Goal: Task Accomplishment & Management: Manage account settings

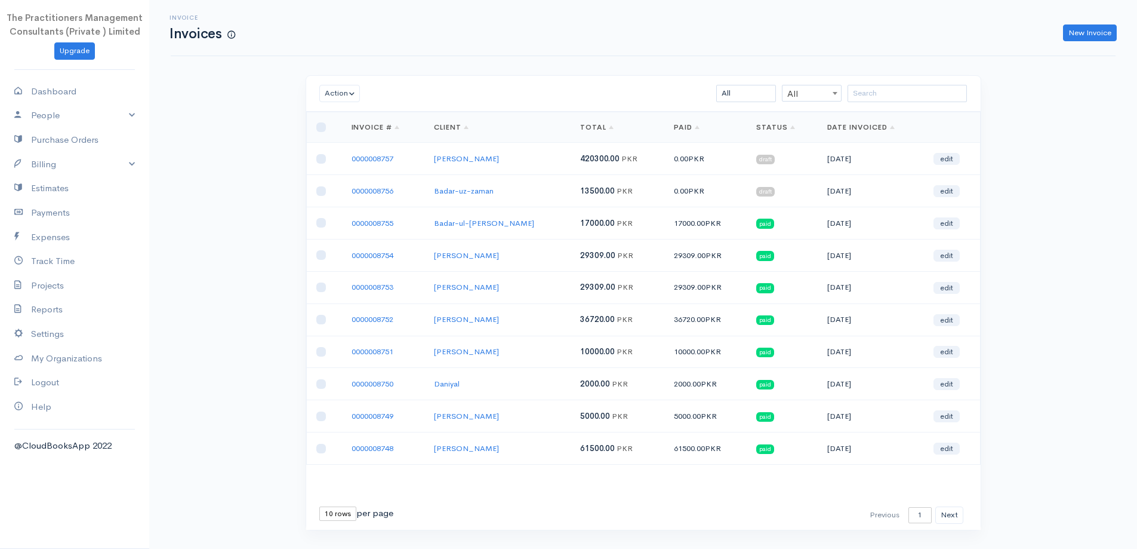
drag, startPoint x: 382, startPoint y: 161, endPoint x: 388, endPoint y: 164, distance: 7.0
click at [382, 161] on link "0000008757" at bounding box center [373, 158] width 42 height 10
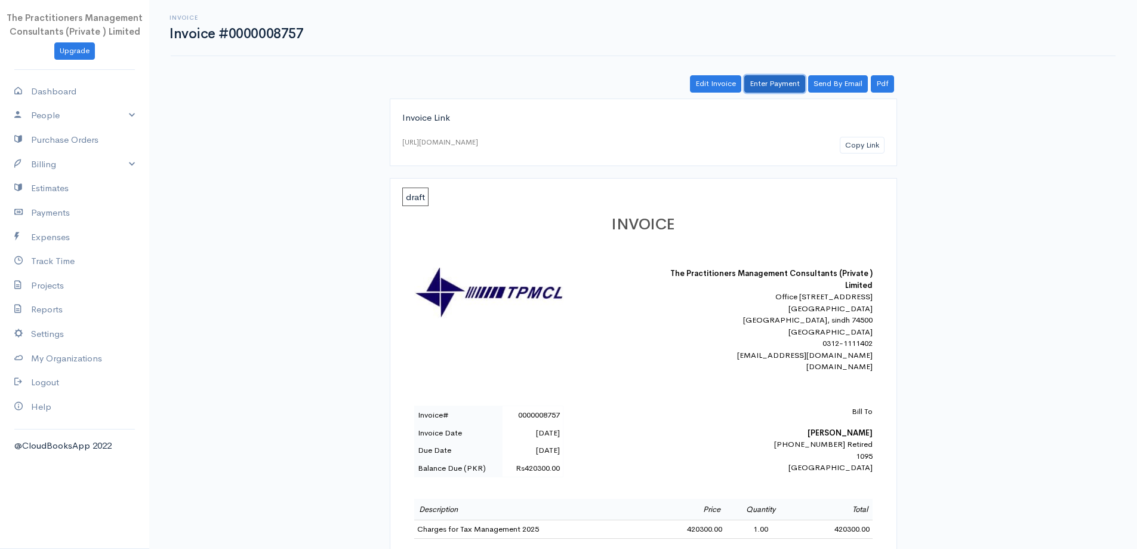
click at [764, 93] on link "Enter Payment" at bounding box center [775, 83] width 61 height 17
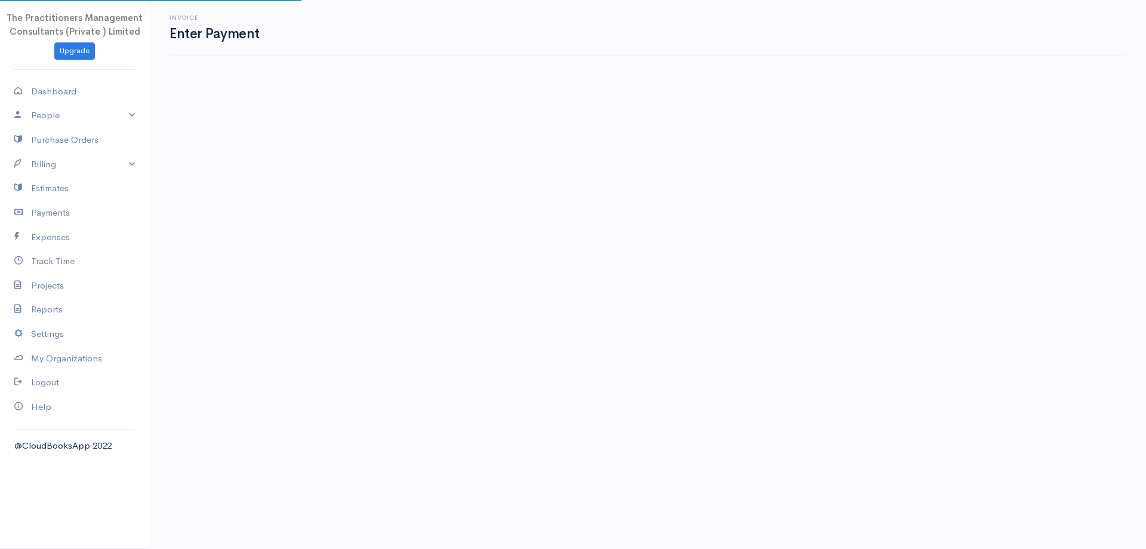
click at [764, 85] on body "The Practitioners Management Consultants (Private ) Limited Upgrade Dashboard P…" at bounding box center [573, 274] width 1146 height 549
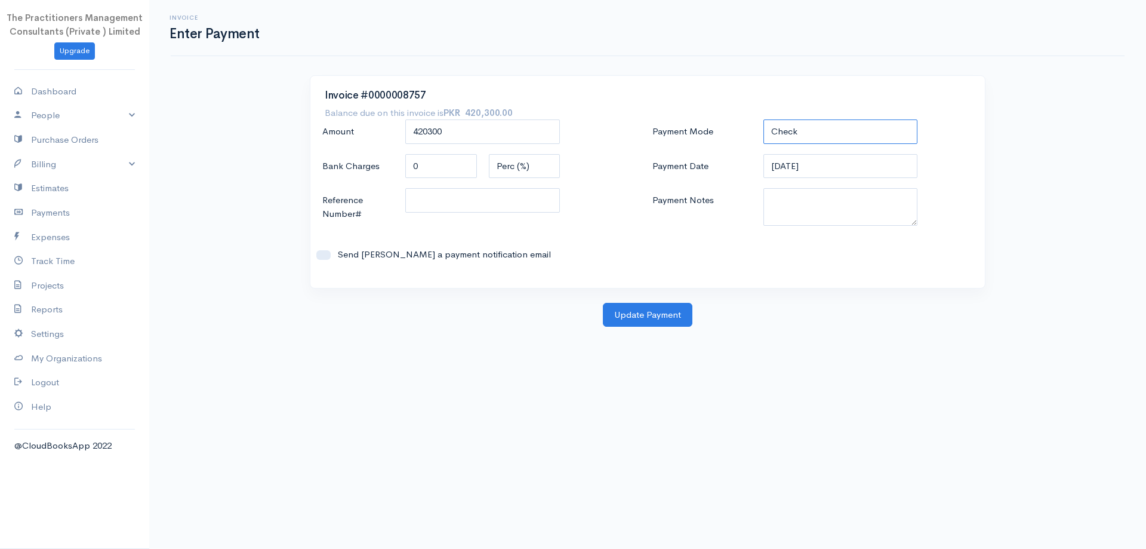
click at [787, 137] on select "Check Bank Transfer Credit Cash Debit ACH VISA MASTERCARD AMEX DISCOVER DINERS …" at bounding box center [841, 131] width 155 height 24
click at [764, 119] on select "Check Bank Transfer Credit Cash Debit ACH VISA MASTERCARD AMEX DISCOVER DINERS …" at bounding box center [841, 131] width 155 height 24
click at [805, 196] on textarea "Payment Notes" at bounding box center [841, 207] width 155 height 38
click at [770, 172] on input "[DATE]" at bounding box center [841, 166] width 155 height 24
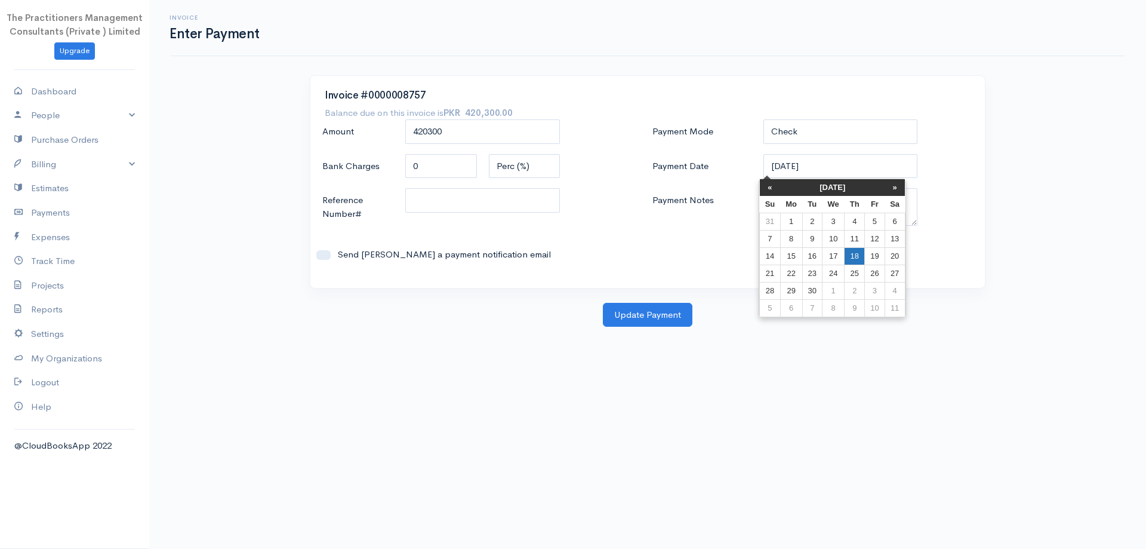
click at [849, 262] on td "18" at bounding box center [855, 255] width 20 height 17
type input "[DATE]"
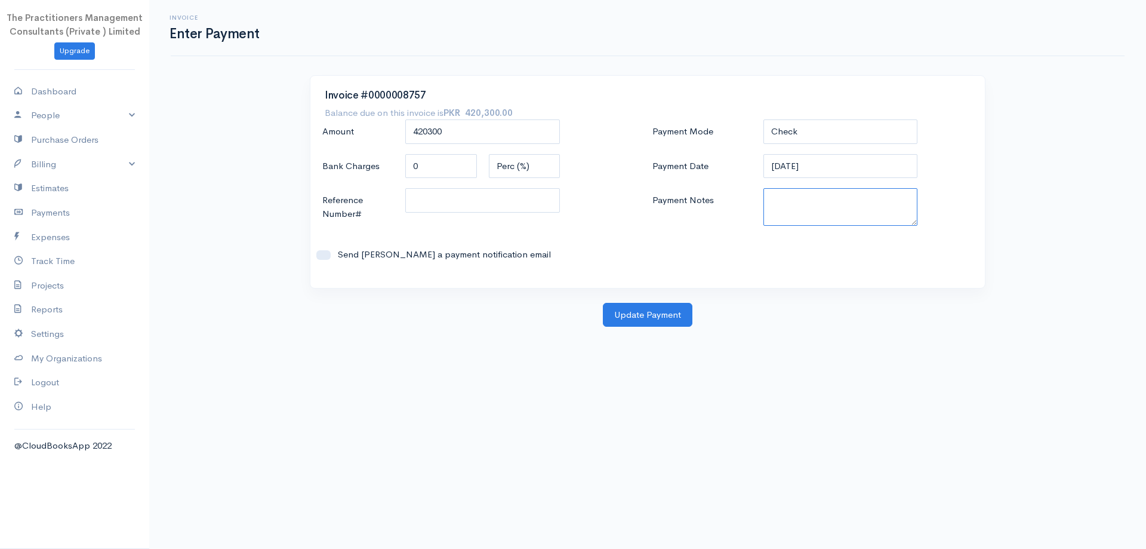
click at [820, 204] on textarea "Payment Notes" at bounding box center [841, 207] width 155 height 38
click at [819, 211] on textarea "Payment Notes" at bounding box center [841, 207] width 155 height 38
type textarea "5867"
click at [432, 198] on input "Reference Number#" at bounding box center [482, 200] width 155 height 24
type input "5867"
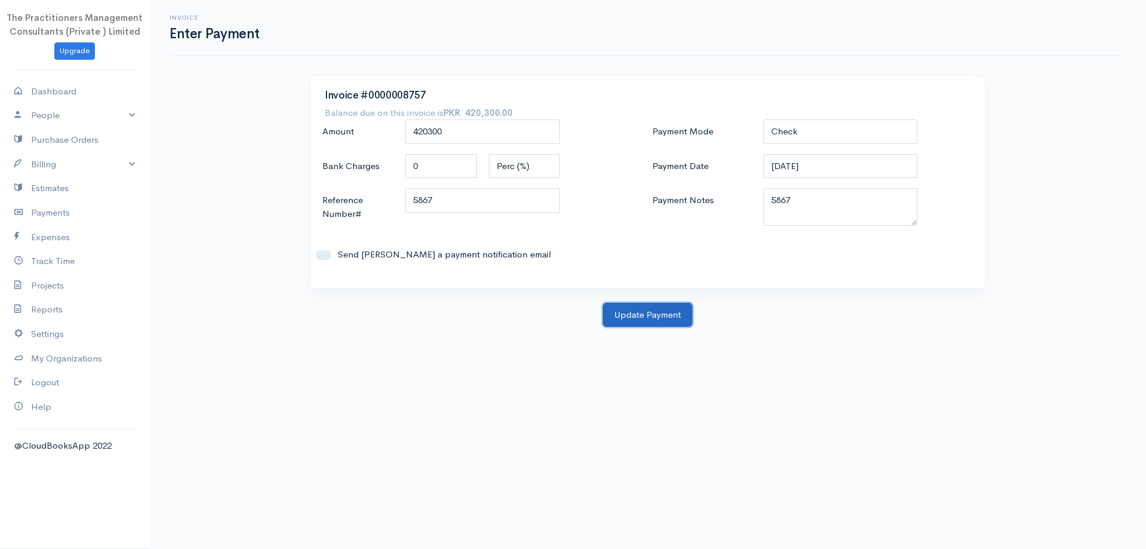
click at [663, 306] on button "Update Payment" at bounding box center [648, 315] width 90 height 24
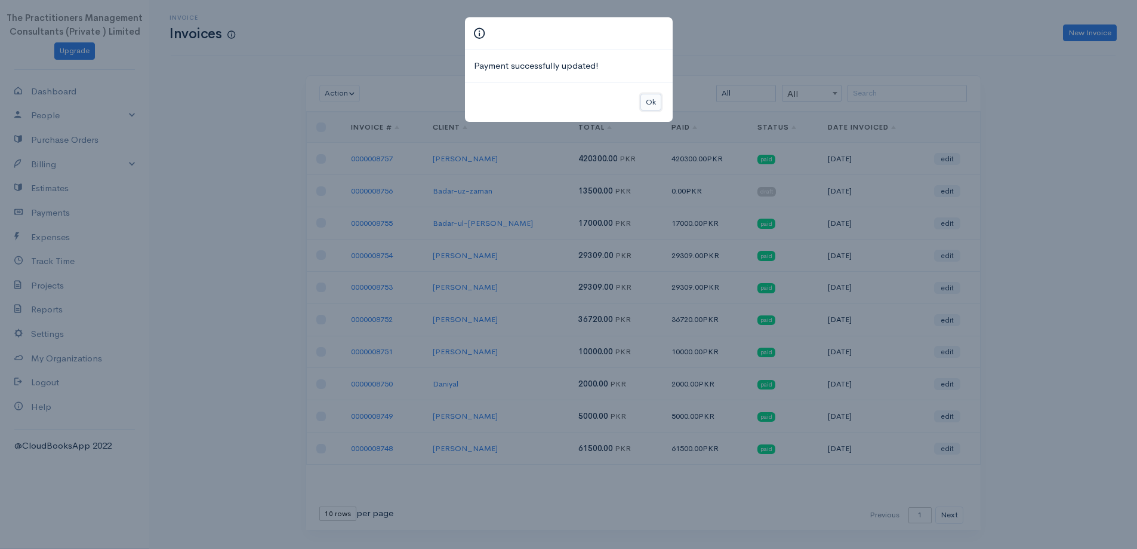
click at [643, 97] on button "Ok" at bounding box center [651, 102] width 21 height 17
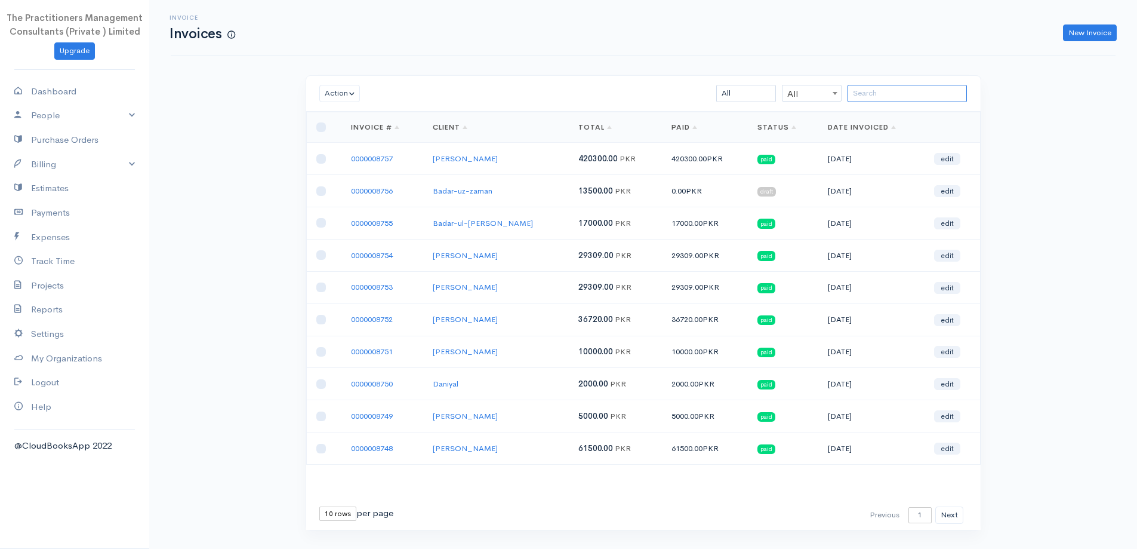
click at [906, 99] on input "search" at bounding box center [907, 93] width 119 height 17
click at [393, 192] on link "0000008756" at bounding box center [372, 191] width 42 height 10
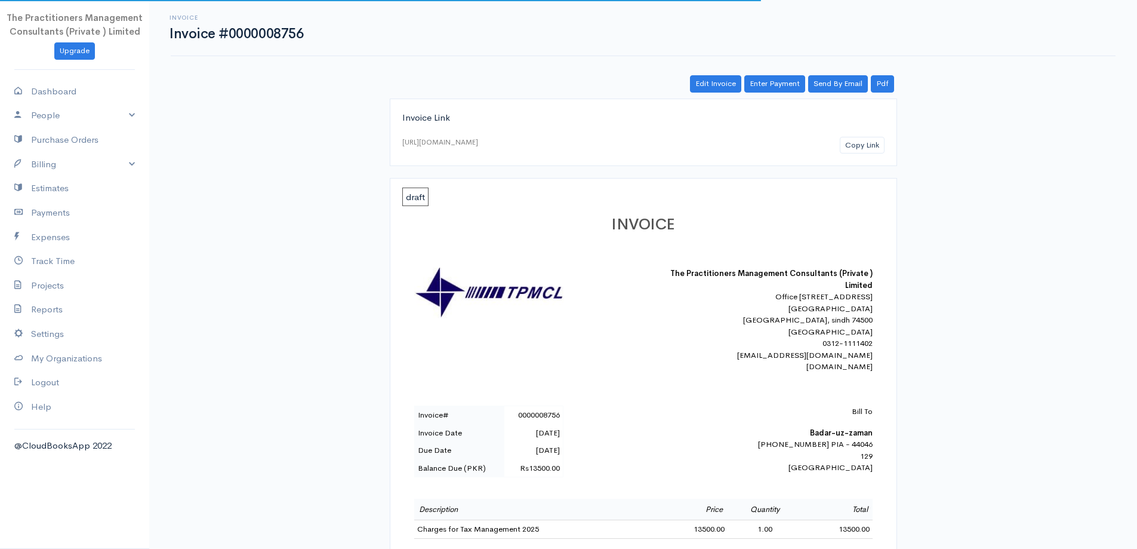
click at [785, 100] on div "Edit Invoice Enter Payment Send By Email Pdf Invoice Link [URL][DOMAIN_NAME] Co…" at bounding box center [643, 485] width 716 height 820
click at [774, 88] on link "Enter Payment" at bounding box center [775, 83] width 61 height 17
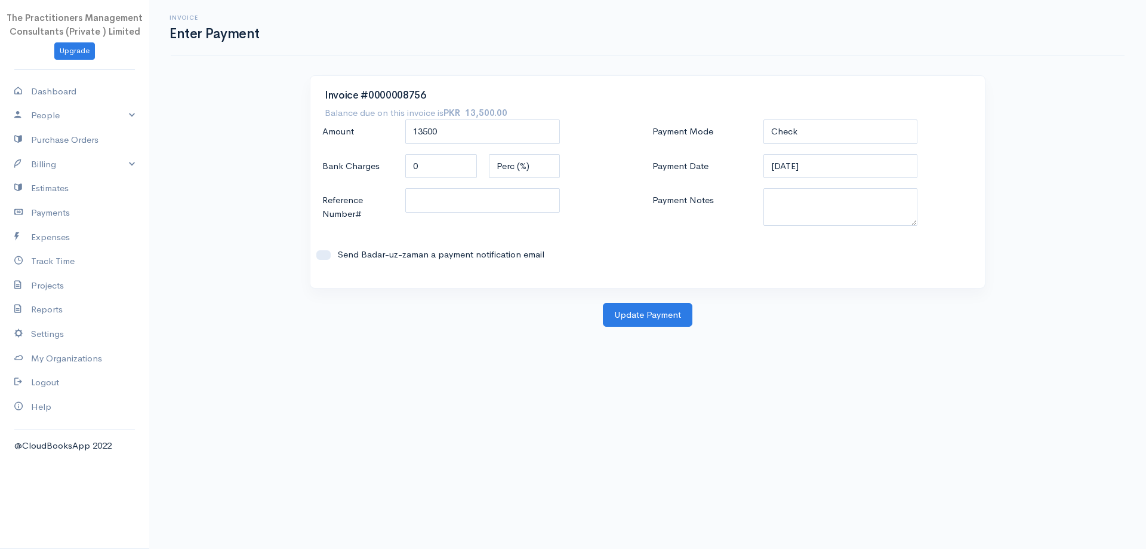
click at [837, 109] on div "Invoice #0000008756 Balance due on this invoice is PKR 13,500.00 Amount 13500 B…" at bounding box center [647, 182] width 675 height 212
click at [844, 135] on select "Check Bank Transfer Credit Cash Debit ACH VISA MASTERCARD AMEX DISCOVER DINERS …" at bounding box center [841, 131] width 155 height 24
select select "Bank Transfer"
click at [764, 119] on select "Check Bank Transfer Credit Cash Debit ACH VISA MASTERCARD AMEX DISCOVER DINERS …" at bounding box center [841, 131] width 155 height 24
click at [827, 198] on textarea "Payment Notes" at bounding box center [841, 207] width 155 height 38
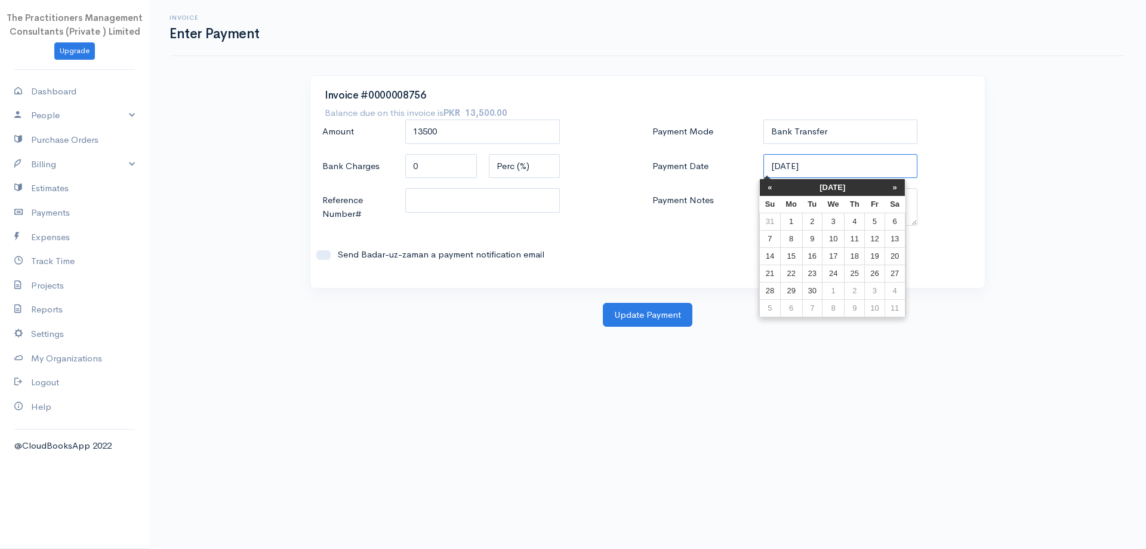
click at [810, 173] on input "[DATE]" at bounding box center [841, 166] width 155 height 24
click at [853, 256] on td "18" at bounding box center [855, 255] width 20 height 17
type input "[DATE]"
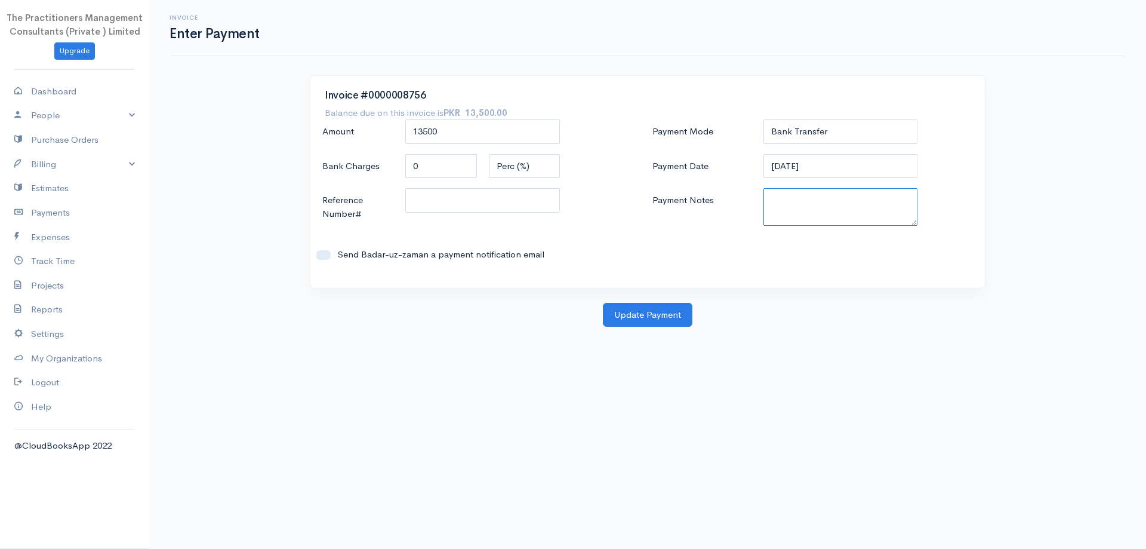
click at [798, 204] on textarea "Payment Notes" at bounding box center [841, 207] width 155 height 38
type textarea "5865"
click at [530, 202] on input "Reference Number#" at bounding box center [482, 200] width 155 height 24
type input "5865"
click at [624, 315] on button "Update Payment" at bounding box center [648, 315] width 90 height 24
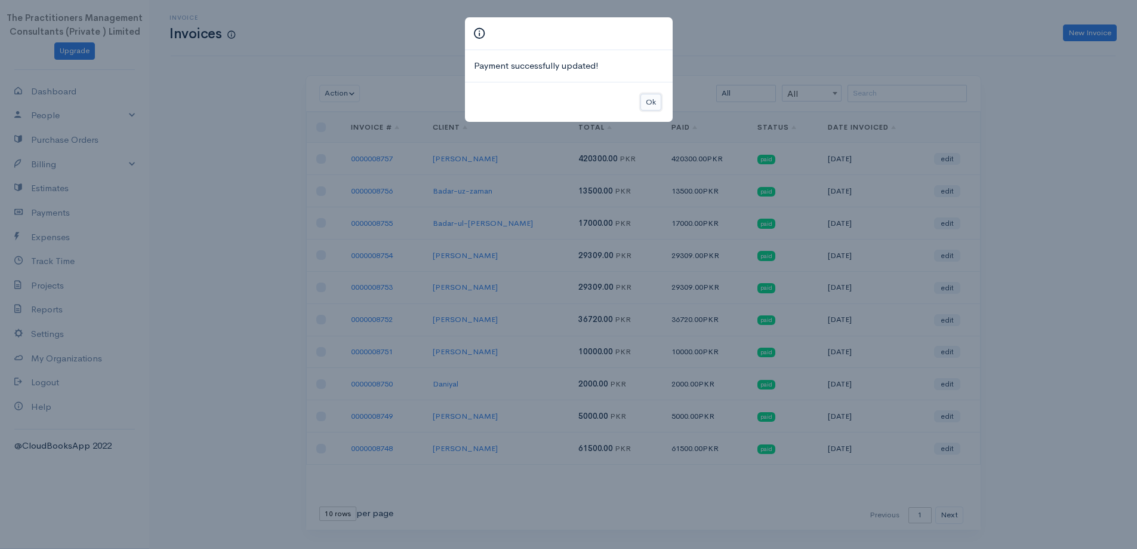
click at [648, 104] on button "Ok" at bounding box center [651, 102] width 21 height 17
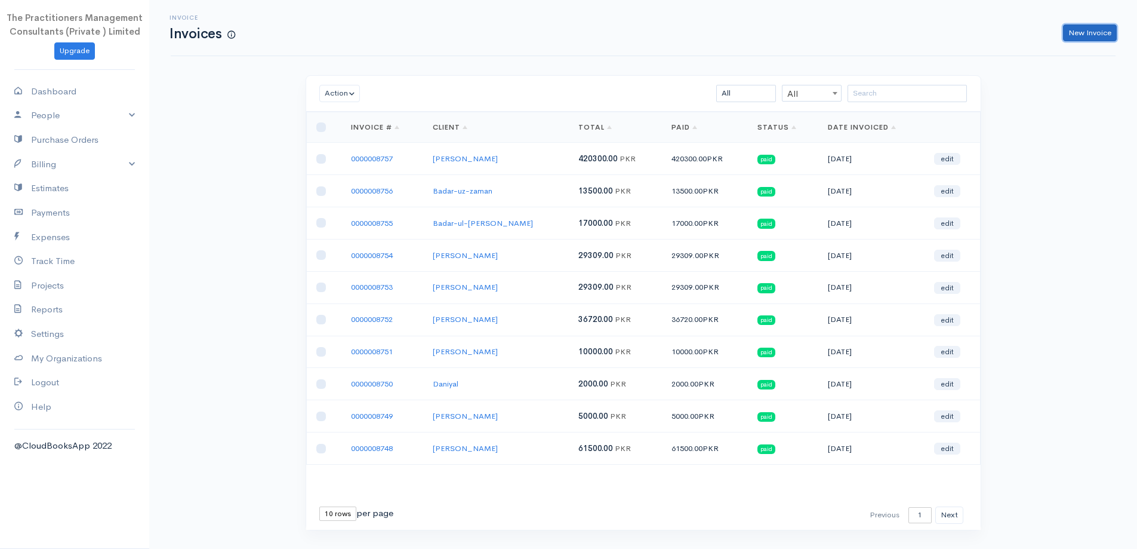
click at [1082, 32] on link "New Invoice" at bounding box center [1090, 32] width 54 height 17
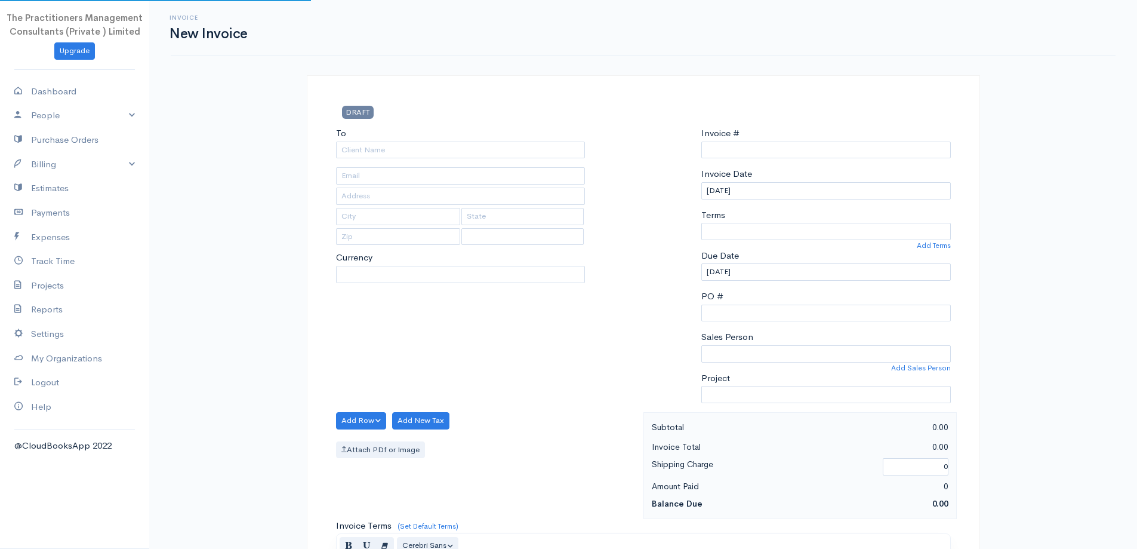
type input "0000008758"
select select "[GEOGRAPHIC_DATA]"
select select "PKR"
click at [367, 146] on input "To" at bounding box center [461, 149] width 250 height 17
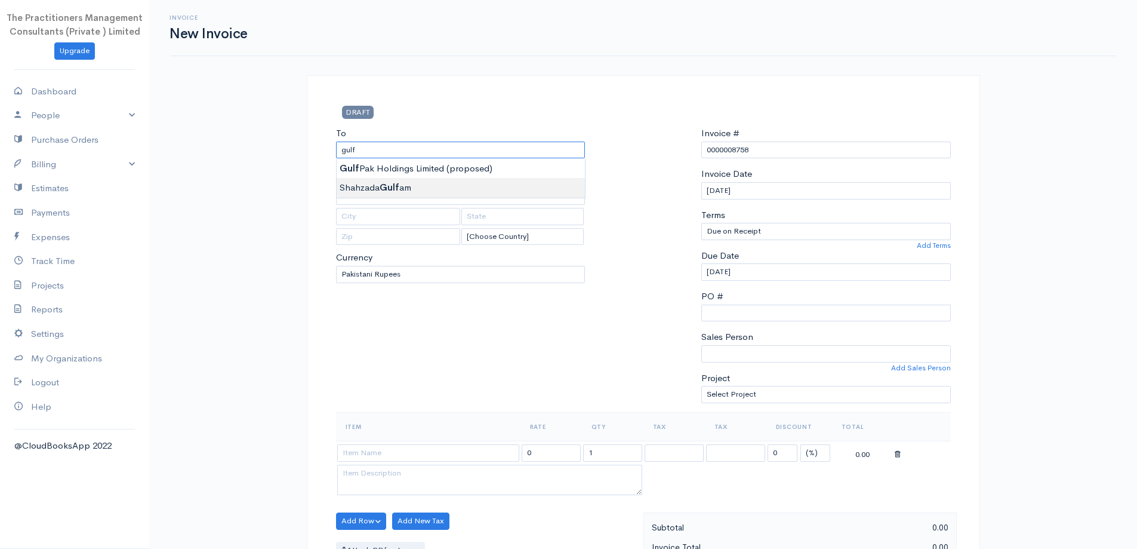
type input "[PERSON_NAME]"
click at [459, 181] on body "The Practitioners Management Consultants (Private ) Limited Upgrade Dashboard P…" at bounding box center [568, 524] width 1137 height 1048
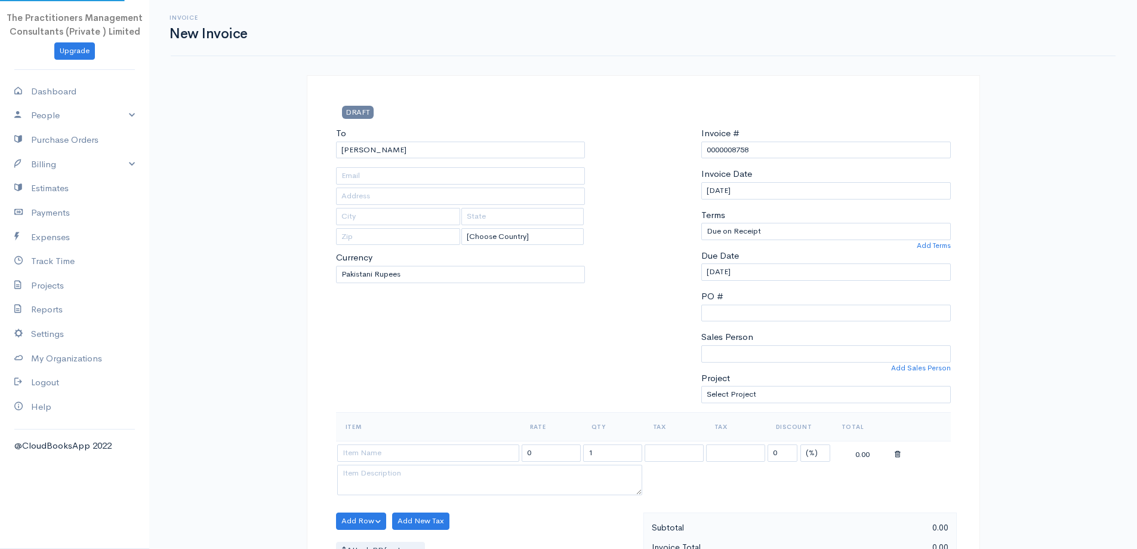
type input "635"
type input "[GEOGRAPHIC_DATA]"
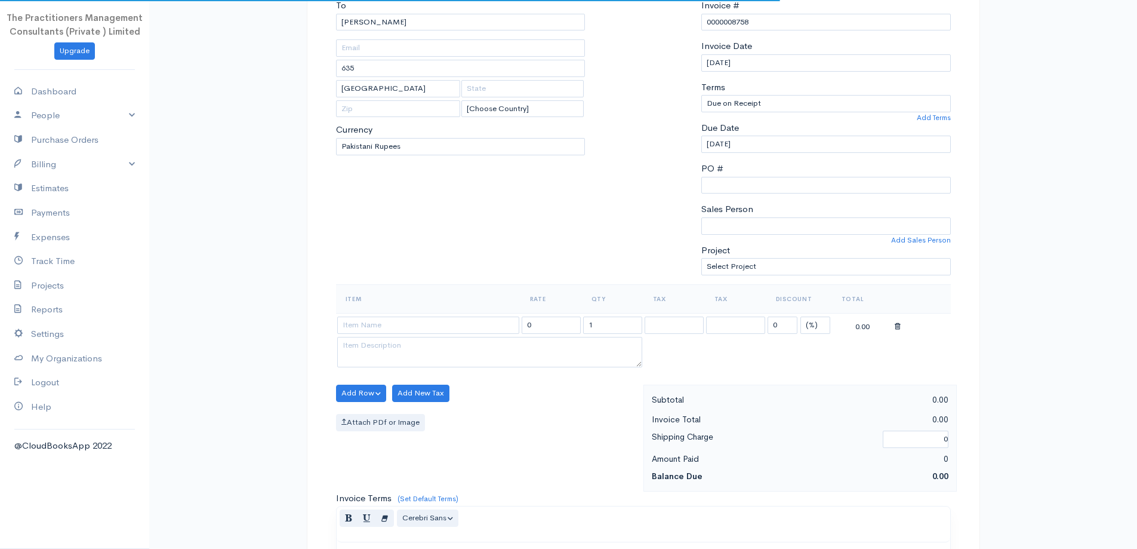
scroll to position [239, 0]
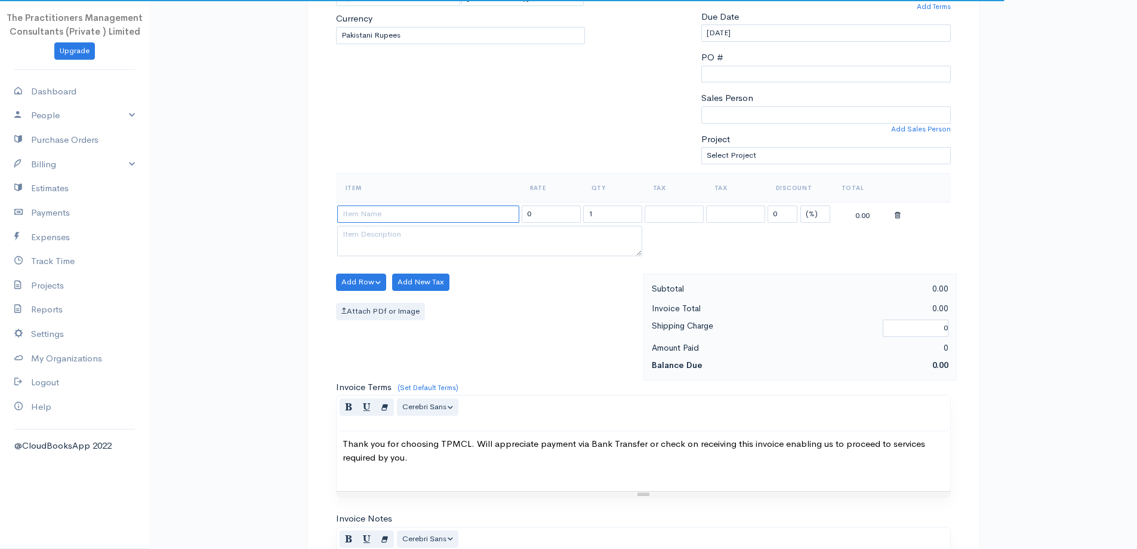
click at [464, 205] on input at bounding box center [428, 213] width 182 height 17
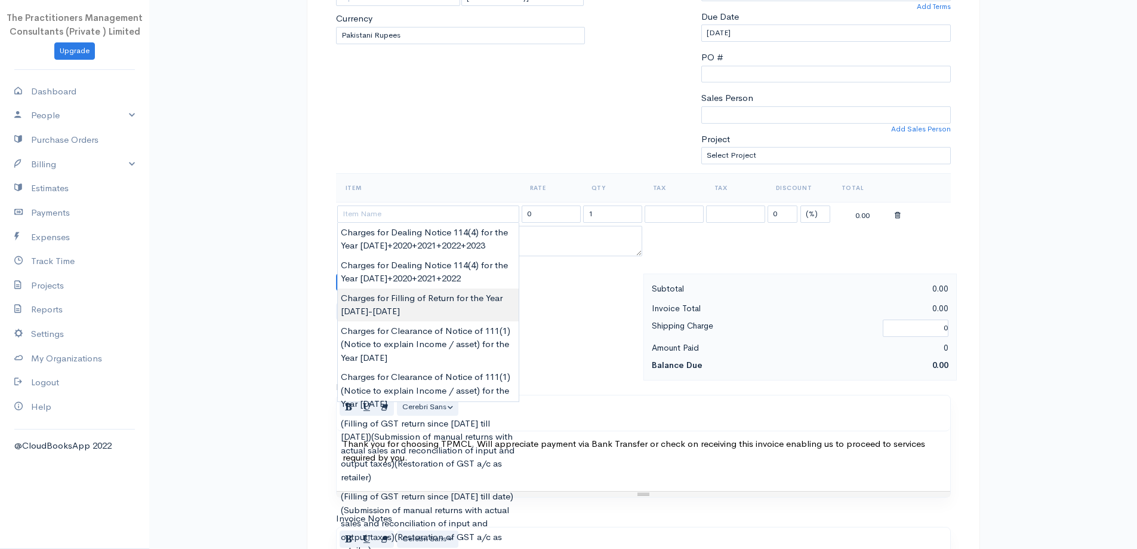
type input "Charges for Filling of Return for the Year [DATE]-[DATE]"
type input "15000.00"
click at [475, 311] on body "The Practitioners Management Consultants (Private ) Limited Upgrade Dashboard P…" at bounding box center [568, 285] width 1137 height 1048
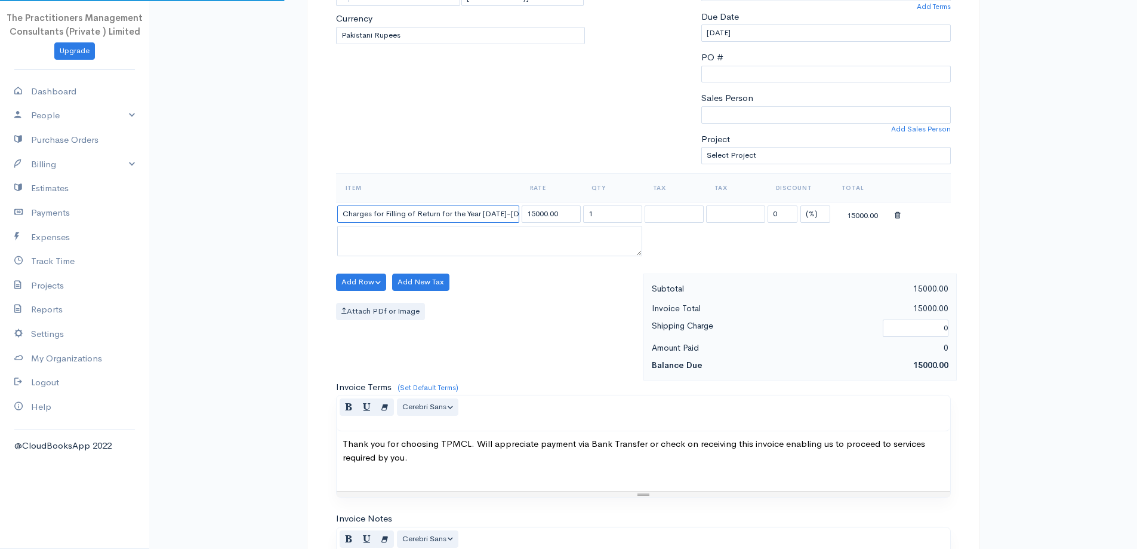
scroll to position [0, 4]
drag, startPoint x: 339, startPoint y: 211, endPoint x: 943, endPoint y: 226, distance: 603.8
click at [943, 226] on table "Item Rate Qty Tax Tax Discount Total Charges for Filling of Return for the Year…" at bounding box center [643, 216] width 615 height 86
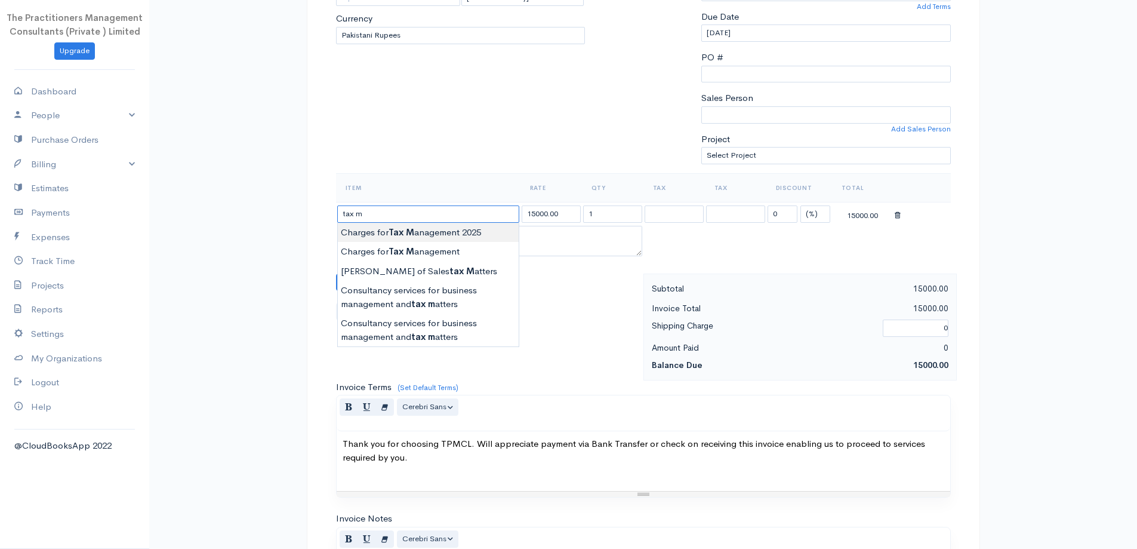
type input "Charges for Tax Management 2025"
click at [483, 232] on body "The Practitioners Management Consultants (Private ) Limited Upgrade Dashboard P…" at bounding box center [568, 285] width 1137 height 1048
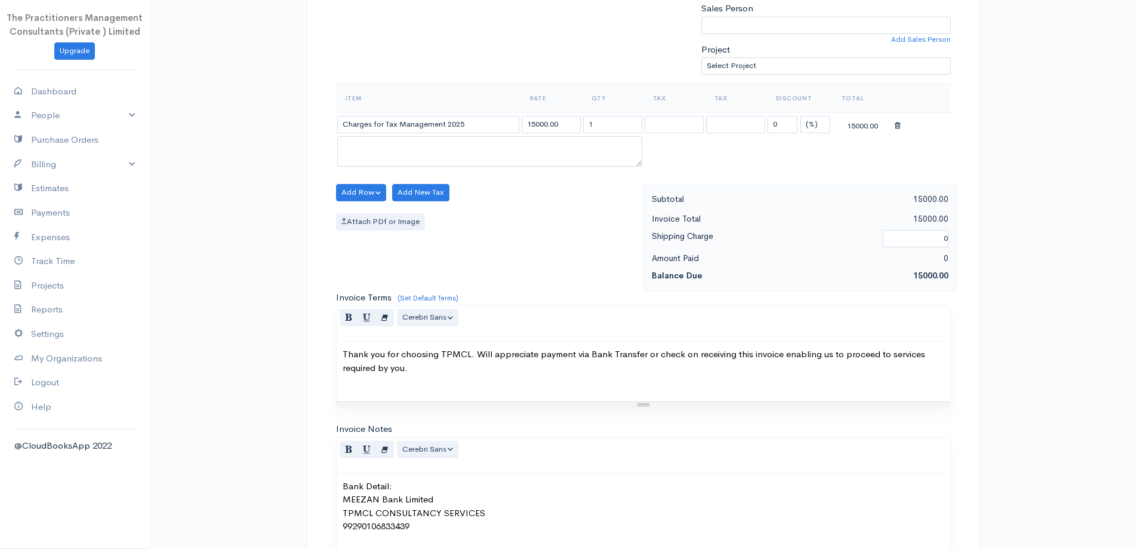
scroll to position [499, 0]
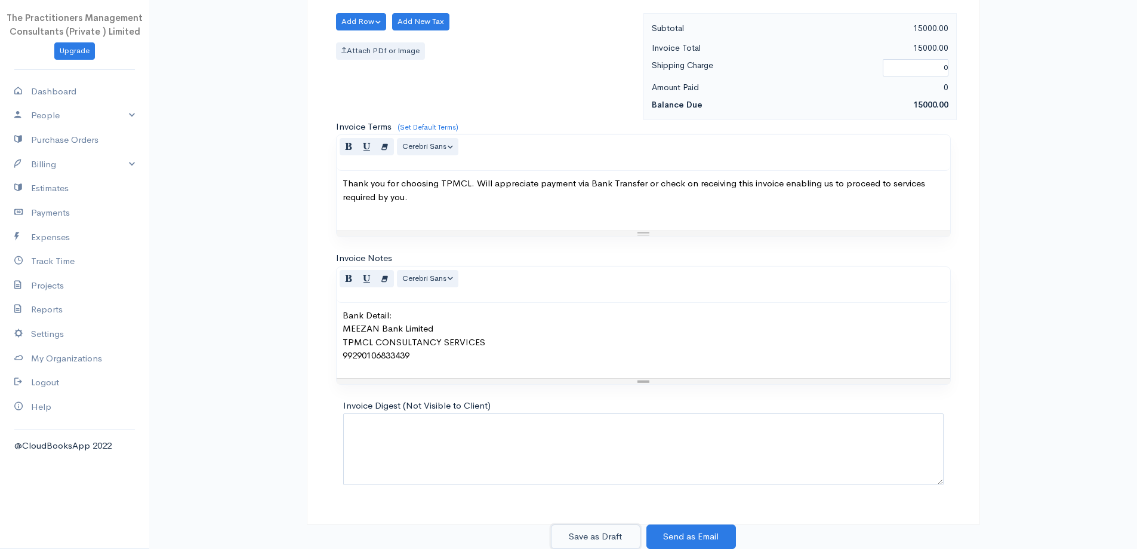
click at [629, 537] on button "Save as Draft" at bounding box center [596, 536] width 90 height 24
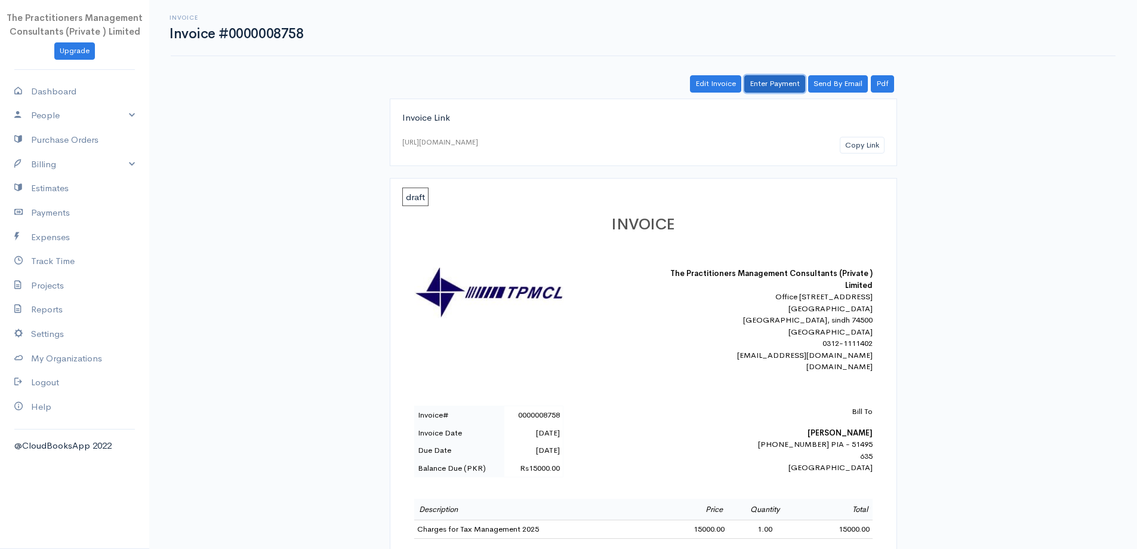
click at [762, 84] on link "Enter Payment" at bounding box center [775, 83] width 61 height 17
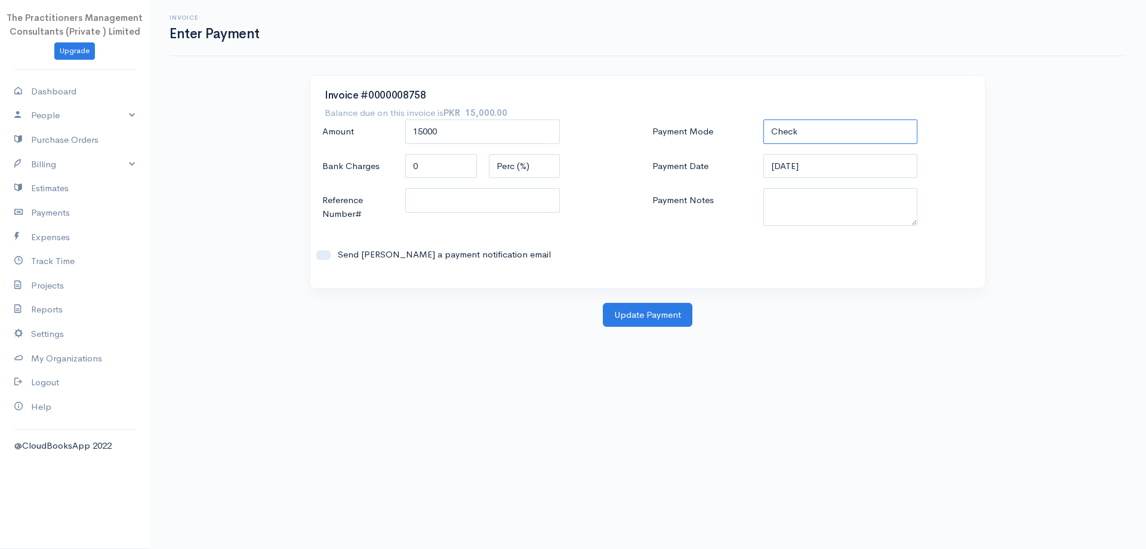
click at [792, 128] on select "Check Bank Transfer Credit Cash Debit ACH VISA MASTERCARD AMEX DISCOVER DINERS …" at bounding box center [841, 131] width 155 height 24
select select "Bank Transfer"
click at [764, 119] on select "Check Bank Transfer Credit Cash Debit ACH VISA MASTERCARD AMEX DISCOVER DINERS …" at bounding box center [841, 131] width 155 height 24
click at [809, 174] on input "[DATE]" at bounding box center [841, 166] width 155 height 24
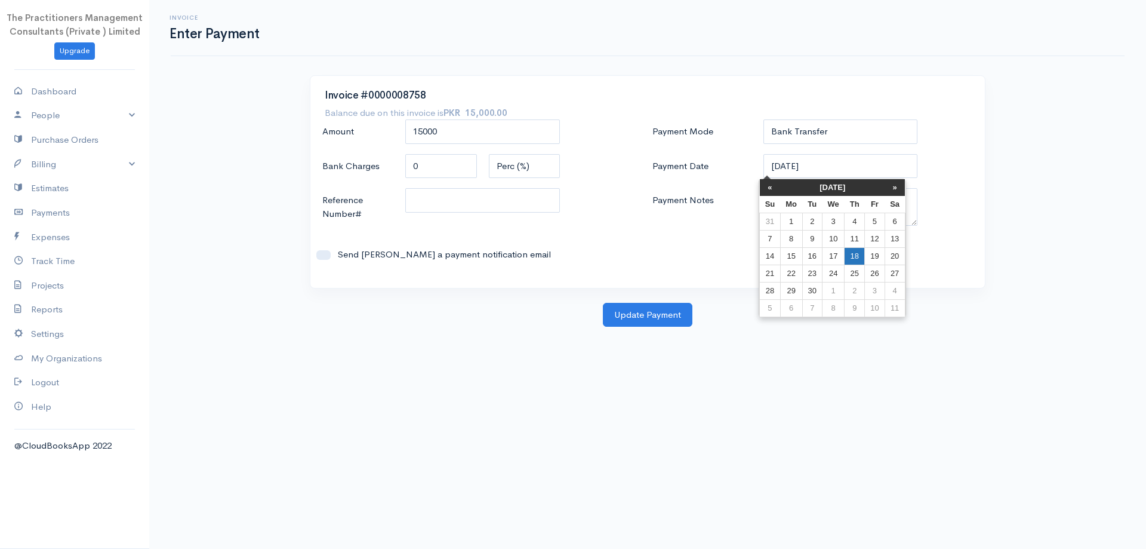
click at [859, 257] on td "18" at bounding box center [855, 255] width 20 height 17
type input "[DATE]"
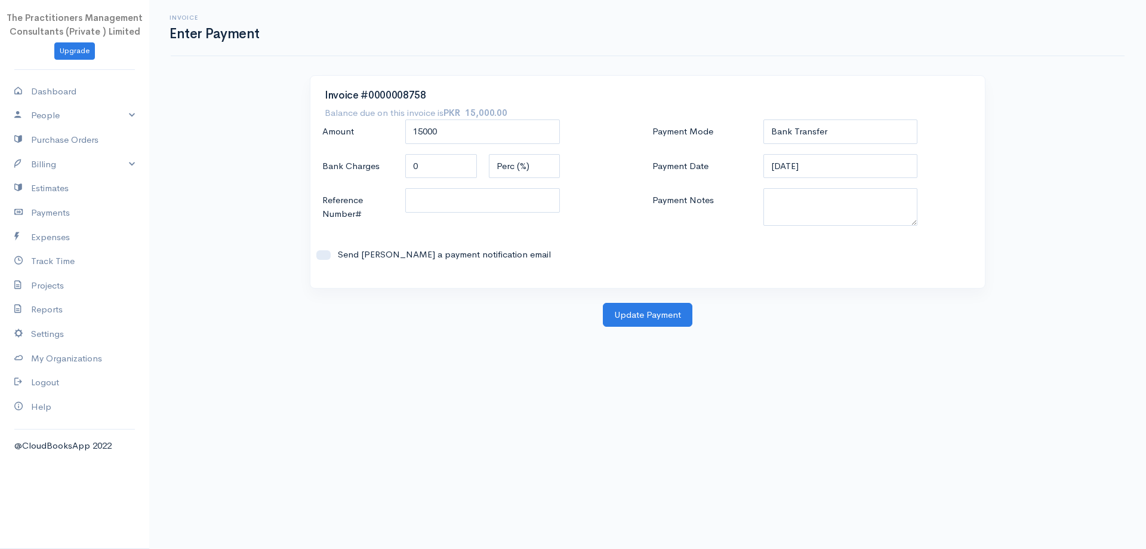
click at [839, 232] on div "Payment Mode Check Bank Transfer Credit Cash Debit ACH VISA MASTERCARD AMEX DIS…" at bounding box center [813, 196] width 330 height 154
click at [829, 208] on textarea "Payment Notes" at bounding box center [841, 207] width 155 height 38
type textarea "5866"
click at [442, 201] on input "Reference Number#" at bounding box center [482, 200] width 155 height 24
type input "5866"
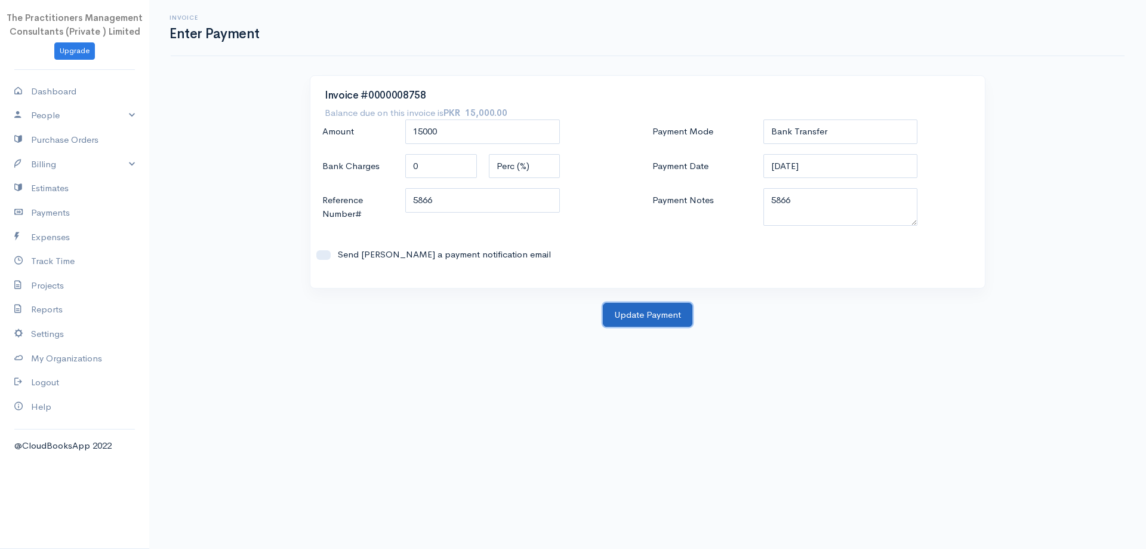
click at [670, 315] on button "Update Payment" at bounding box center [648, 315] width 90 height 24
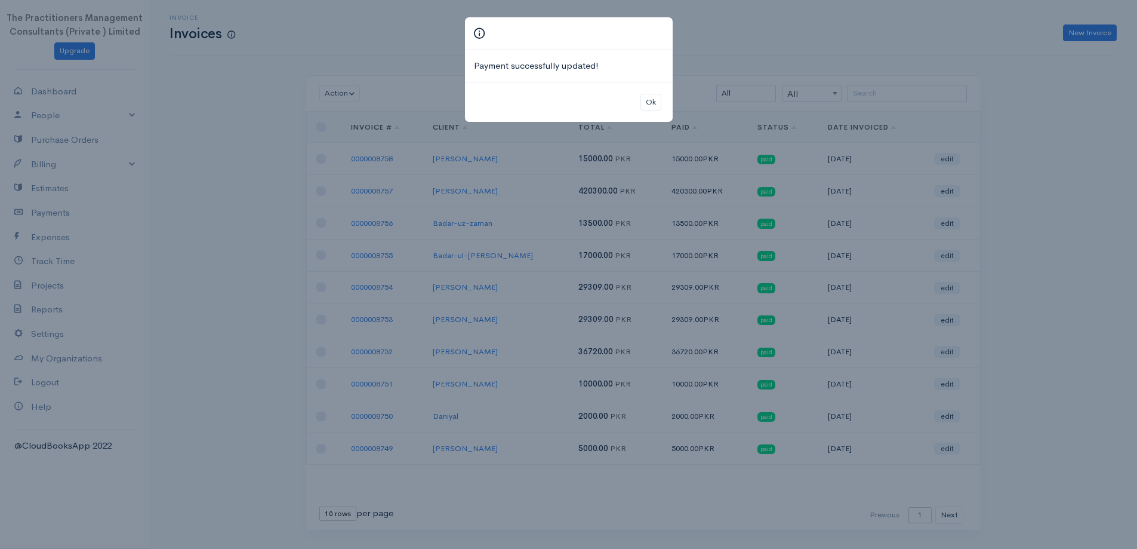
click at [654, 86] on div "Ok" at bounding box center [569, 102] width 208 height 41
click at [651, 98] on button "Ok" at bounding box center [651, 102] width 21 height 17
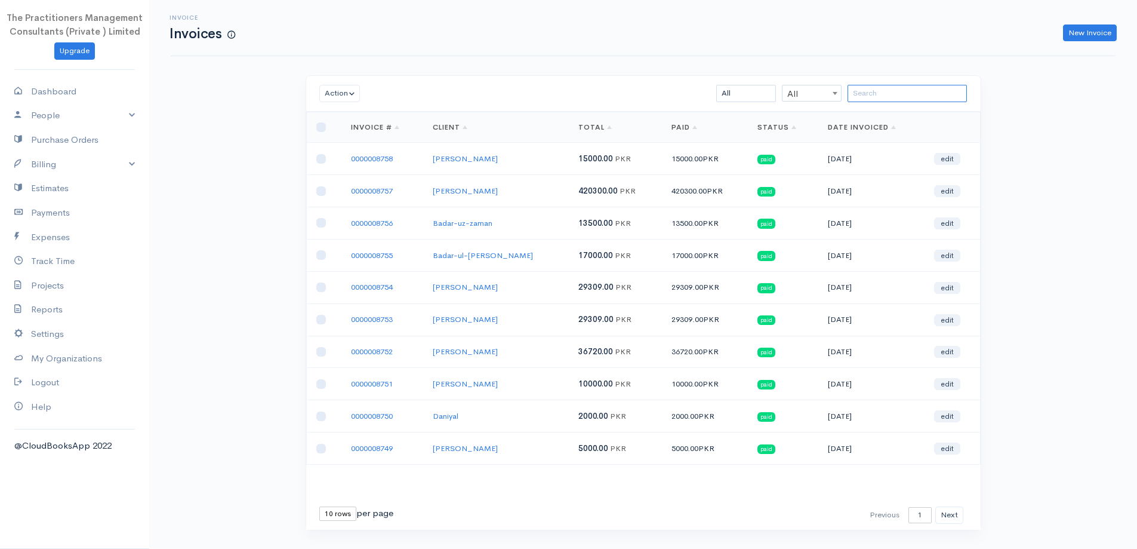
click at [916, 94] on input "search" at bounding box center [907, 93] width 119 height 17
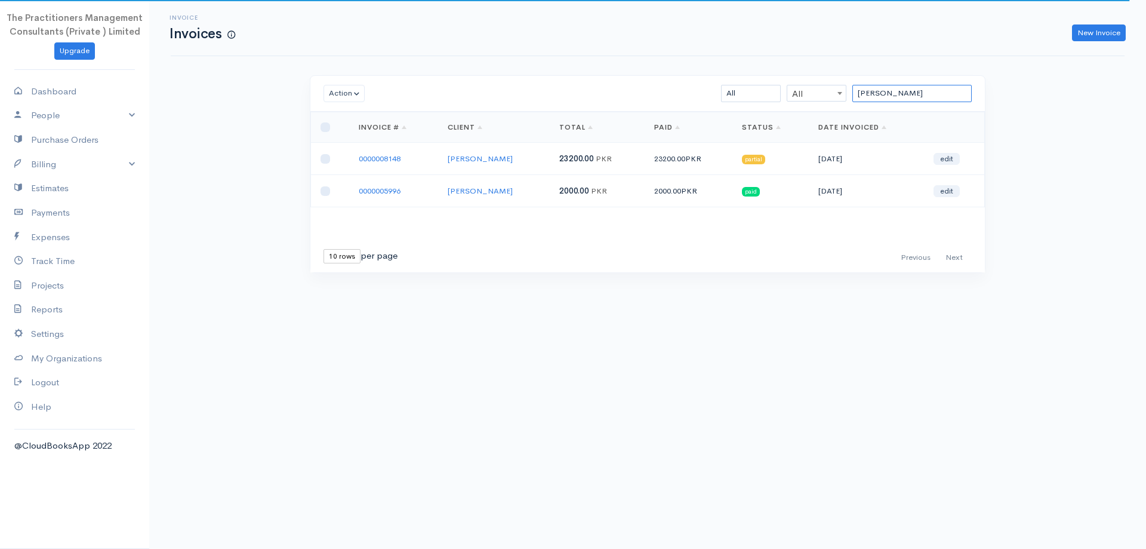
type input "[PERSON_NAME]"
click at [401, 157] on link "0000008148" at bounding box center [380, 158] width 42 height 10
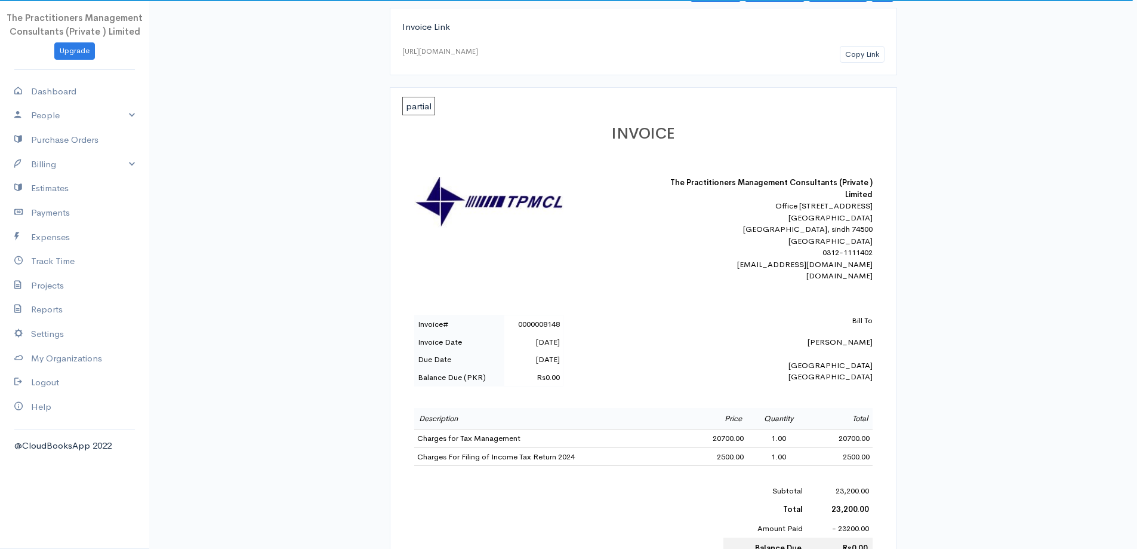
scroll to position [179, 0]
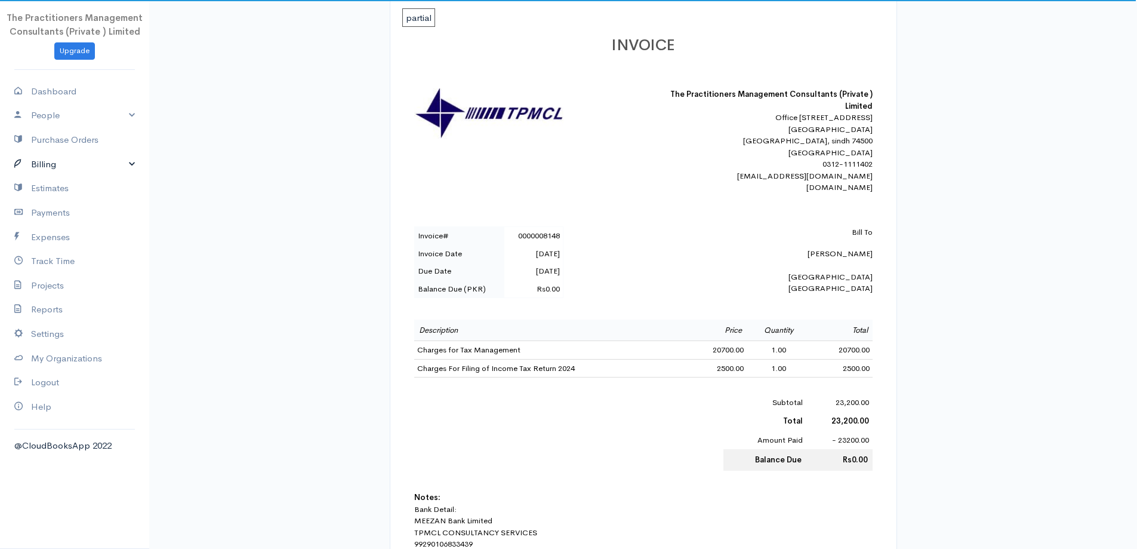
click at [27, 173] on link "Billing" at bounding box center [74, 164] width 149 height 24
click at [36, 187] on link "Invoice" at bounding box center [74, 186] width 149 height 21
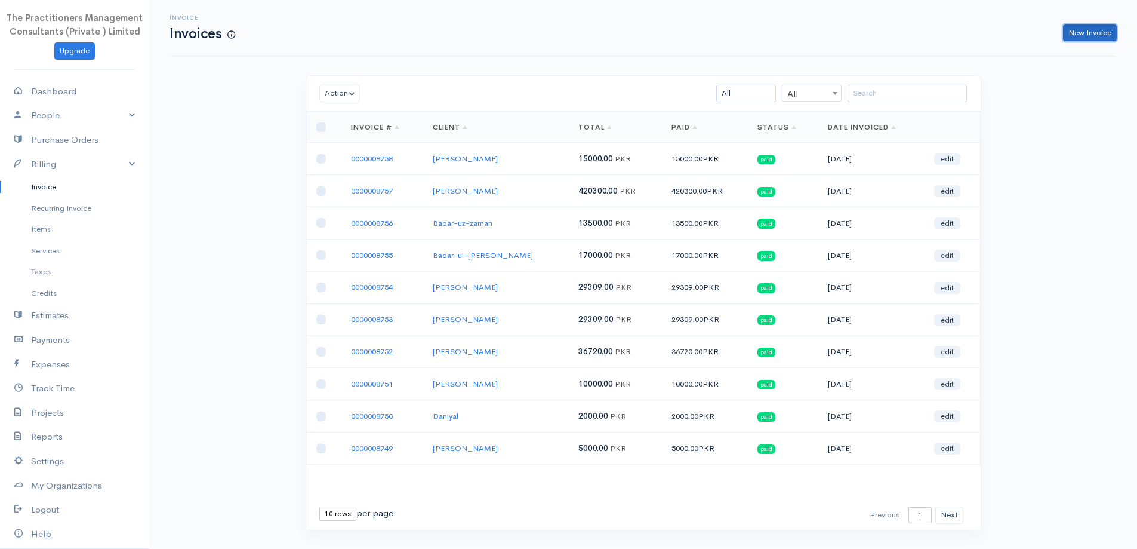
click at [1093, 35] on link "New Invoice" at bounding box center [1090, 32] width 54 height 17
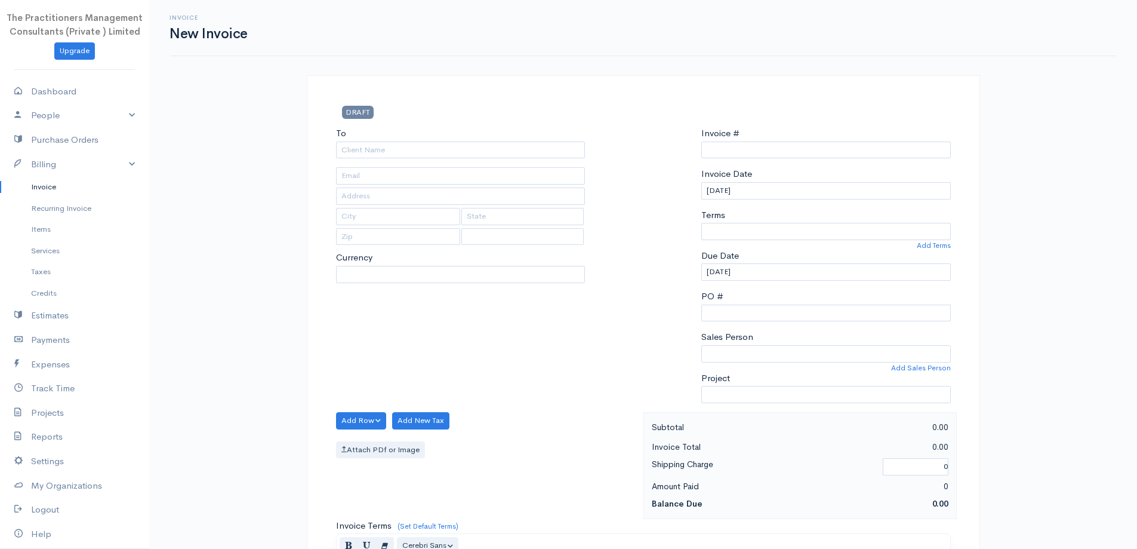
type input "0000008759"
select select "[GEOGRAPHIC_DATA]"
select select "PKR"
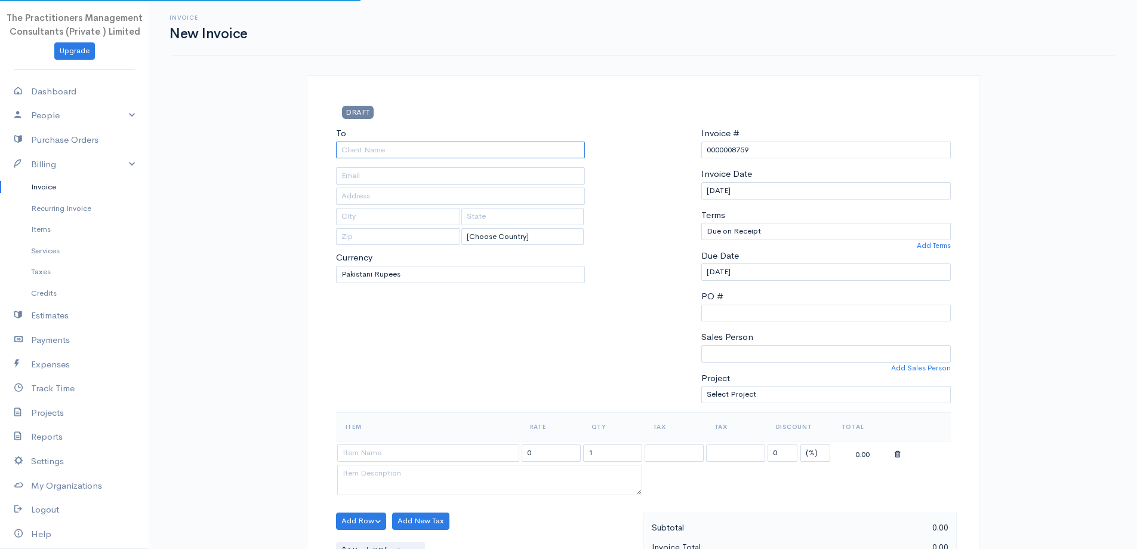
click at [420, 153] on input "To" at bounding box center [461, 149] width 250 height 17
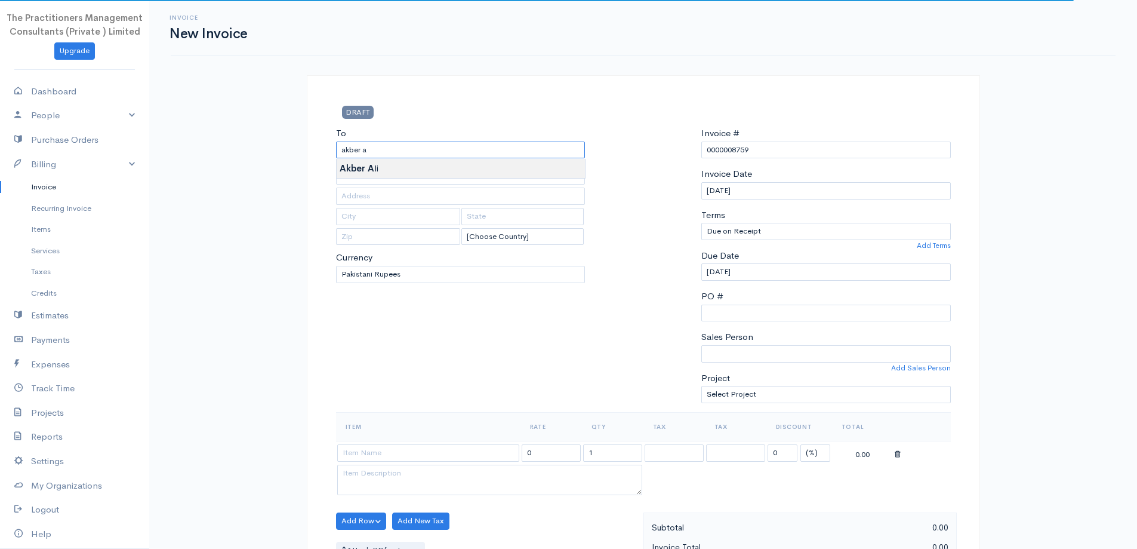
type input "[PERSON_NAME]"
click at [360, 167] on body "The Practitioners Management Consultants (Private ) Limited Upgrade Dashboard P…" at bounding box center [568, 524] width 1137 height 1048
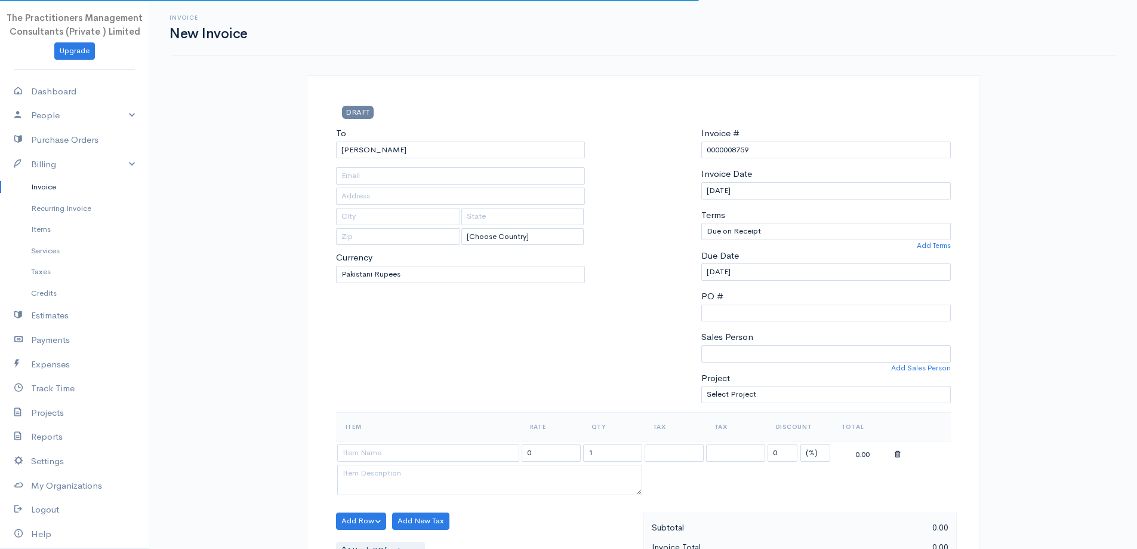
type input "[GEOGRAPHIC_DATA]"
click at [432, 154] on input "[PERSON_NAME]" at bounding box center [461, 149] width 250 height 17
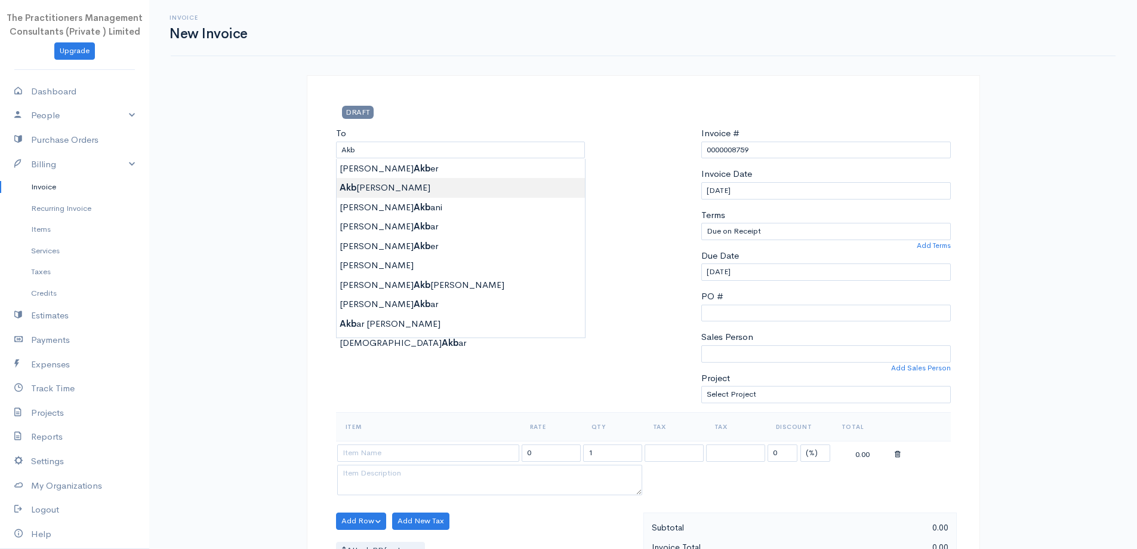
type input "[PERSON_NAME]"
click at [510, 184] on body "The Practitioners Management Consultants (Private ) Limited Upgrade Dashboard P…" at bounding box center [568, 524] width 1137 height 1048
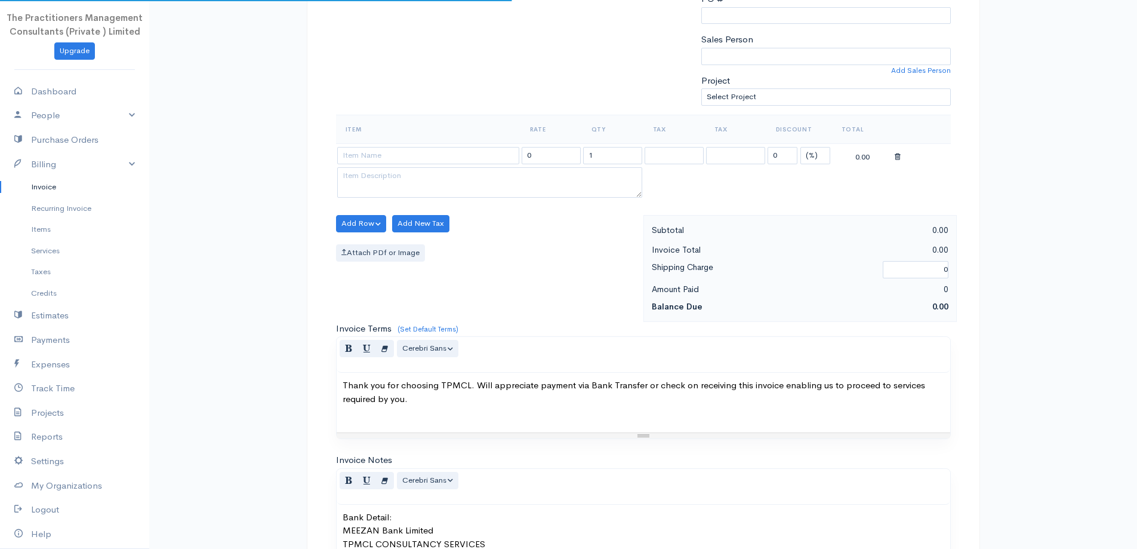
scroll to position [299, 0]
click at [487, 147] on input at bounding box center [428, 154] width 182 height 17
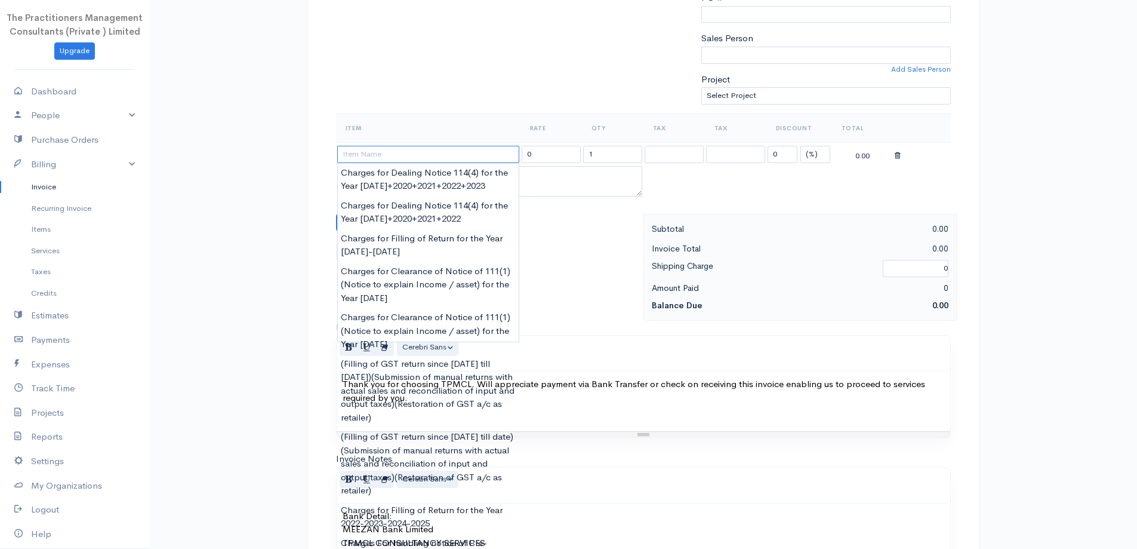
type input "t"
type input "Charges for Filling of Return for the Year [DATE]-[DATE]"
type input "15000.00"
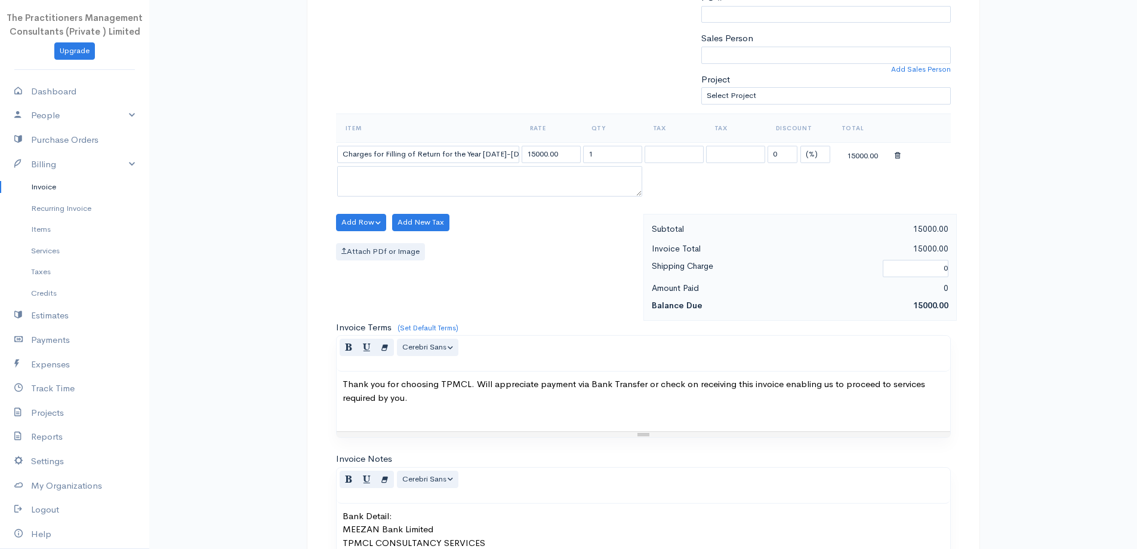
click at [386, 245] on body "The Practitioners Management Consultants (Private ) Limited Upgrade Dashboard P…" at bounding box center [568, 225] width 1137 height 1048
click at [503, 155] on input "Charges for Filling of Return for the Year [DATE]-[DATE]" at bounding box center [428, 154] width 182 height 17
type input "Charges for Filling of Return for the Year [DATE]"
click at [535, 156] on input "15000.00" at bounding box center [551, 154] width 59 height 17
type input "3000.00"
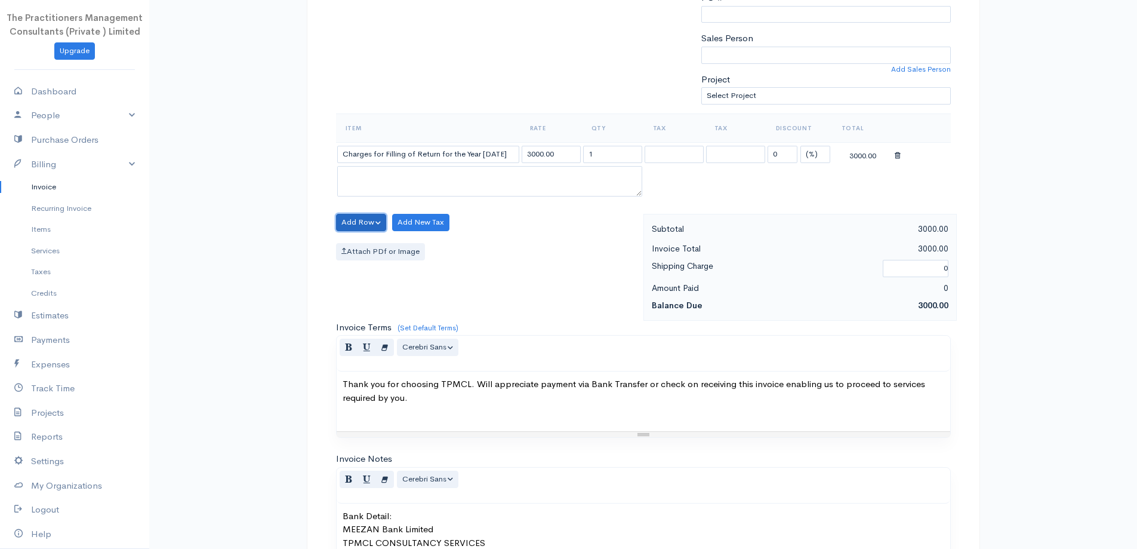
click at [370, 224] on button "Add Row" at bounding box center [361, 222] width 51 height 17
click at [387, 247] on link "Add Item Row" at bounding box center [384, 246] width 94 height 21
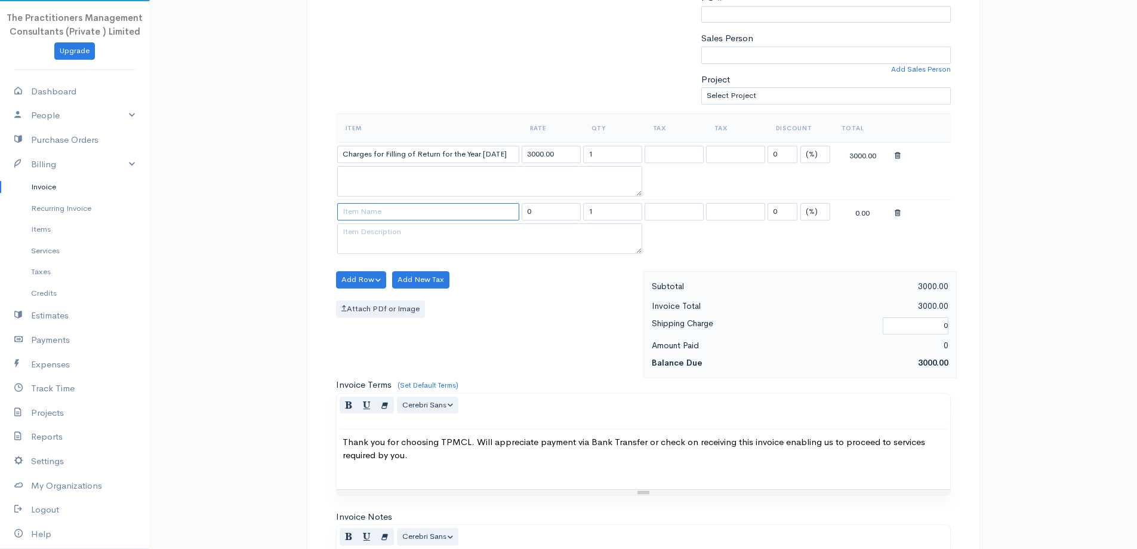
click at [382, 219] on input at bounding box center [428, 211] width 182 height 17
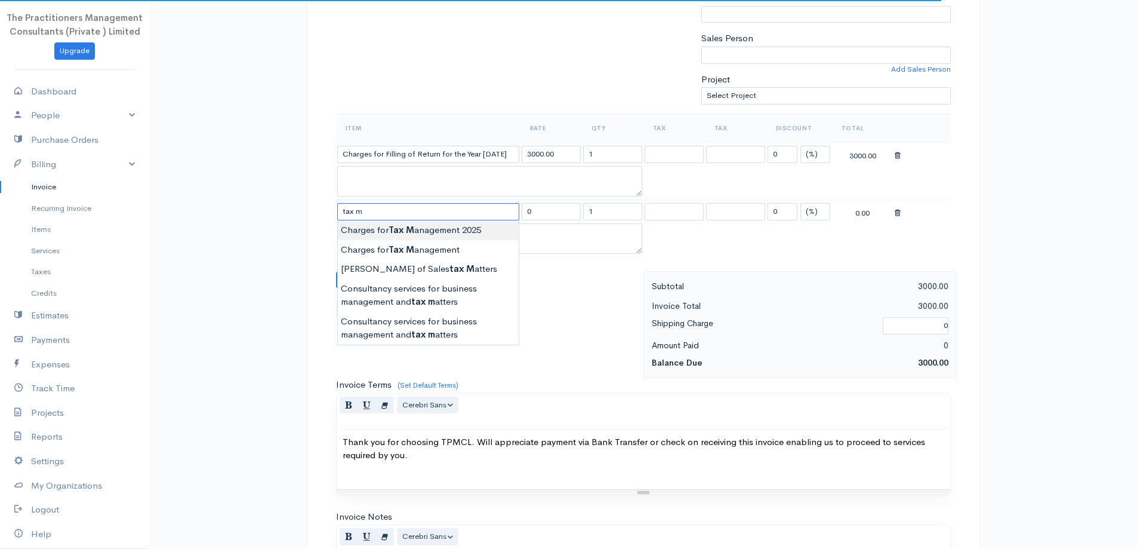
type input "Charges for Tax Management 2025"
click at [396, 230] on body "The Practitioners Management Consultants (Private ) Limited Upgrade Dashboard P…" at bounding box center [568, 253] width 1137 height 1105
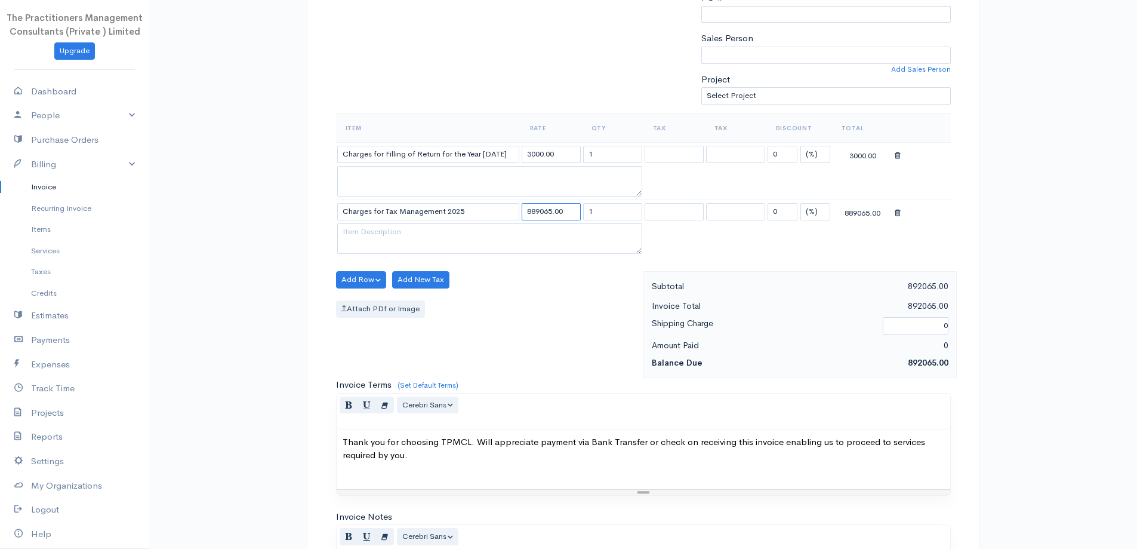
drag, startPoint x: 550, startPoint y: 214, endPoint x: 475, endPoint y: 202, distance: 76.7
click at [475, 202] on tr "Charges for Tax Management 2025 889065.00 1 0 (%) Flat 889065.00" at bounding box center [643, 211] width 615 height 23
type input "18000.00"
click at [574, 276] on div "Add Row Add Item Row Add Time Row Add New Tax Attach PDf or Image" at bounding box center [486, 324] width 313 height 107
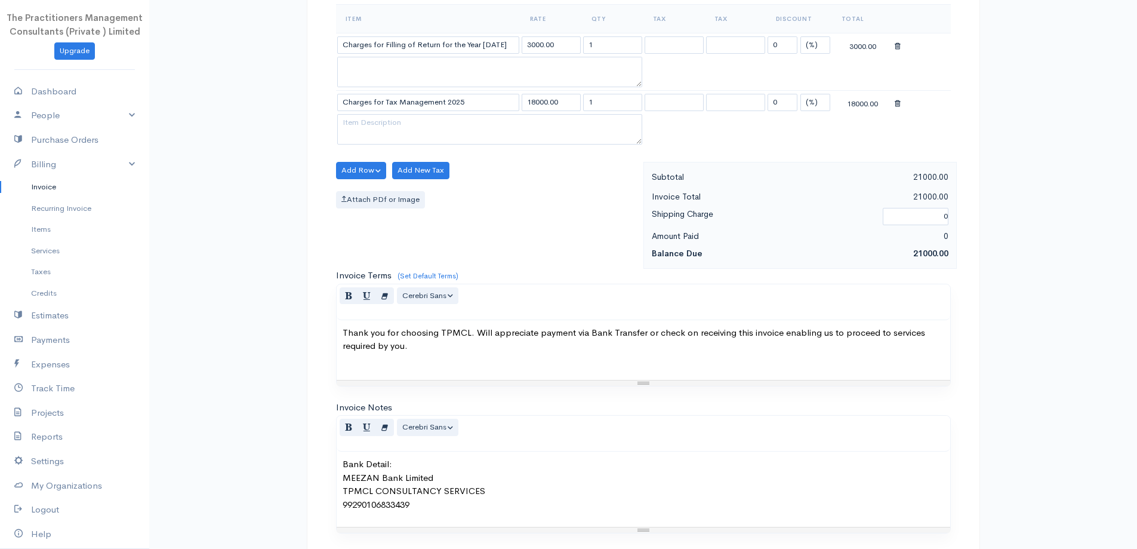
scroll to position [556, 0]
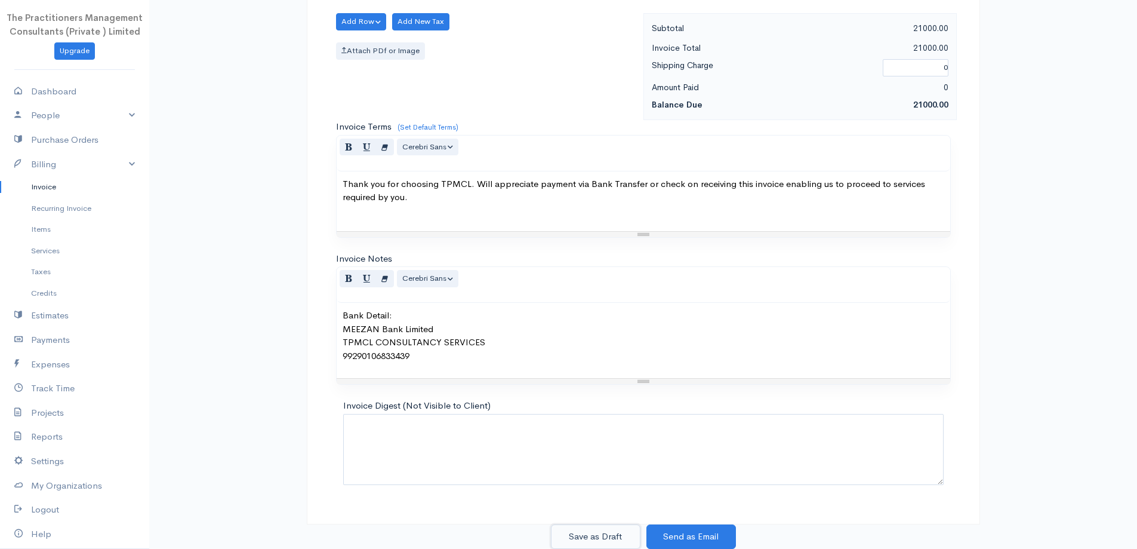
click at [623, 538] on button "Save as Draft" at bounding box center [596, 536] width 90 height 24
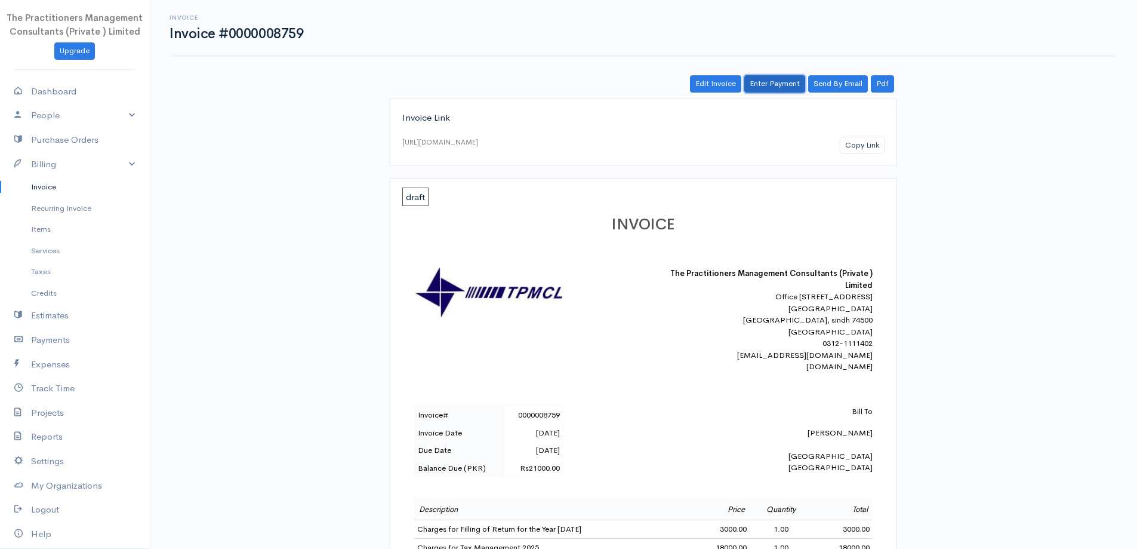
click at [766, 87] on link "Enter Payment" at bounding box center [775, 83] width 61 height 17
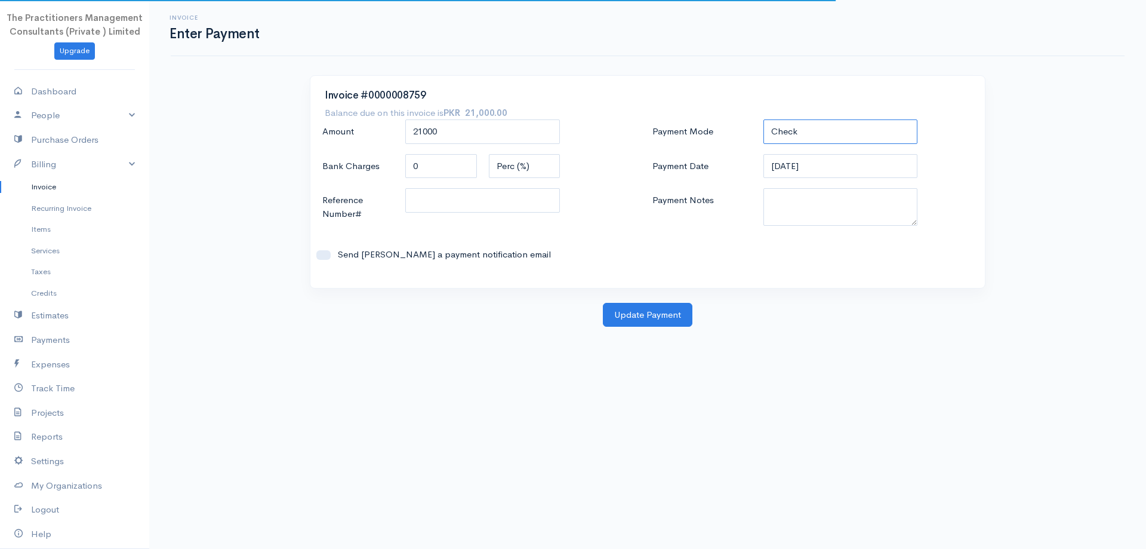
click at [791, 139] on select "Check Bank Transfer Credit Cash Debit ACH VISA MASTERCARD AMEX DISCOVER DINERS …" at bounding box center [841, 131] width 155 height 24
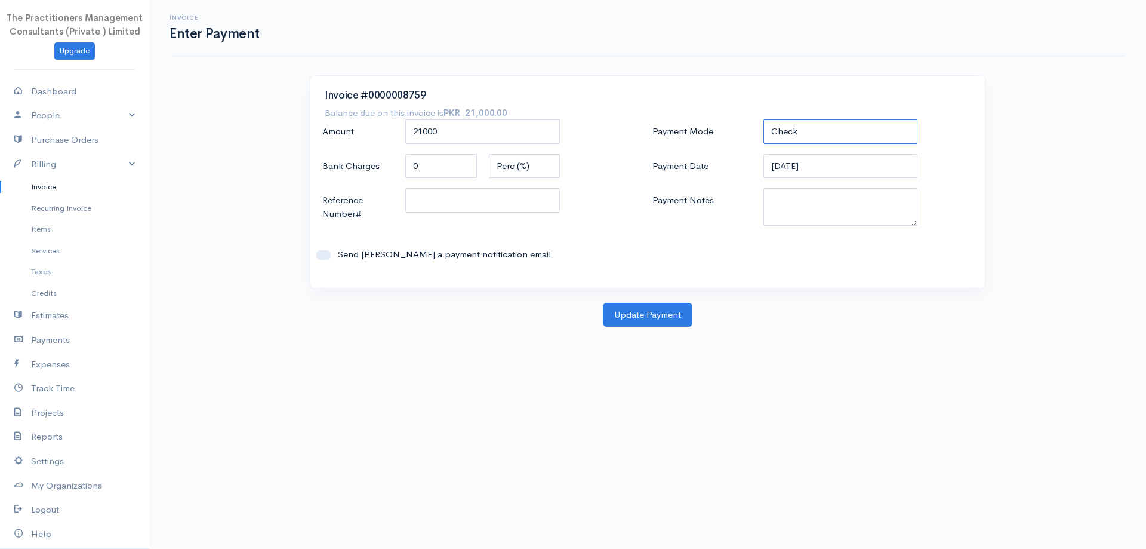
select select "Bank Transfer"
click at [764, 119] on select "Check Bank Transfer Credit Cash Debit ACH VISA MASTERCARD AMEX DISCOVER DINERS …" at bounding box center [841, 131] width 155 height 24
click at [819, 204] on textarea "Payment Notes" at bounding box center [841, 207] width 155 height 38
type textarea "5868"
click at [445, 207] on input "Reference Number#" at bounding box center [482, 200] width 155 height 24
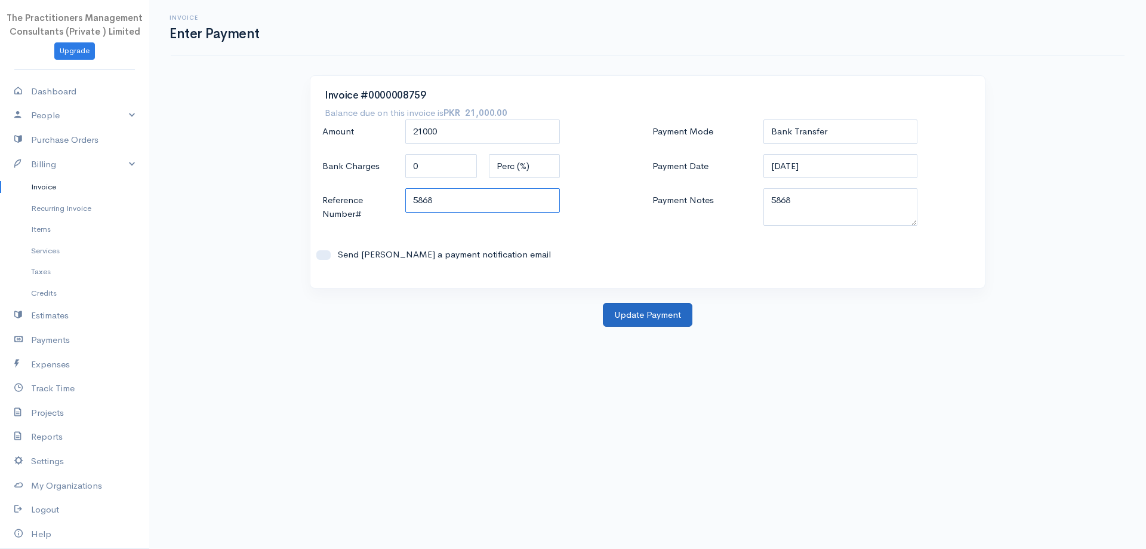
type input "5868"
click at [657, 310] on button "Update Payment" at bounding box center [648, 315] width 90 height 24
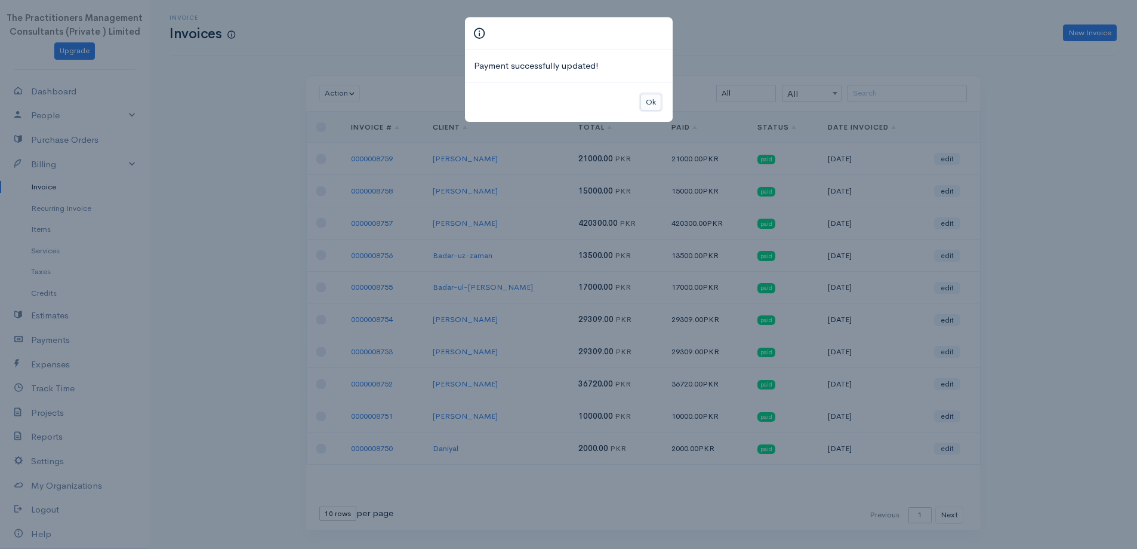
click at [660, 103] on button "Ok" at bounding box center [651, 102] width 21 height 17
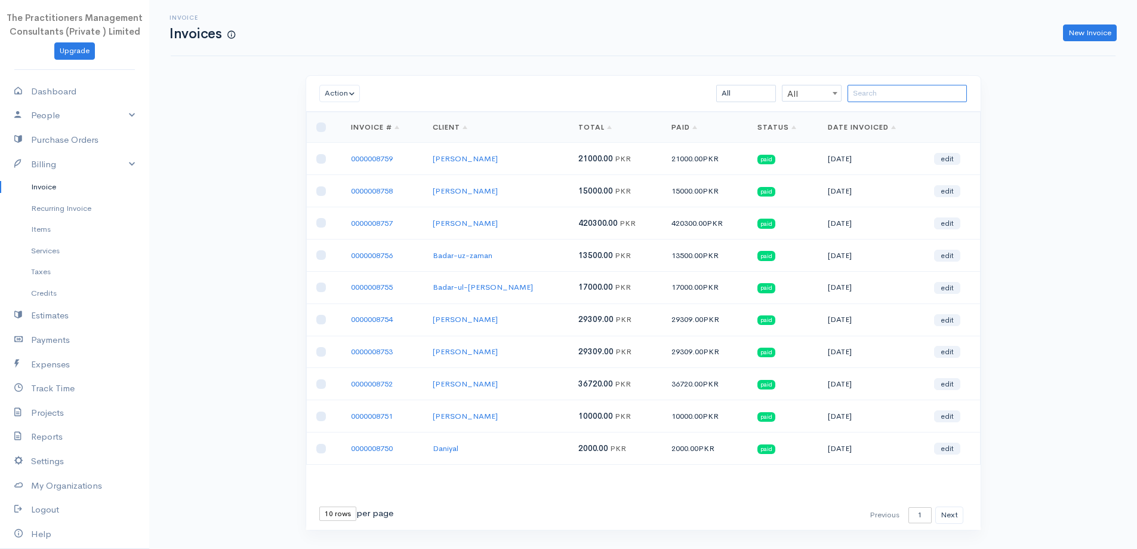
click at [943, 96] on input "search" at bounding box center [907, 93] width 119 height 17
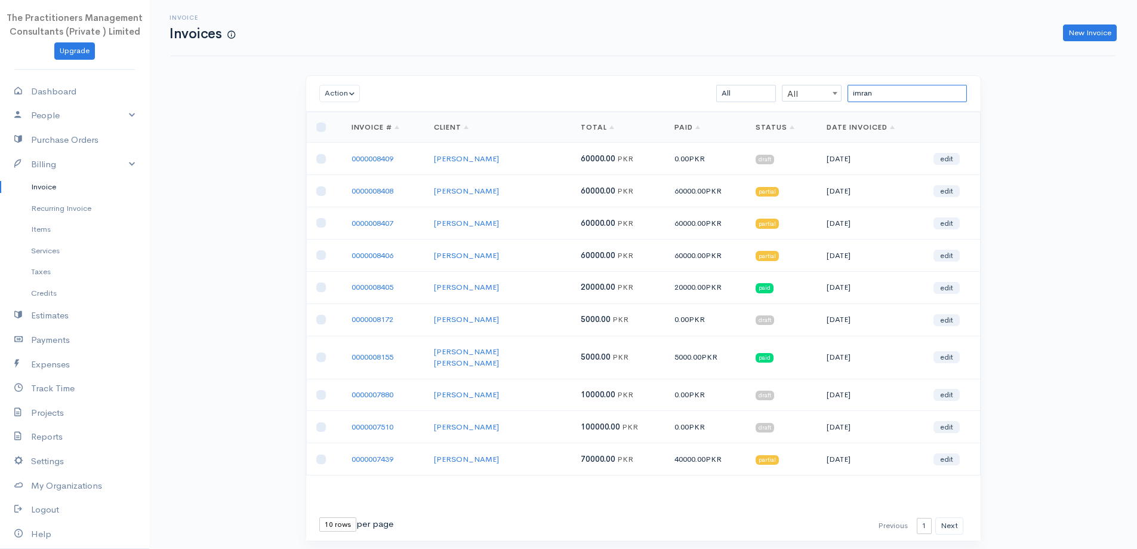
type input "imran"
click at [374, 152] on td "0000008409" at bounding box center [383, 159] width 82 height 32
click at [376, 155] on link "0000008409" at bounding box center [373, 158] width 42 height 10
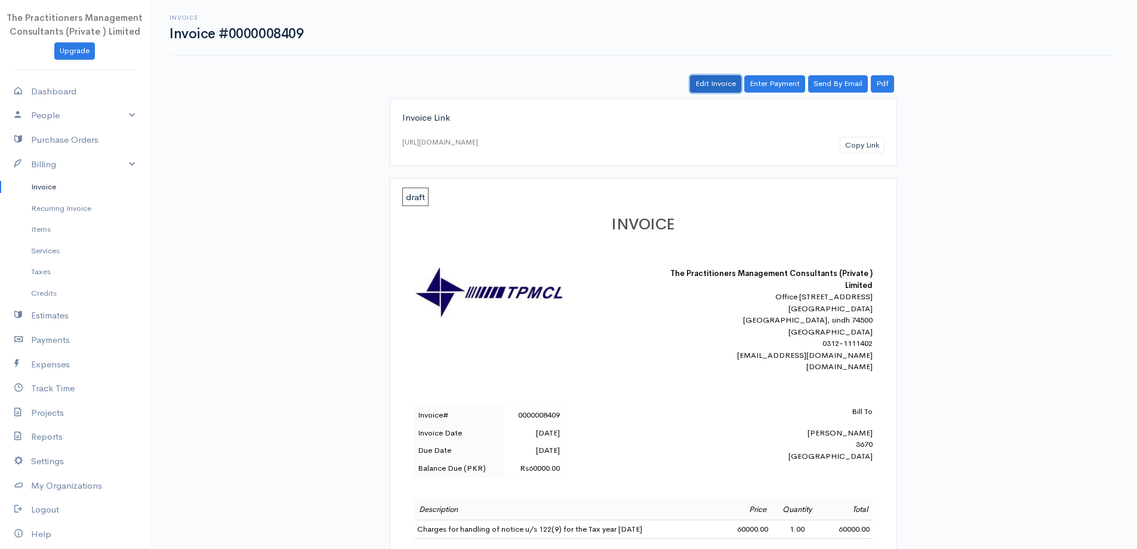
click at [726, 85] on link "Edit Invoice" at bounding box center [715, 83] width 51 height 17
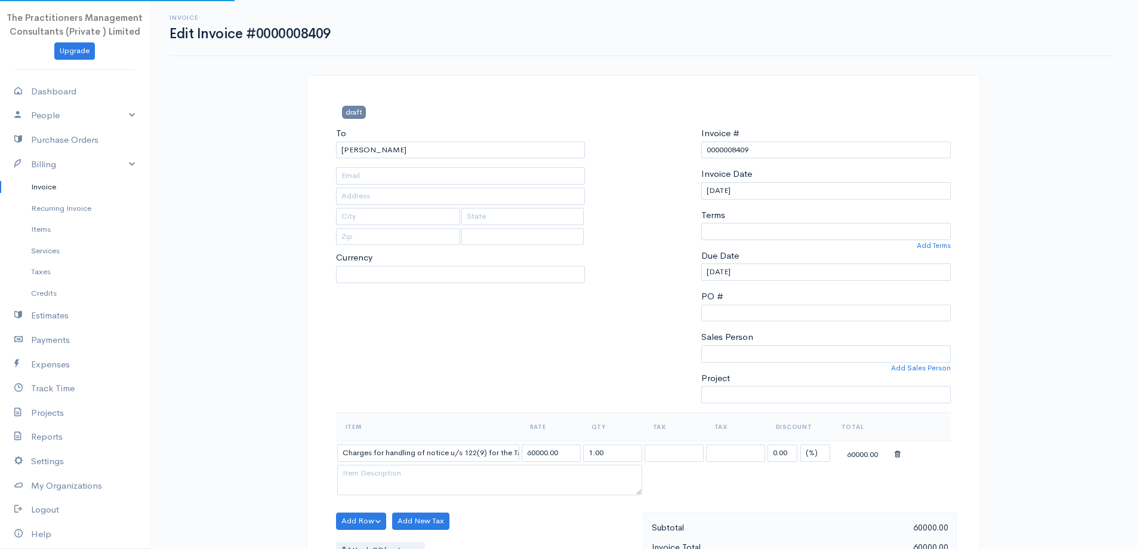
type input "[PHONE_NUMBER]"
type input "3670"
select select
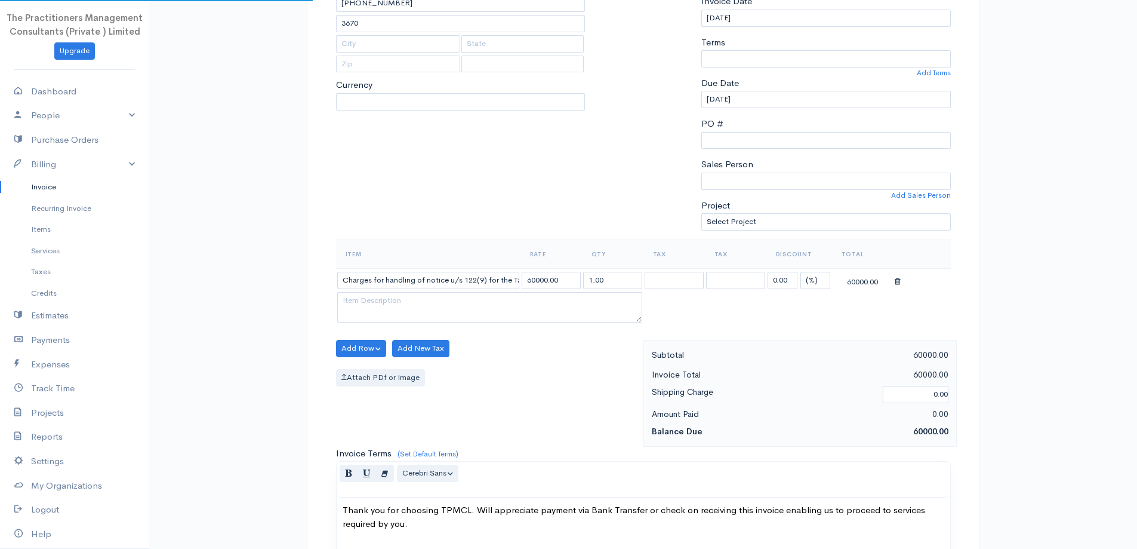
select select "[GEOGRAPHIC_DATA]"
select select "PKR"
select select "0"
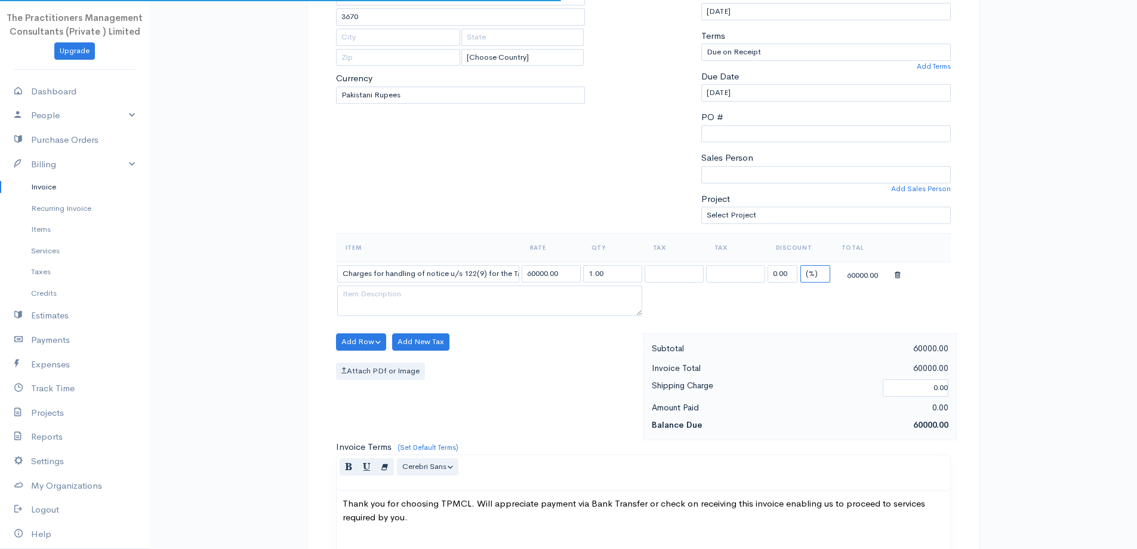
click at [828, 275] on select "(%) Flat" at bounding box center [816, 273] width 30 height 17
select select "2"
click at [801, 265] on select "(%) Flat" at bounding box center [816, 273] width 30 height 17
click at [790, 273] on input "0.00" at bounding box center [783, 273] width 30 height 17
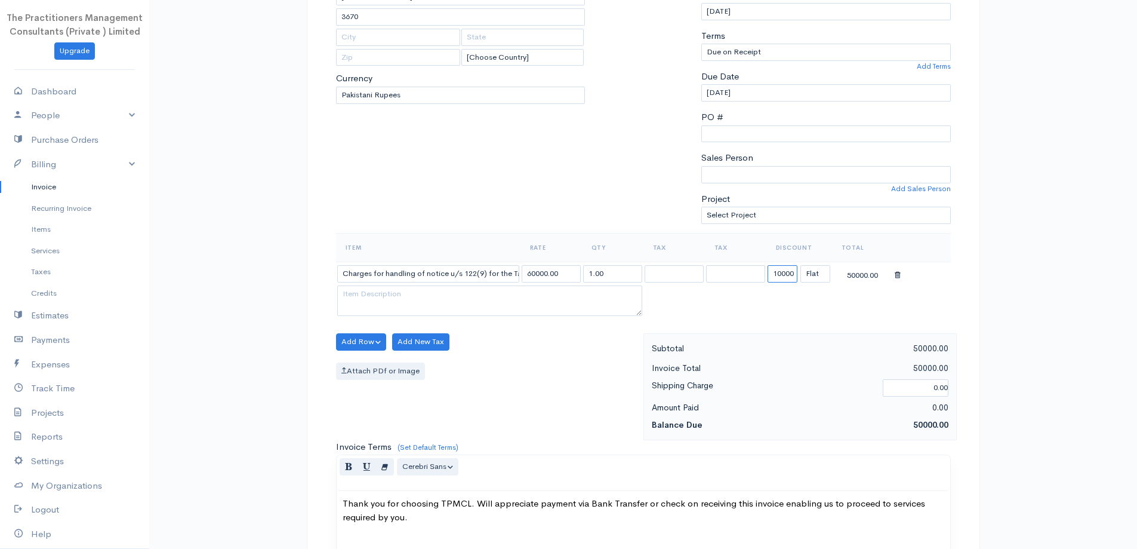
type input "10000"
click at [702, 308] on table "Item Rate Qty Tax Tax Discount Total Charges for handling of notice u/s 122(9) …" at bounding box center [643, 276] width 615 height 86
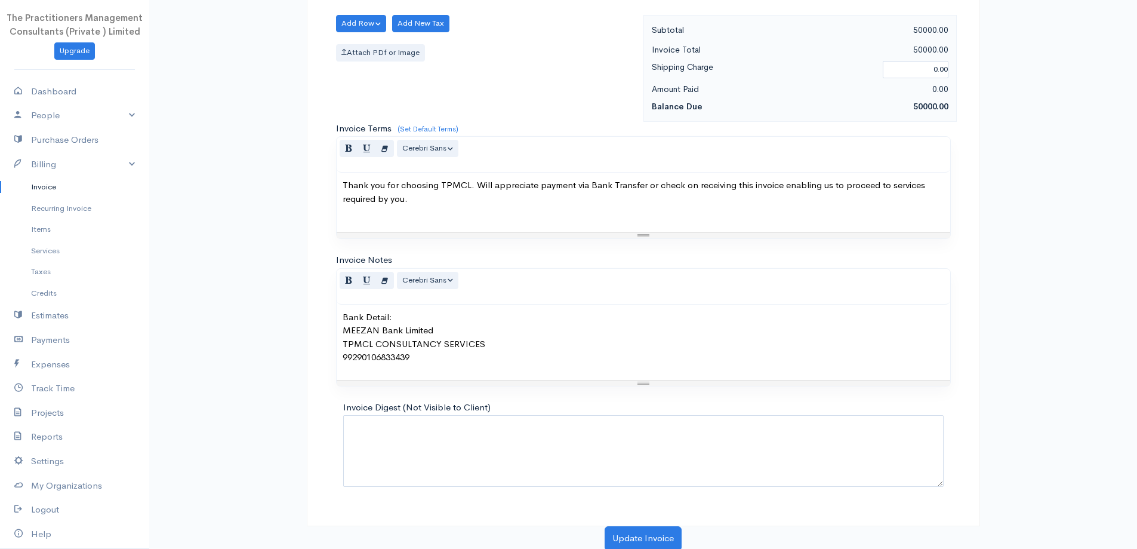
scroll to position [499, 0]
click at [630, 525] on button "Update Invoice" at bounding box center [643, 536] width 77 height 24
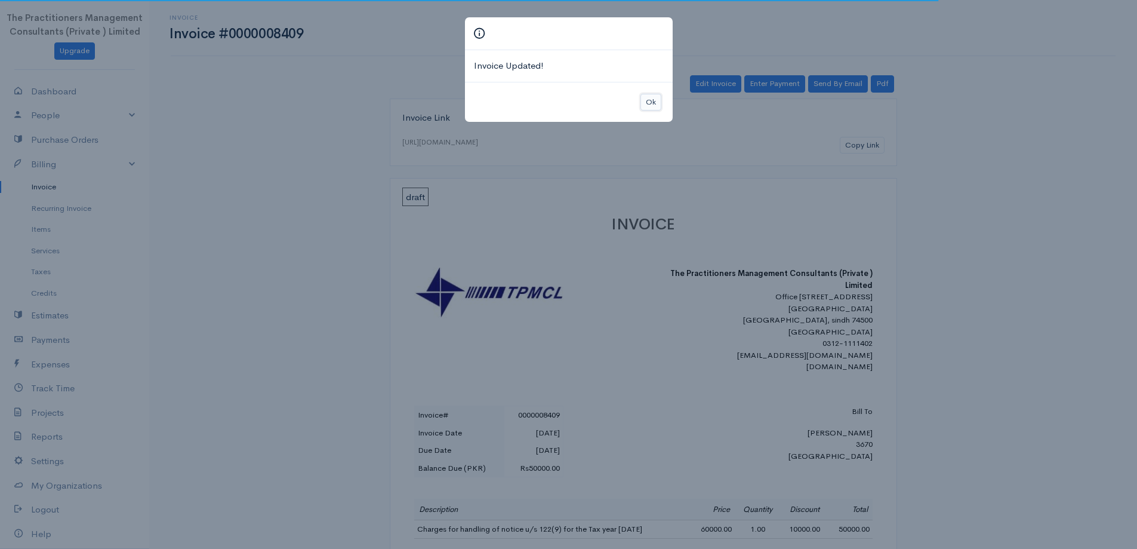
click at [643, 107] on button "Ok" at bounding box center [651, 102] width 21 height 17
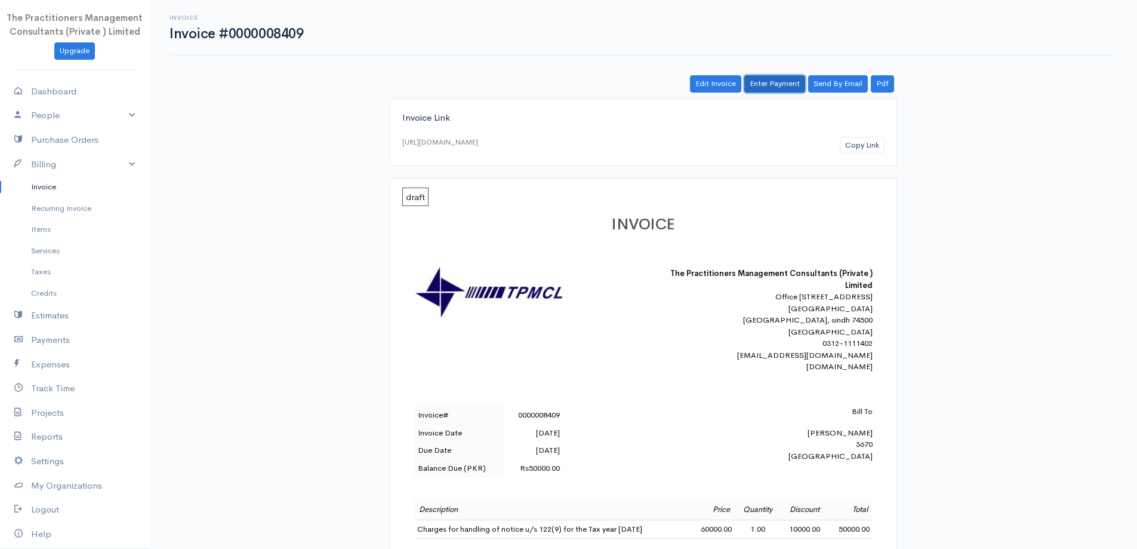
click at [764, 89] on link "Enter Payment" at bounding box center [775, 83] width 61 height 17
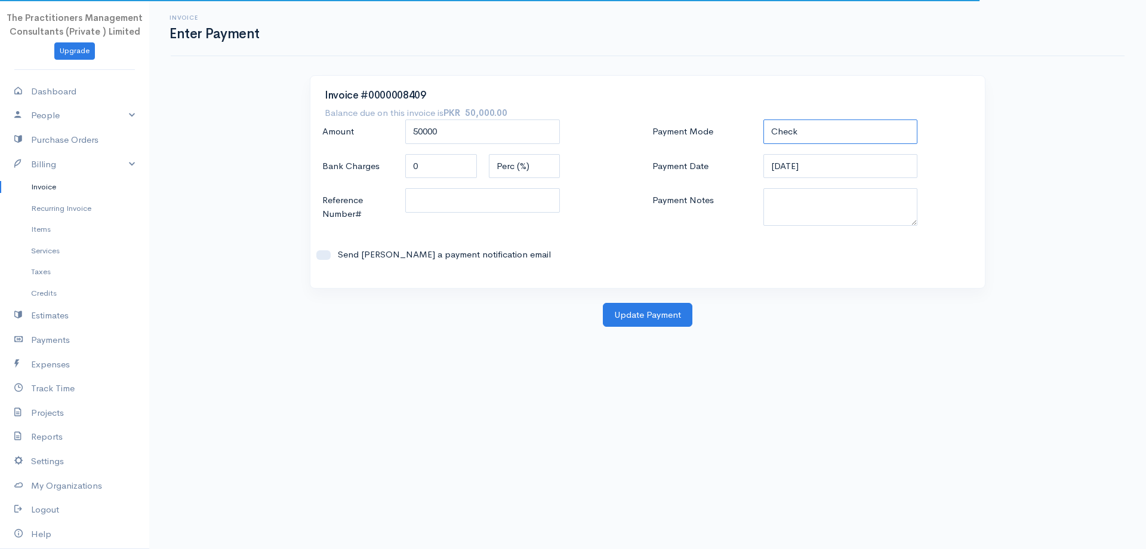
click at [779, 129] on select "Check Bank Transfer Credit Cash Debit ACH VISA MASTERCARD AMEX DISCOVER DINERS …" at bounding box center [841, 131] width 155 height 24
select select "Bank Transfer"
click at [764, 119] on select "Check Bank Transfer Credit Cash Debit ACH VISA MASTERCARD AMEX DISCOVER DINERS …" at bounding box center [841, 131] width 155 height 24
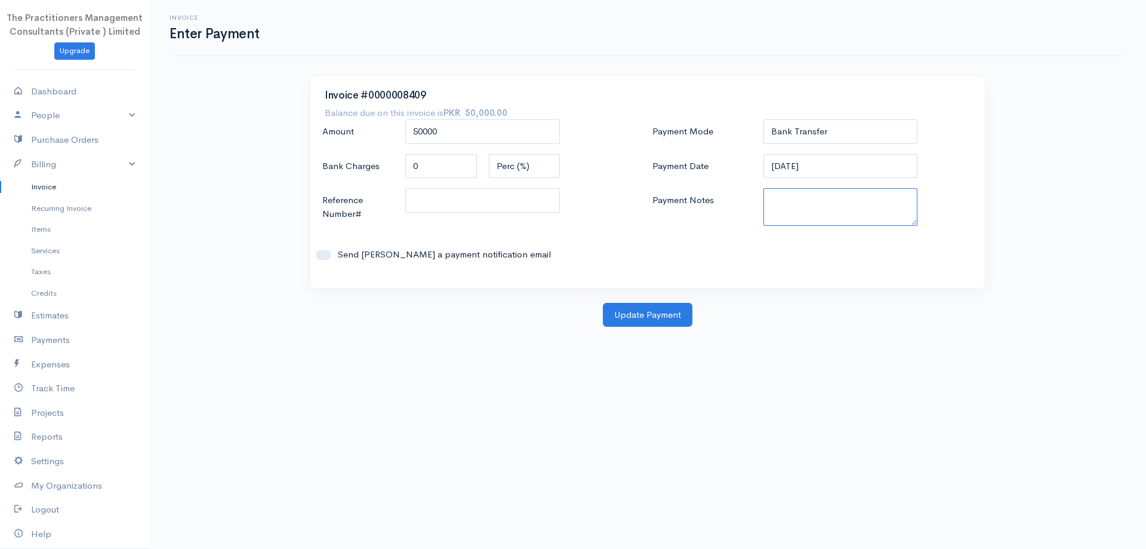
click at [808, 218] on textarea "Payment Notes" at bounding box center [841, 207] width 155 height 38
click at [818, 183] on div "Payment Mode Check Bank Transfer Credit Cash Debit ACH VISA MASTERCARD AMEX DIS…" at bounding box center [813, 196] width 330 height 154
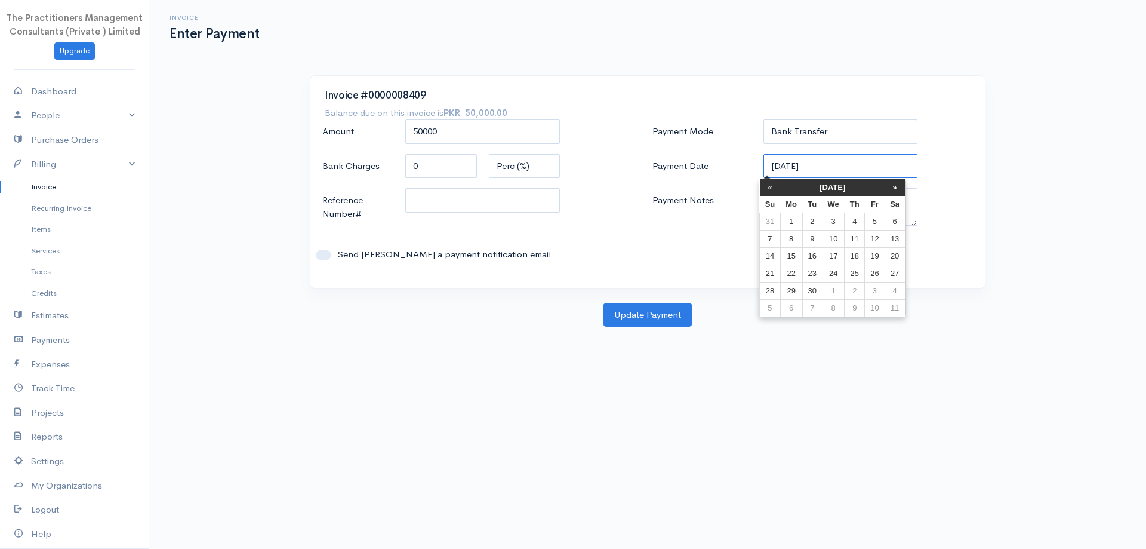
drag, startPoint x: 810, startPoint y: 170, endPoint x: 820, endPoint y: 177, distance: 12.9
click at [819, 177] on input "[DATE]" at bounding box center [841, 166] width 155 height 24
click at [866, 244] on td "12" at bounding box center [875, 238] width 20 height 17
type input "[DATE]"
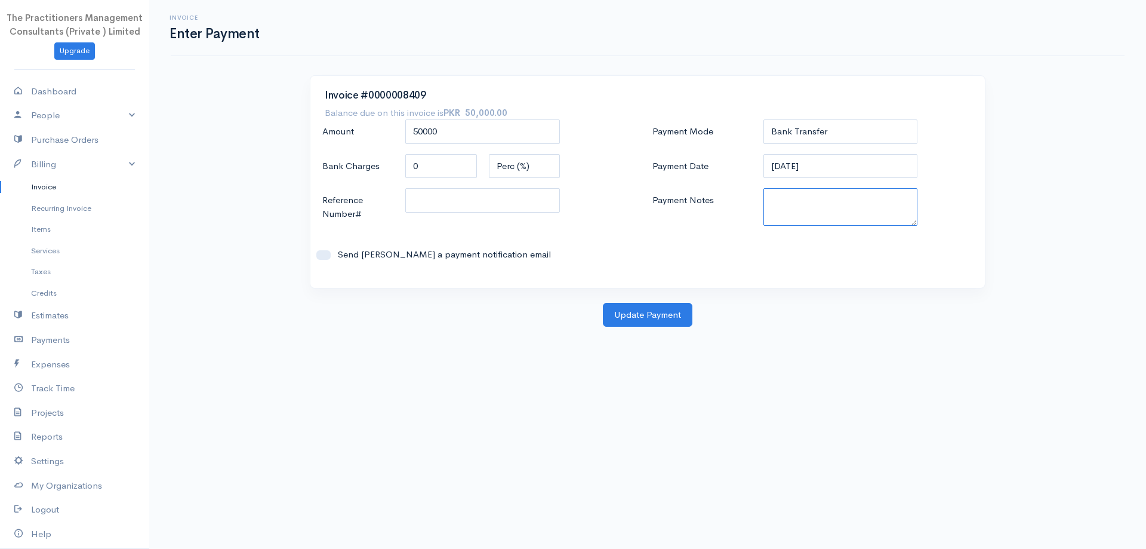
click at [828, 226] on textarea "Payment Notes" at bounding box center [841, 207] width 155 height 38
type textarea "5870"
click at [423, 189] on input "Reference Number#" at bounding box center [482, 200] width 155 height 24
click at [488, 197] on input "Reference Number#" at bounding box center [482, 200] width 155 height 24
click at [489, 197] on input "Reference Number#" at bounding box center [482, 200] width 155 height 24
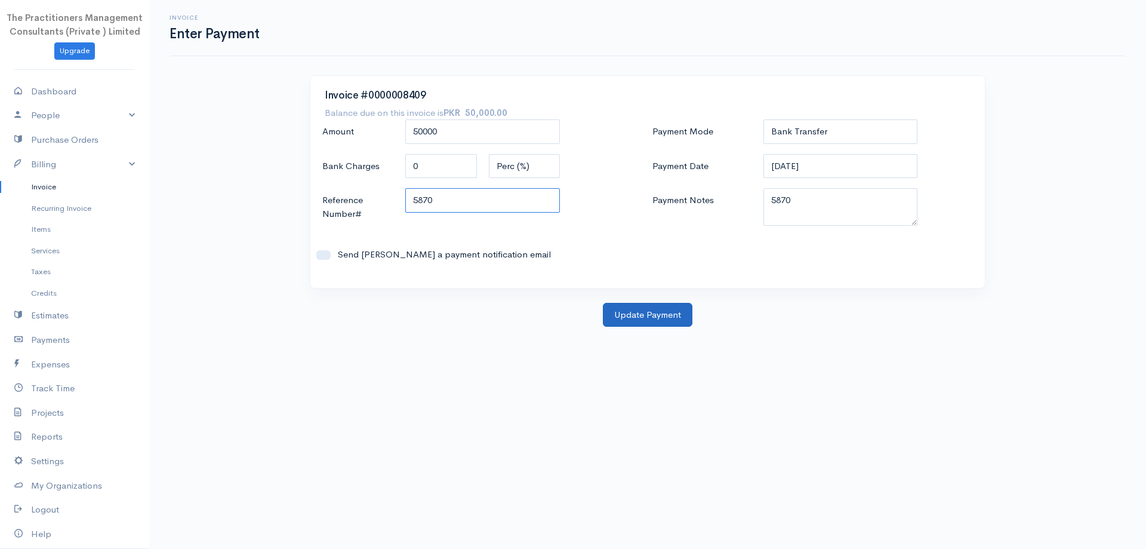
type input "5870"
click at [629, 315] on button "Update Payment" at bounding box center [648, 315] width 90 height 24
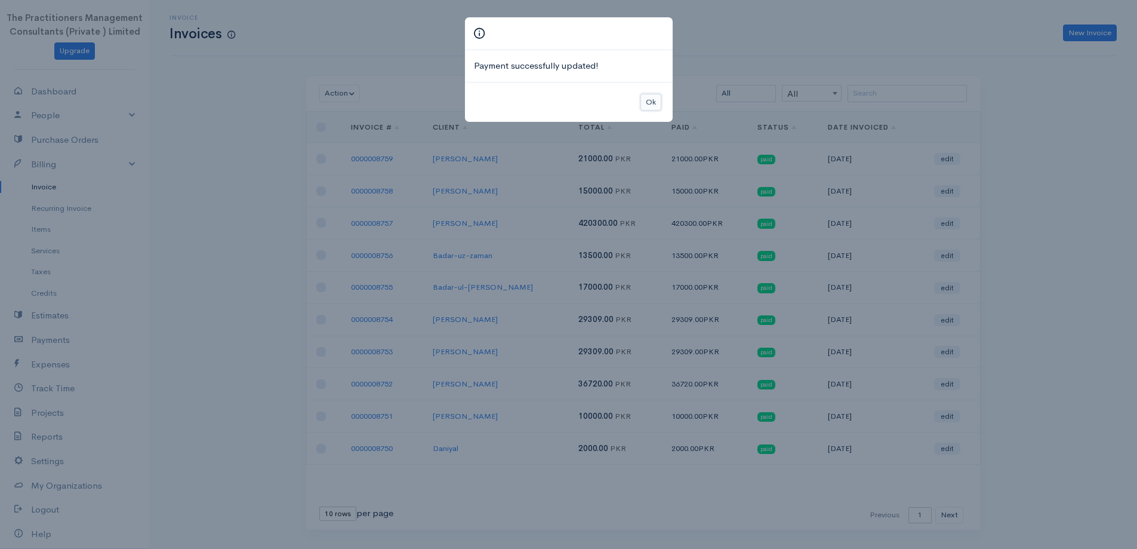
click at [653, 101] on button "Ok" at bounding box center [651, 102] width 21 height 17
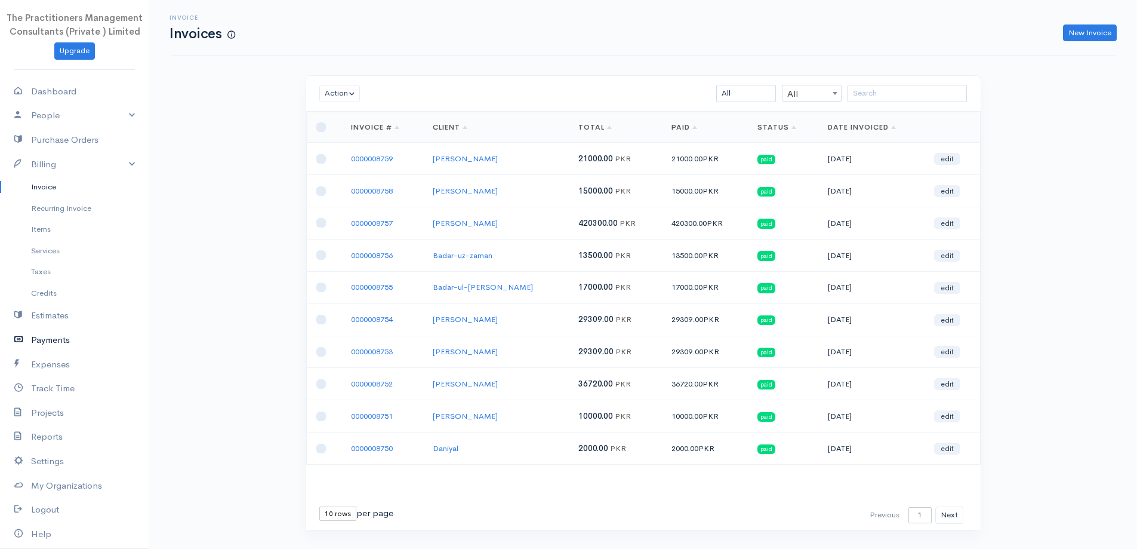
click at [51, 345] on link "Payments" at bounding box center [74, 340] width 149 height 24
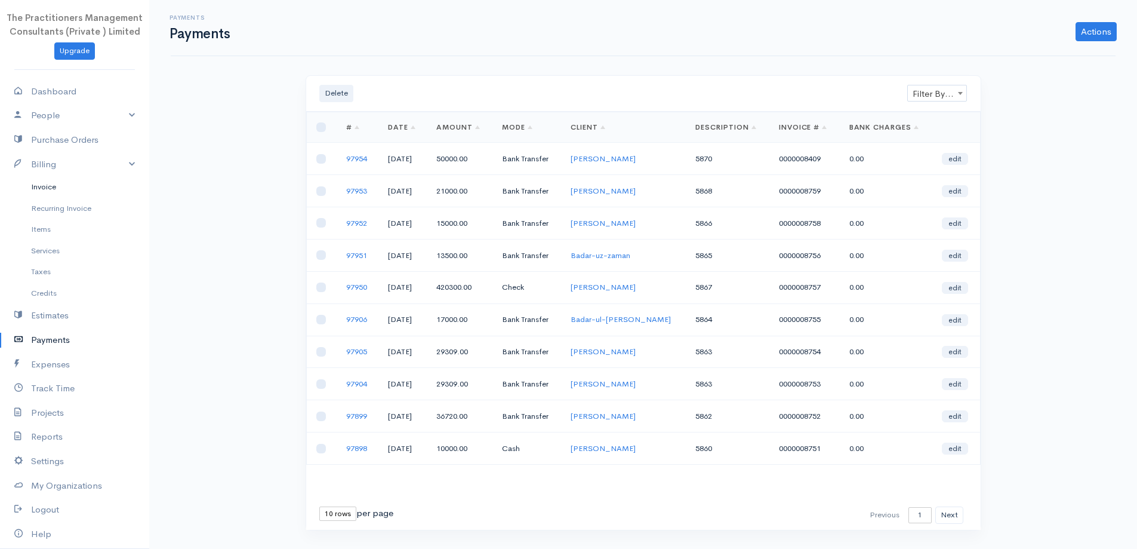
click at [24, 190] on link "Invoice" at bounding box center [74, 186] width 149 height 21
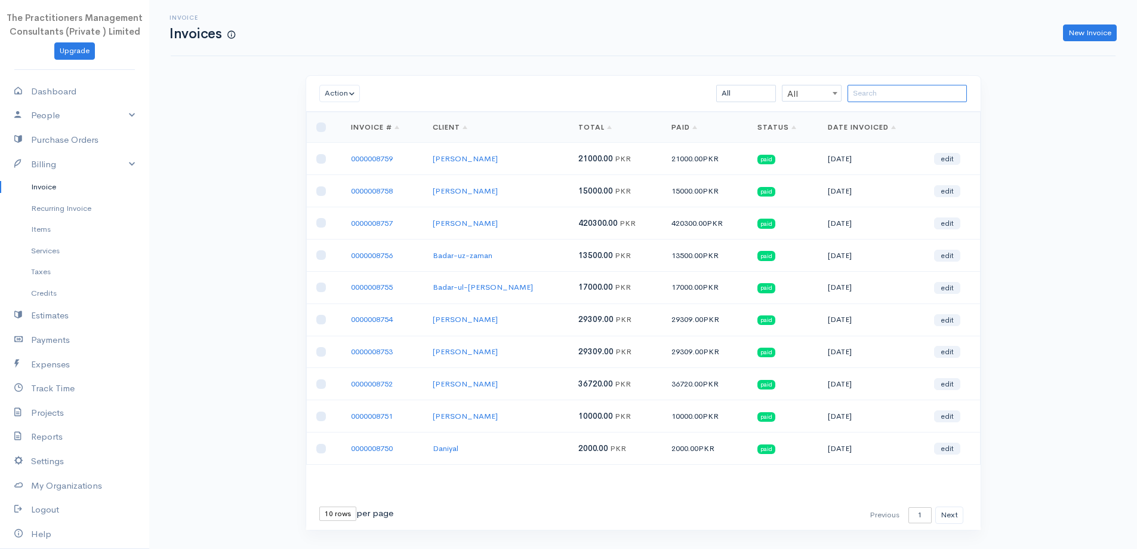
click at [907, 95] on input "search" at bounding box center [907, 93] width 119 height 17
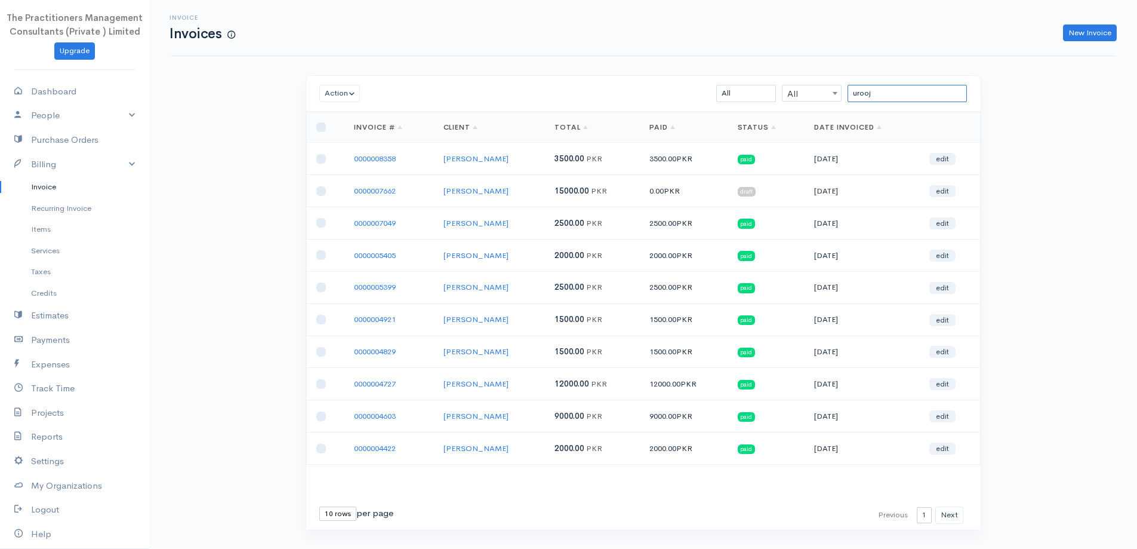
drag, startPoint x: 868, startPoint y: 94, endPoint x: 799, endPoint y: 86, distance: 69.1
click at [799, 86] on div "urooj All All All Draft Viewed Sent Paid Partial Overdue Unpaid/Open" at bounding box center [698, 93] width 550 height 17
type input "o"
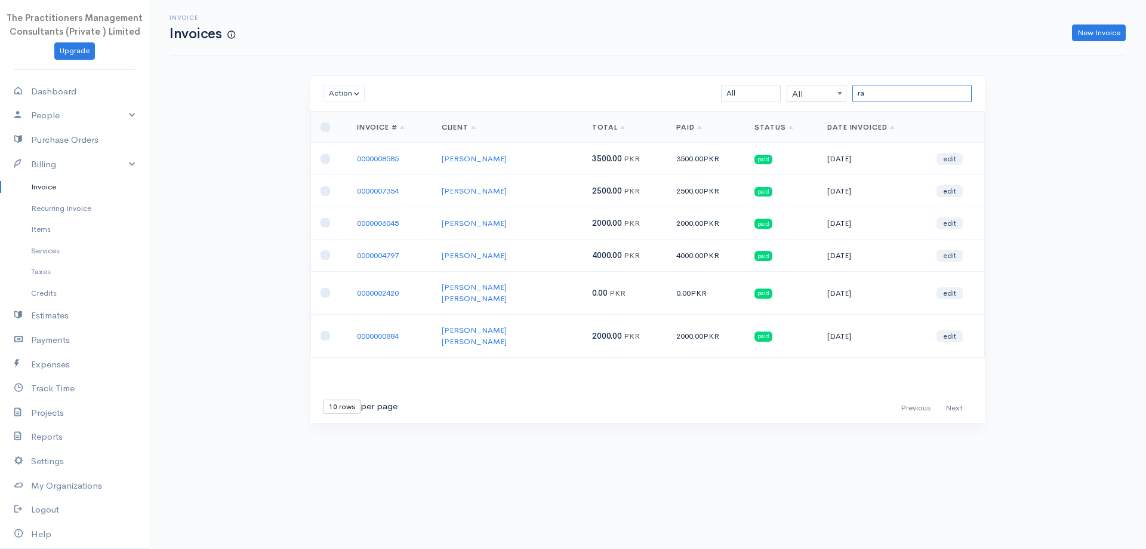
type input "r"
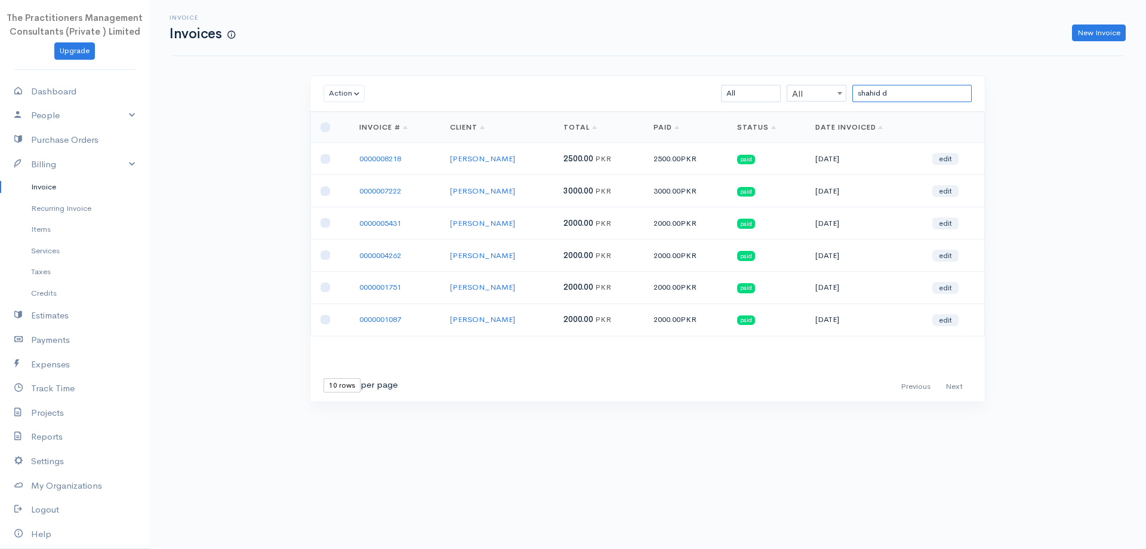
type input "shahid d"
click at [56, 340] on link "Payments" at bounding box center [74, 340] width 149 height 24
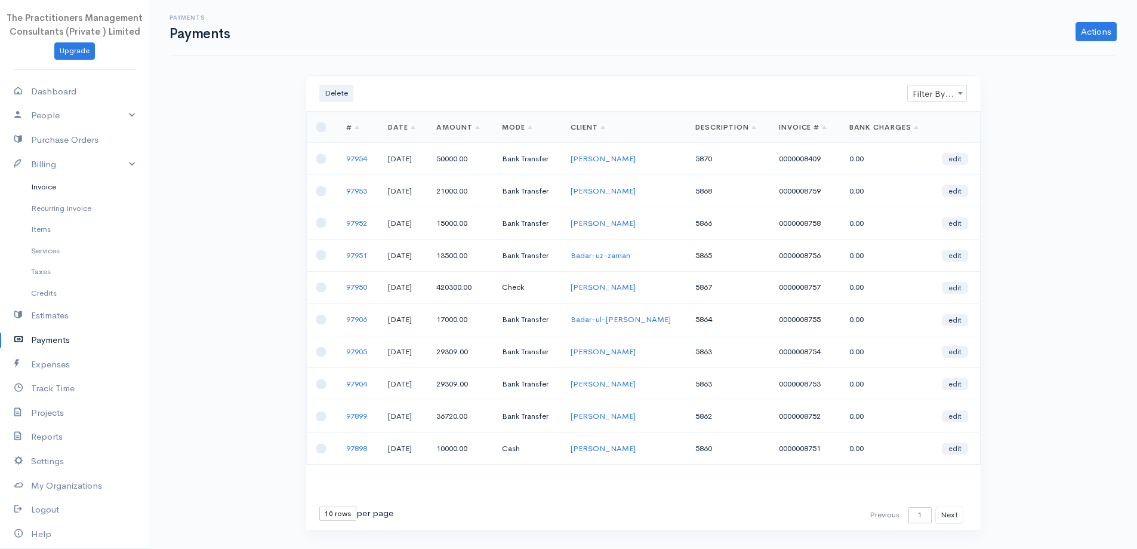
click at [39, 188] on link "Invoice" at bounding box center [74, 186] width 149 height 21
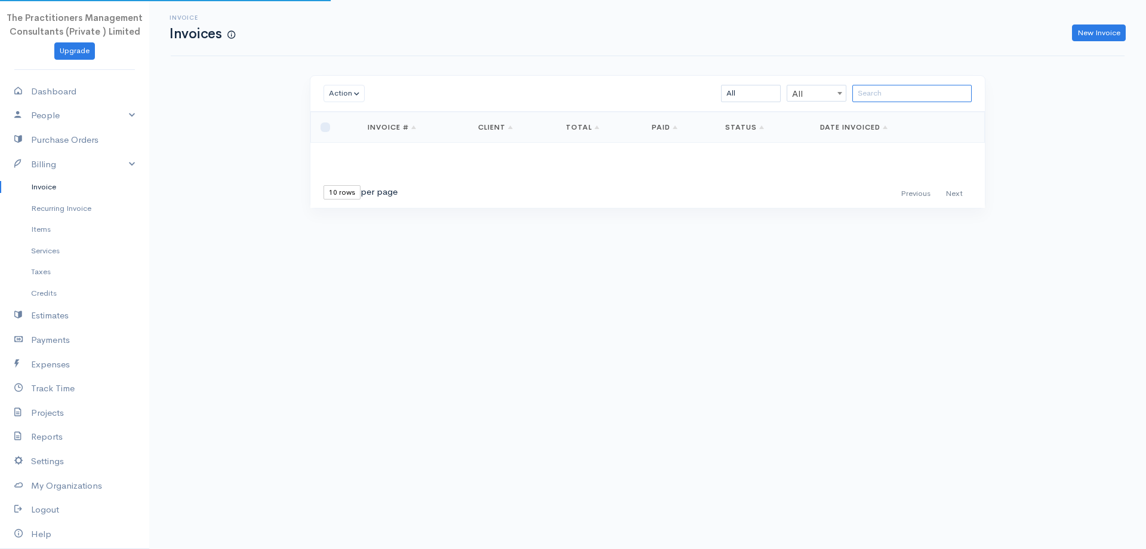
click at [876, 88] on input "search" at bounding box center [912, 93] width 119 height 17
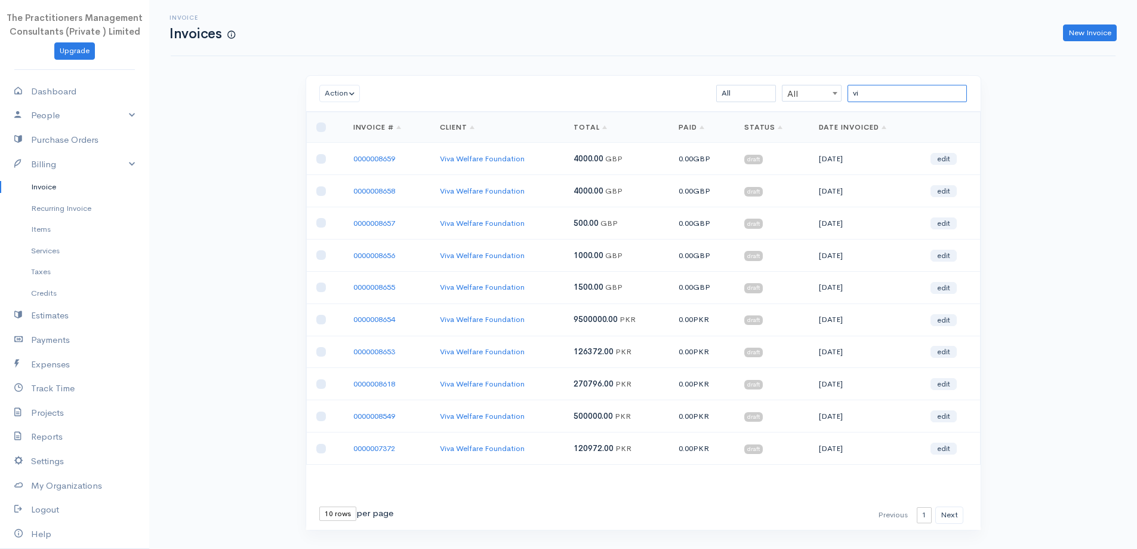
type input "v"
type input "viva w"
click at [318, 502] on div "First Previous 1 2 Next Last 10 rows 25 rows 50 rows per page" at bounding box center [643, 514] width 675 height 29
click at [325, 510] on select "10 rows 25 rows 50 rows" at bounding box center [337, 513] width 37 height 14
select select "50"
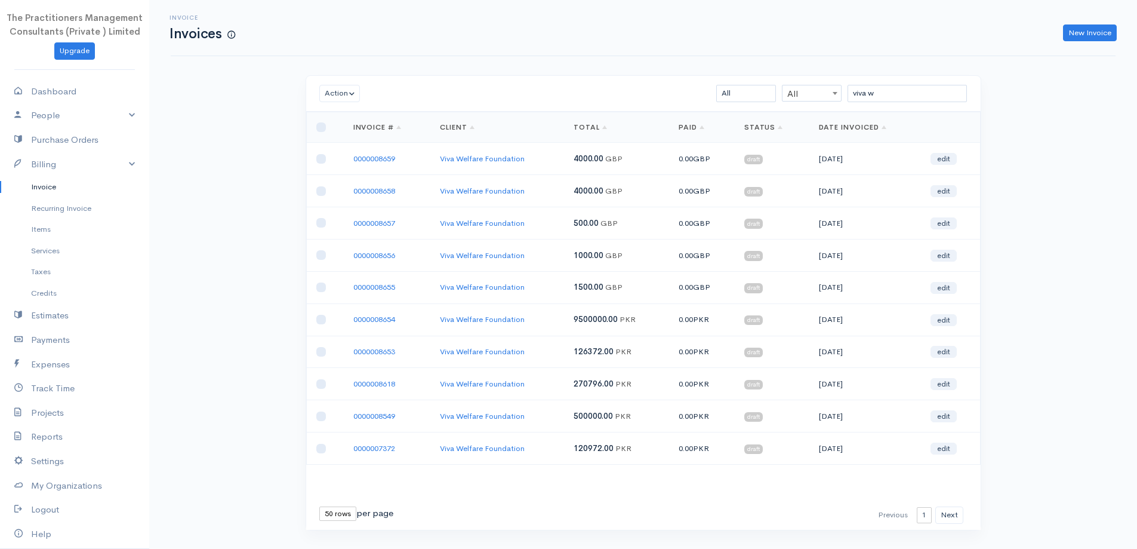
click at [319, 506] on select "10 rows 25 rows 50 rows" at bounding box center [337, 513] width 37 height 14
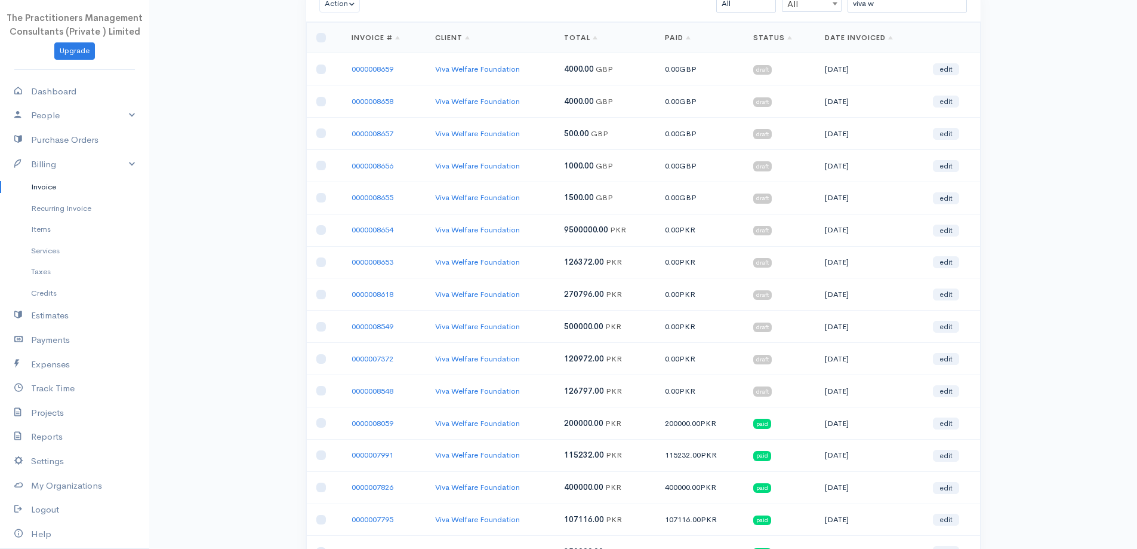
scroll to position [119, 0]
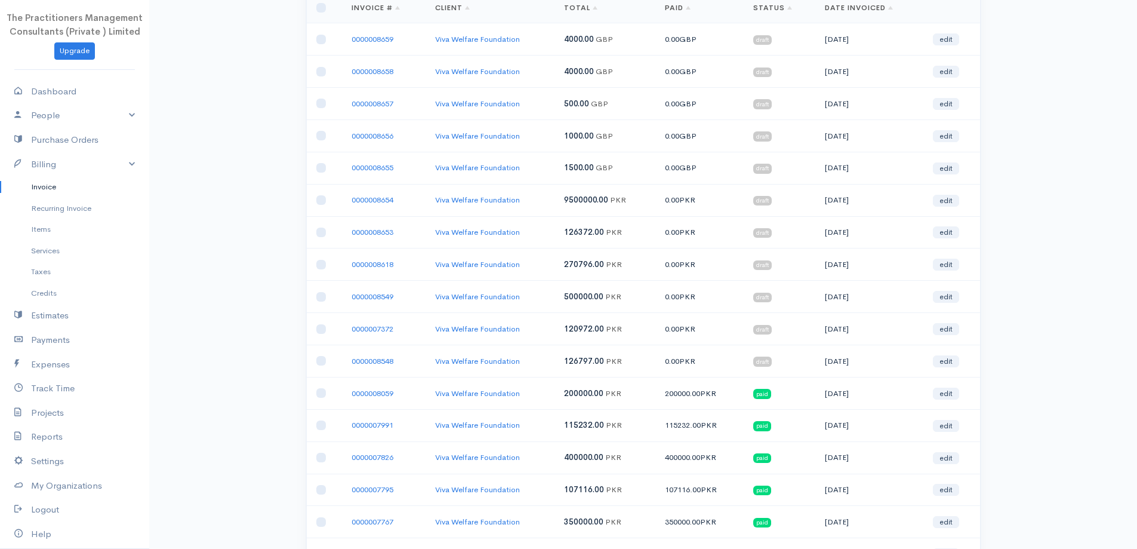
click at [611, 364] on span "PKR" at bounding box center [614, 361] width 16 height 10
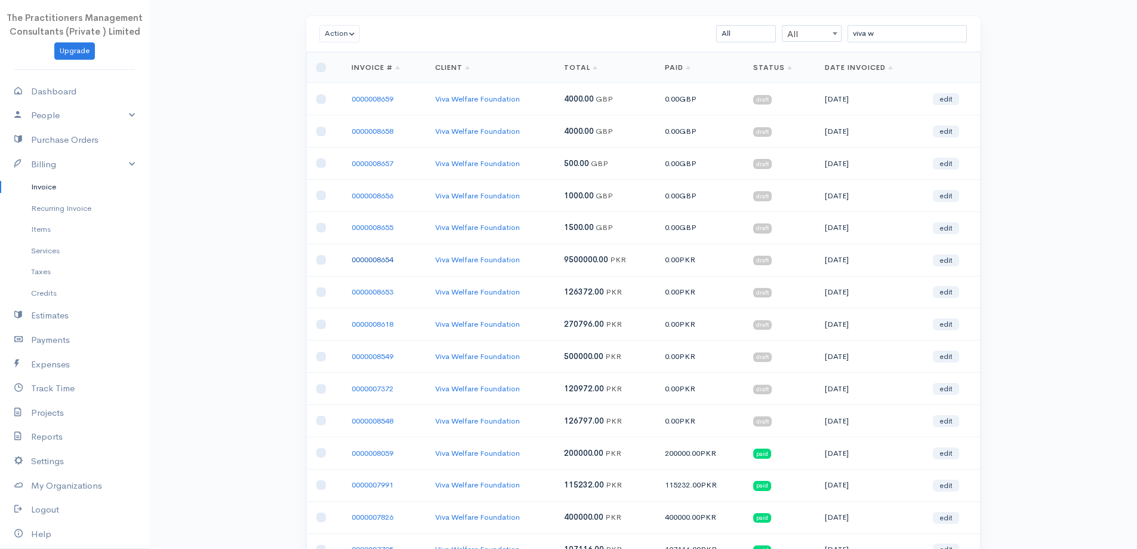
click at [379, 256] on link "0000008654" at bounding box center [373, 259] width 42 height 10
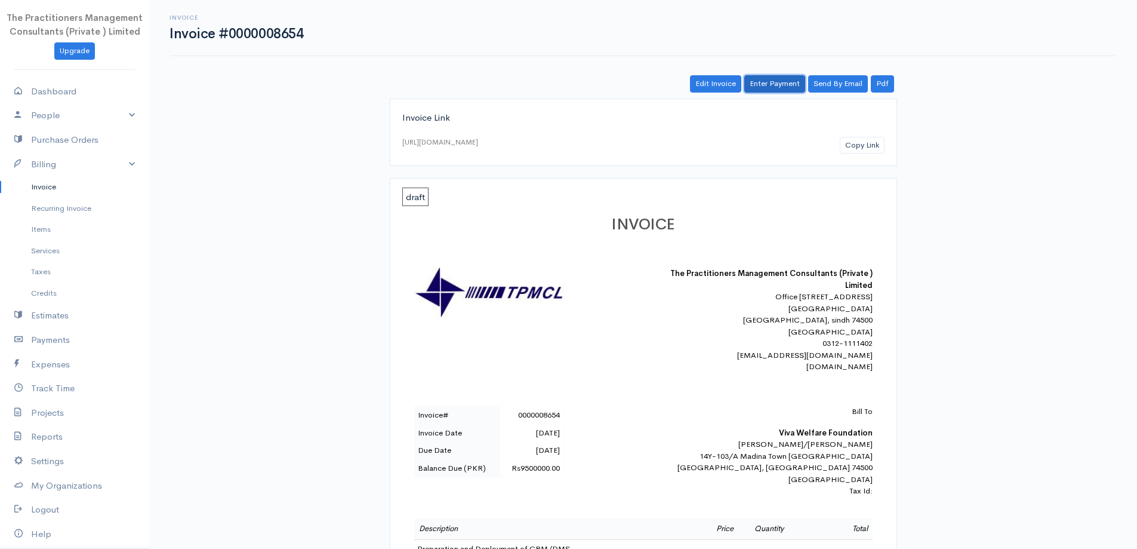
click at [780, 90] on link "Enter Payment" at bounding box center [775, 83] width 61 height 17
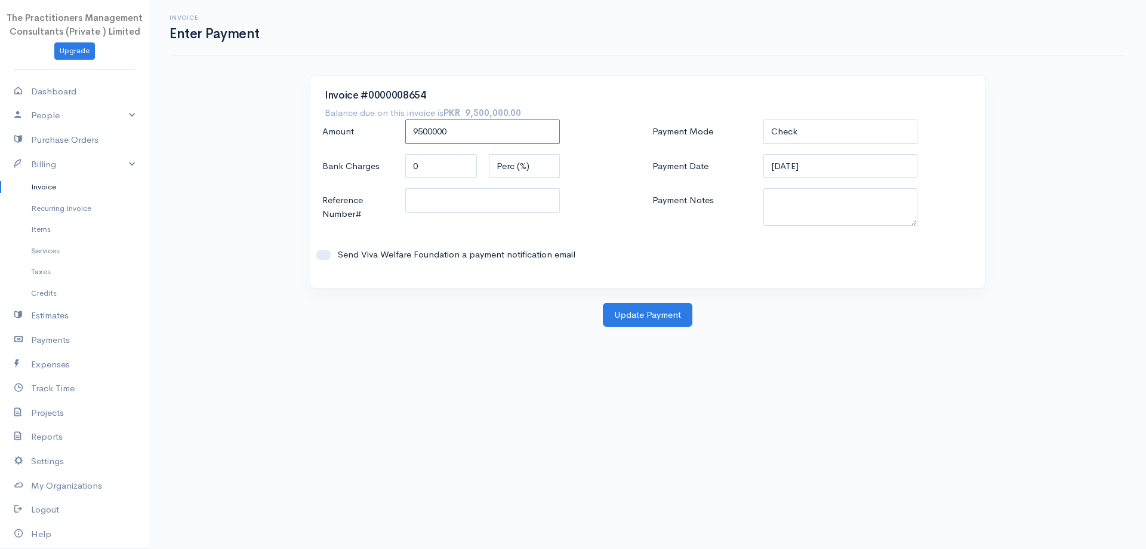
click at [451, 140] on input "9500000" at bounding box center [482, 131] width 155 height 24
type input "1000000"
click at [773, 125] on select "Check Bank Transfer Credit Cash Debit ACH VISA MASTERCARD AMEX DISCOVER DINERS …" at bounding box center [841, 131] width 155 height 24
select select "Bank Transfer"
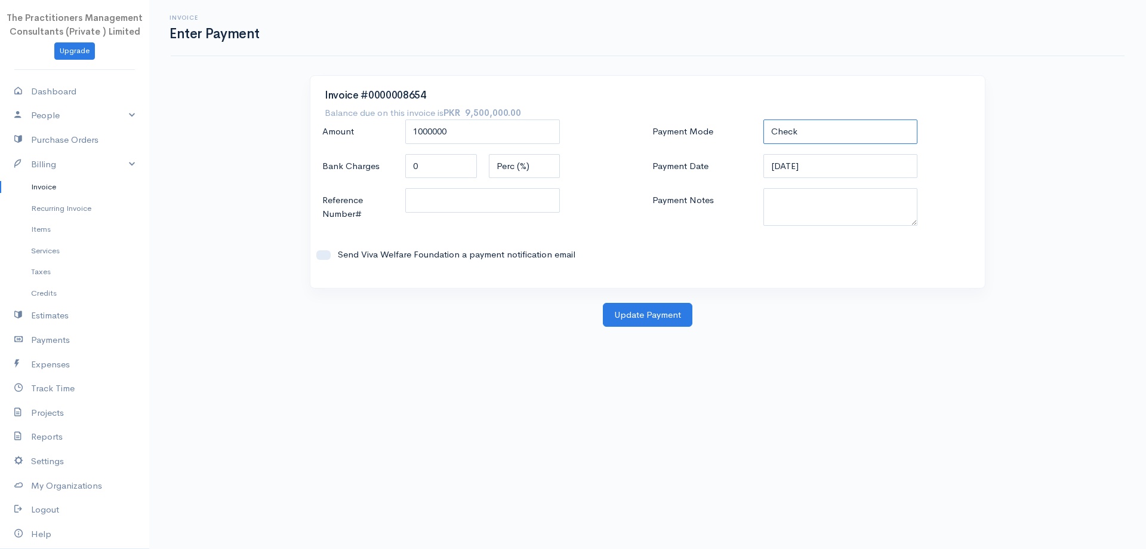
click at [764, 119] on select "Check Bank Transfer Credit Cash Debit ACH VISA MASTERCARD AMEX DISCOVER DINERS …" at bounding box center [841, 131] width 155 height 24
click at [798, 172] on input "[DATE]" at bounding box center [841, 166] width 155 height 24
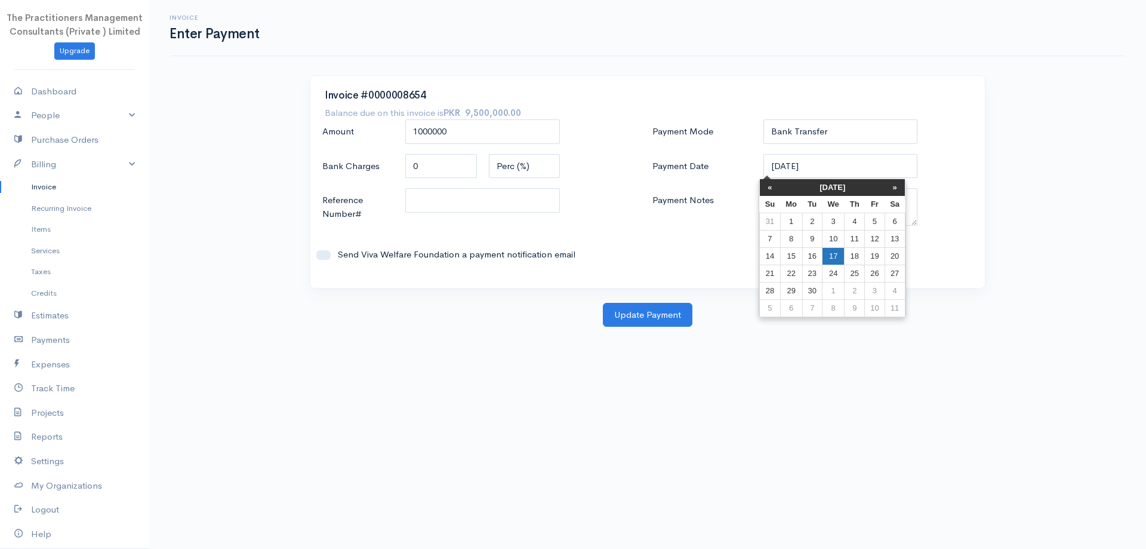
click at [828, 252] on td "17" at bounding box center [834, 255] width 22 height 17
type input "[DATE]"
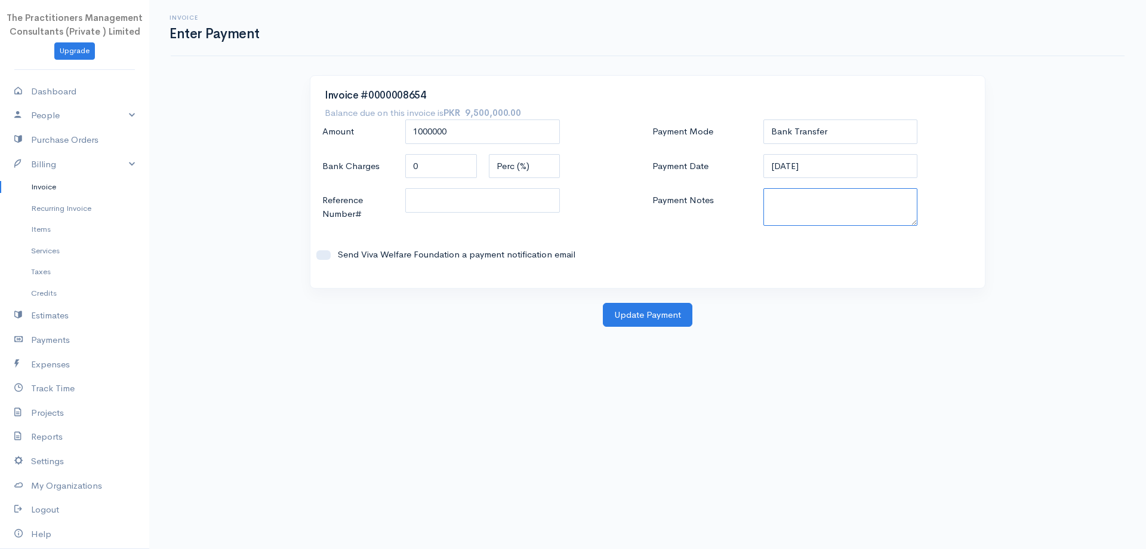
click at [832, 202] on textarea "Payment Notes" at bounding box center [841, 207] width 155 height 38
type textarea "5869"
click at [504, 208] on input "Reference Number#" at bounding box center [482, 200] width 155 height 24
type input "5869"
click at [653, 317] on button "Update Payment" at bounding box center [648, 315] width 90 height 24
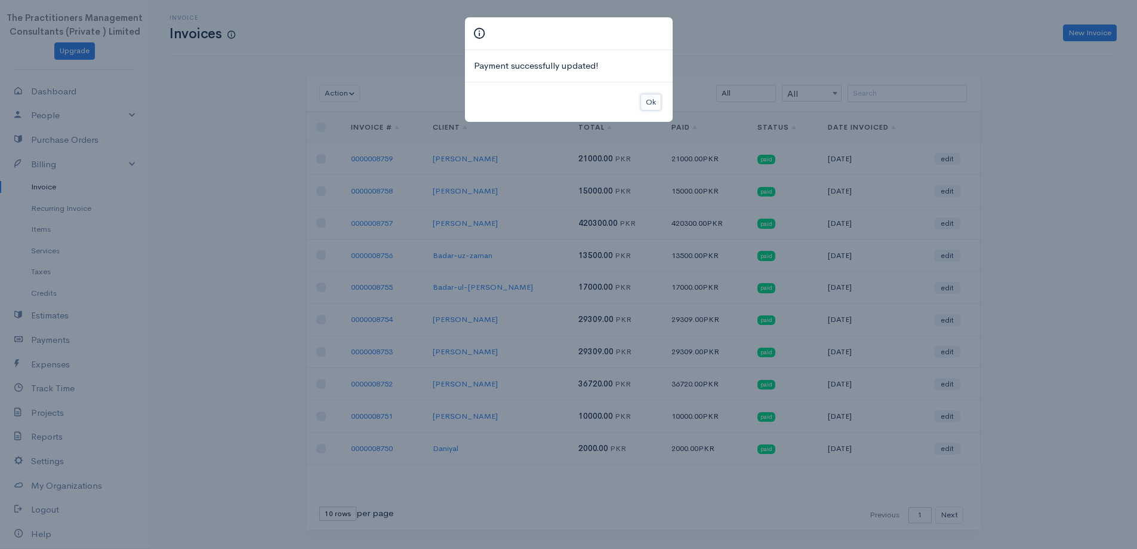
click at [641, 103] on button "Ok" at bounding box center [651, 102] width 21 height 17
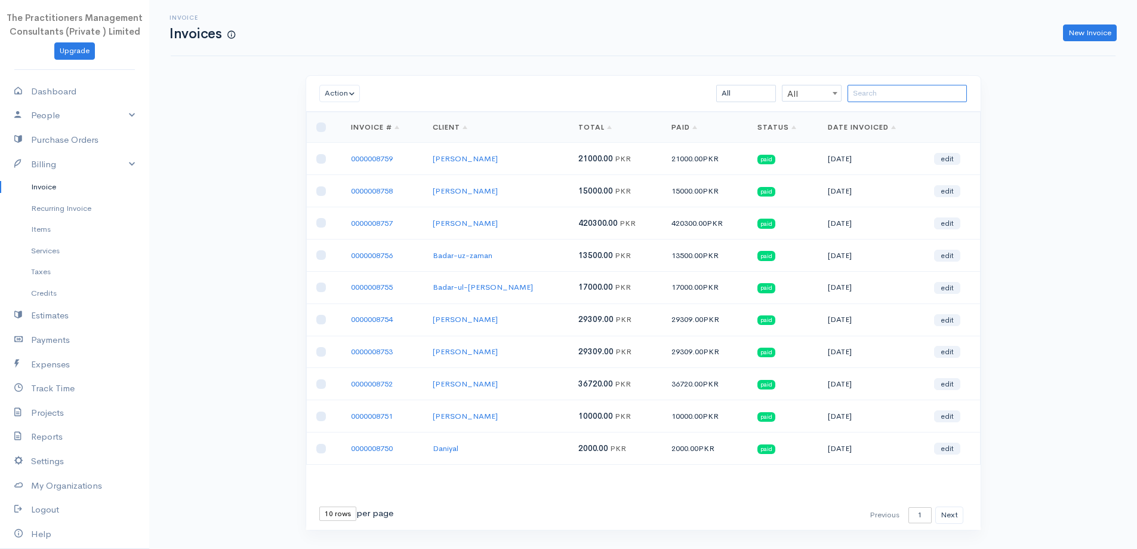
click at [859, 90] on input "search" at bounding box center [907, 93] width 119 height 17
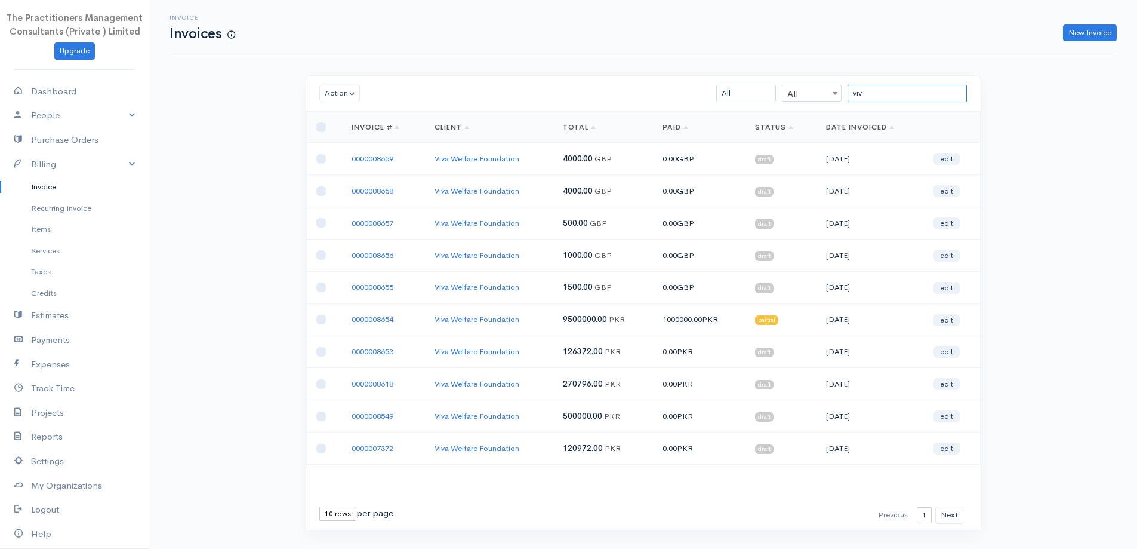
type input "viv"
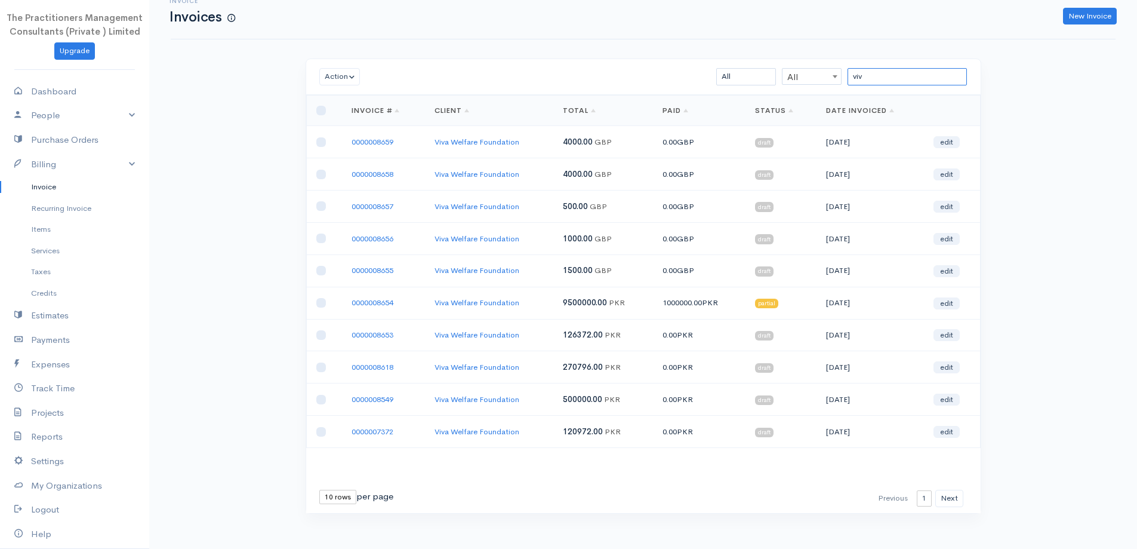
scroll to position [26, 0]
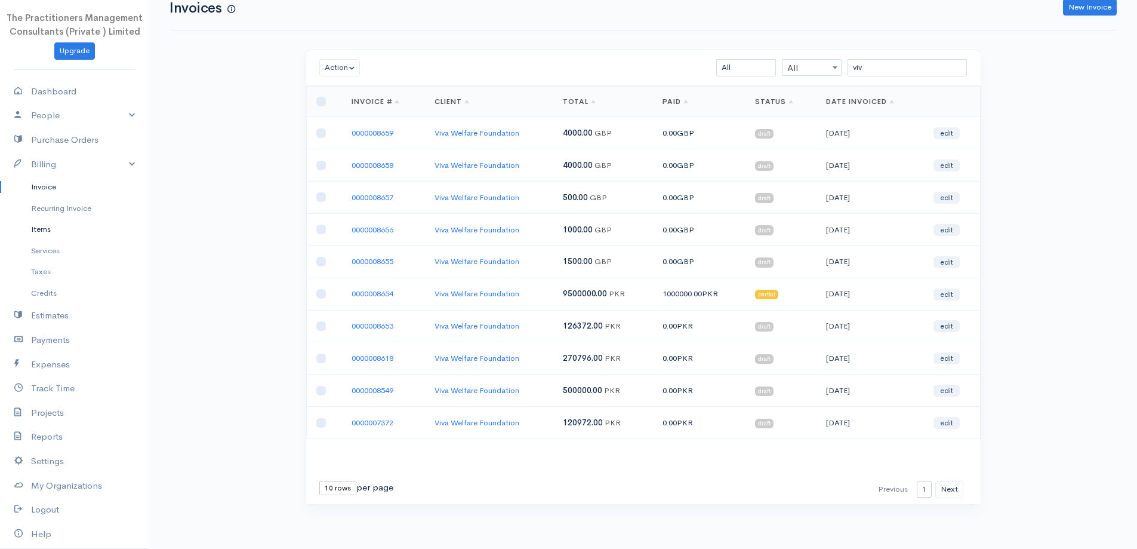
click at [54, 226] on link "Items" at bounding box center [74, 229] width 149 height 21
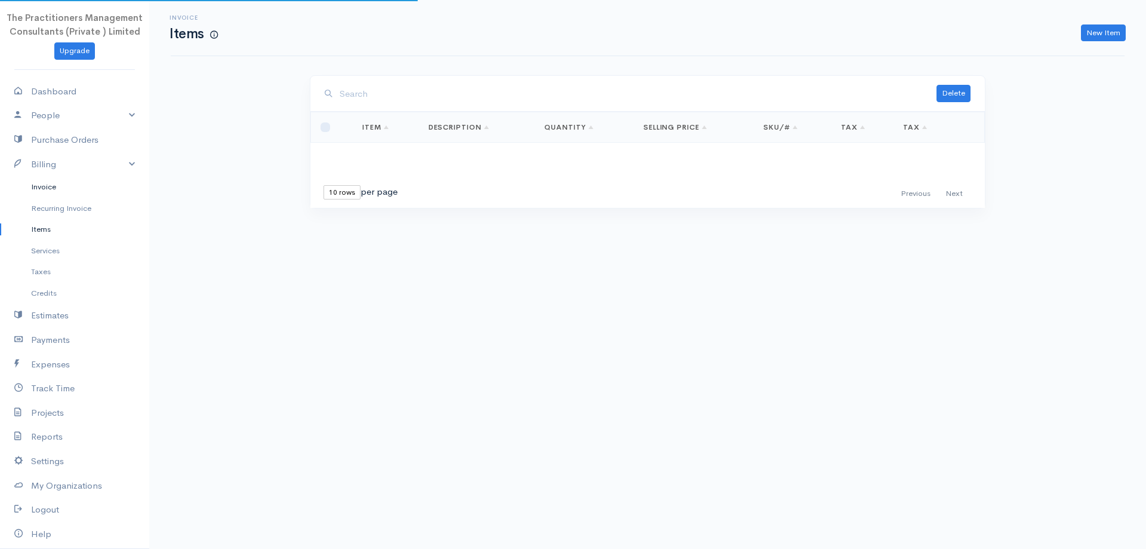
click at [40, 191] on link "Invoice" at bounding box center [74, 186] width 149 height 21
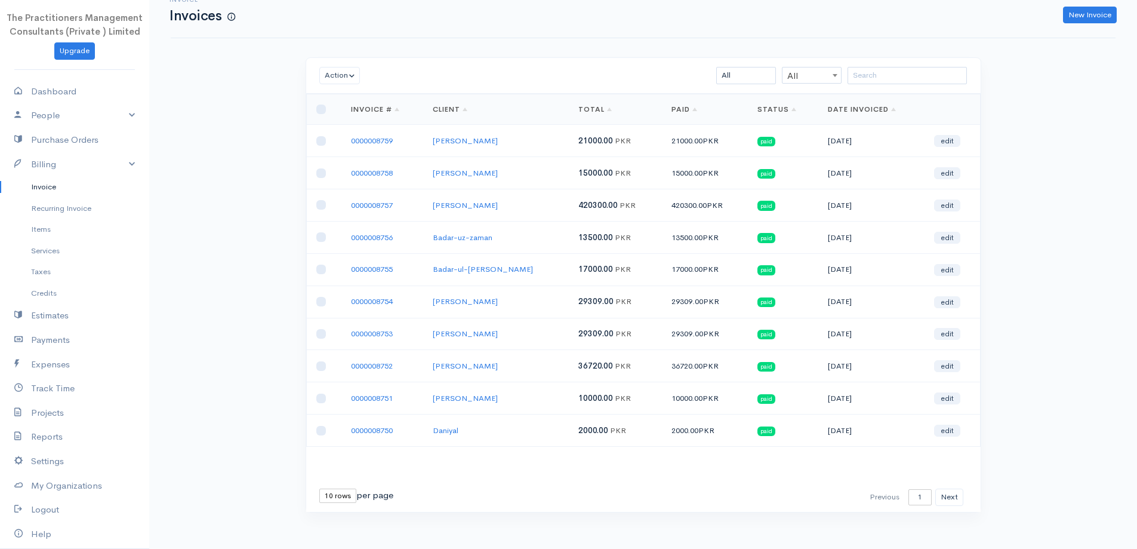
scroll to position [26, 0]
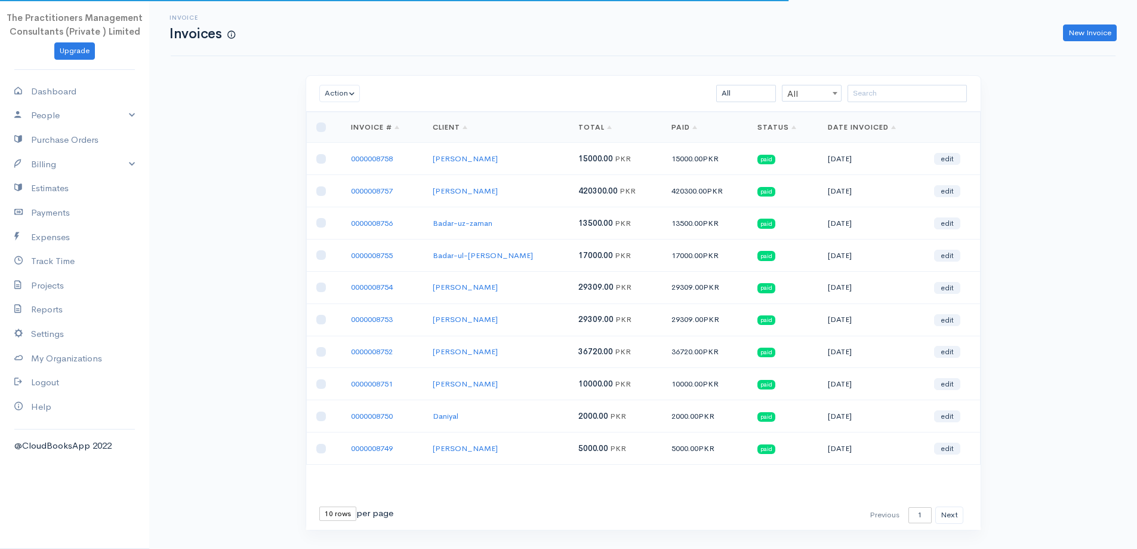
click at [922, 80] on div "Action Archive Delete Download PDF Send Mark as Sent Mark Un-Sent Enter Payment…" at bounding box center [643, 94] width 675 height 36
click at [912, 87] on input "search" at bounding box center [907, 93] width 119 height 17
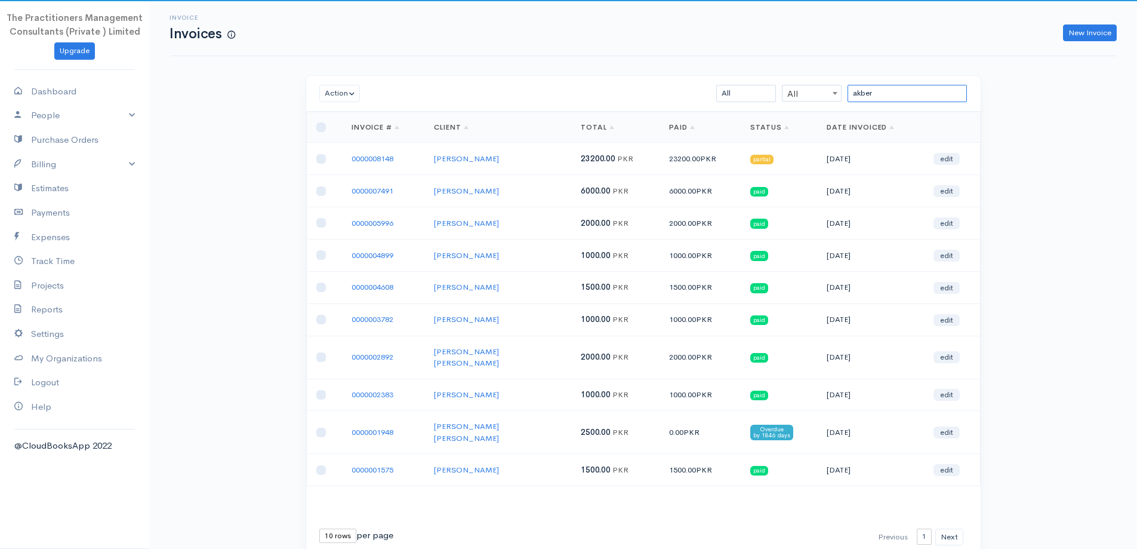
type input "akber"
click at [380, 156] on link "0000008148" at bounding box center [373, 158] width 42 height 10
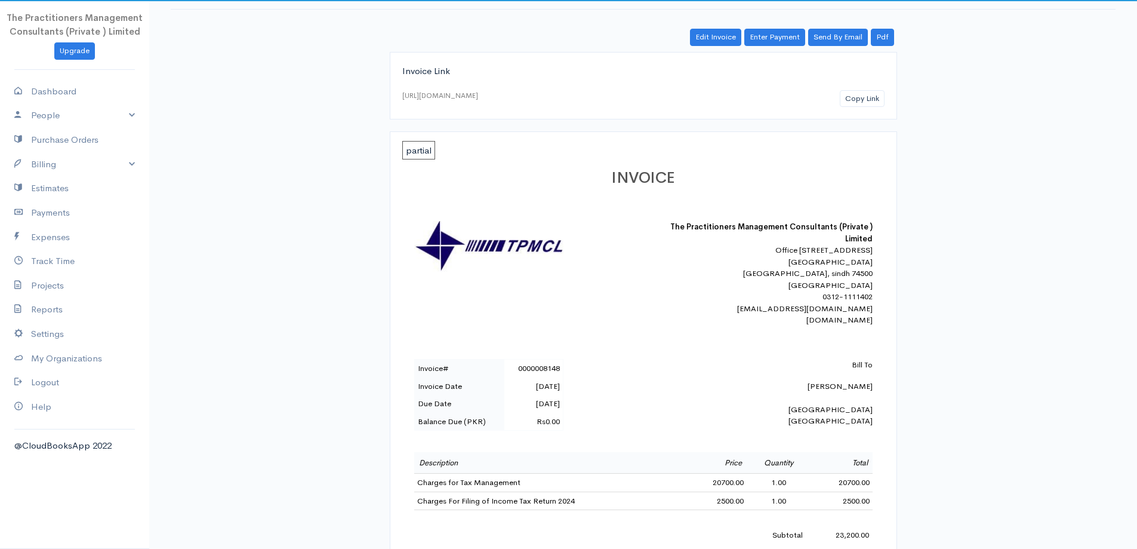
scroll to position [60, 0]
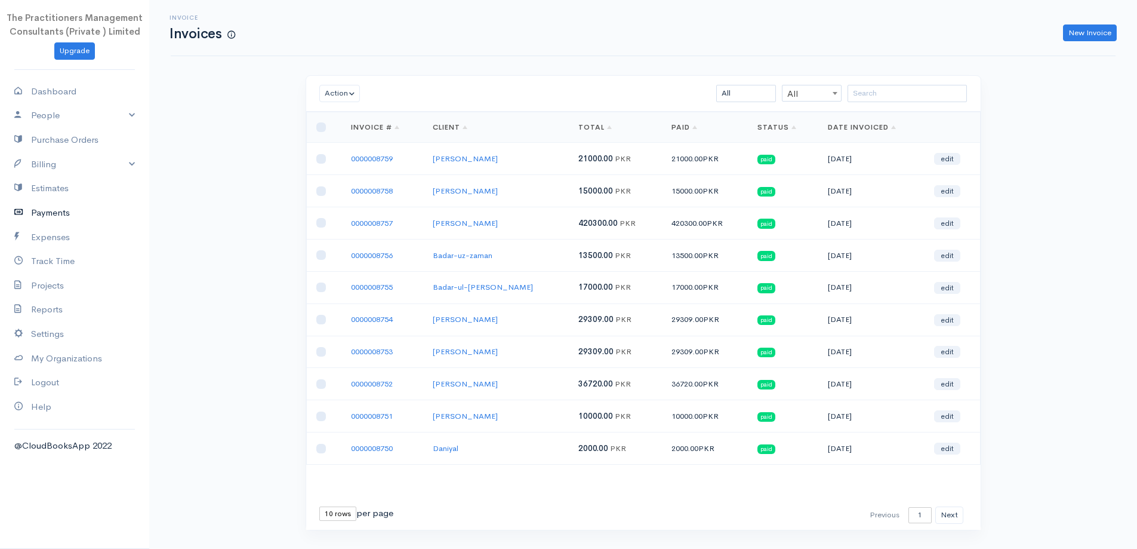
click at [51, 208] on link "Payments" at bounding box center [74, 213] width 149 height 24
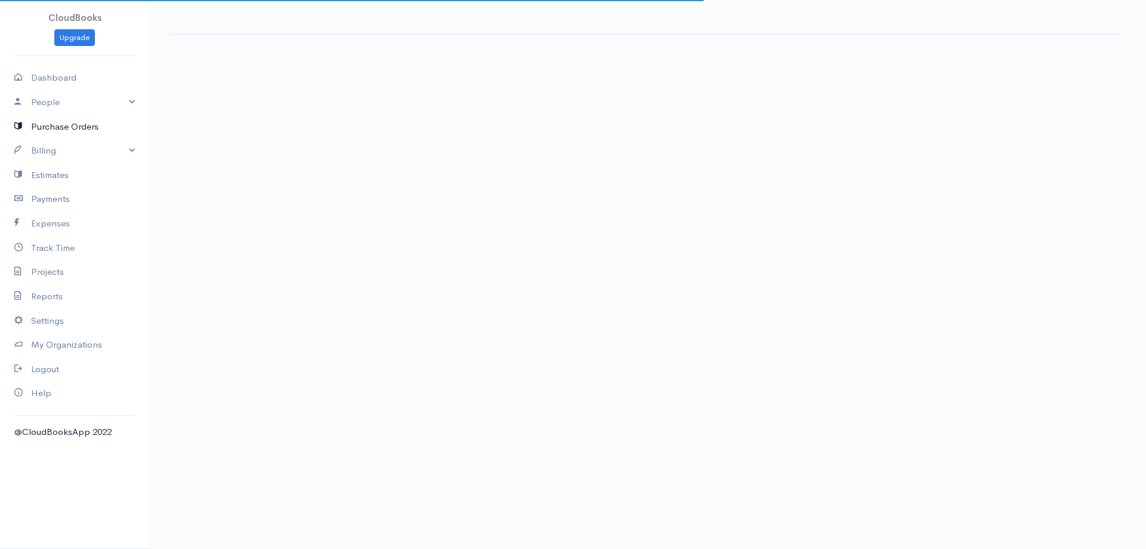
click at [75, 139] on link "Purchase Orders" at bounding box center [74, 127] width 149 height 24
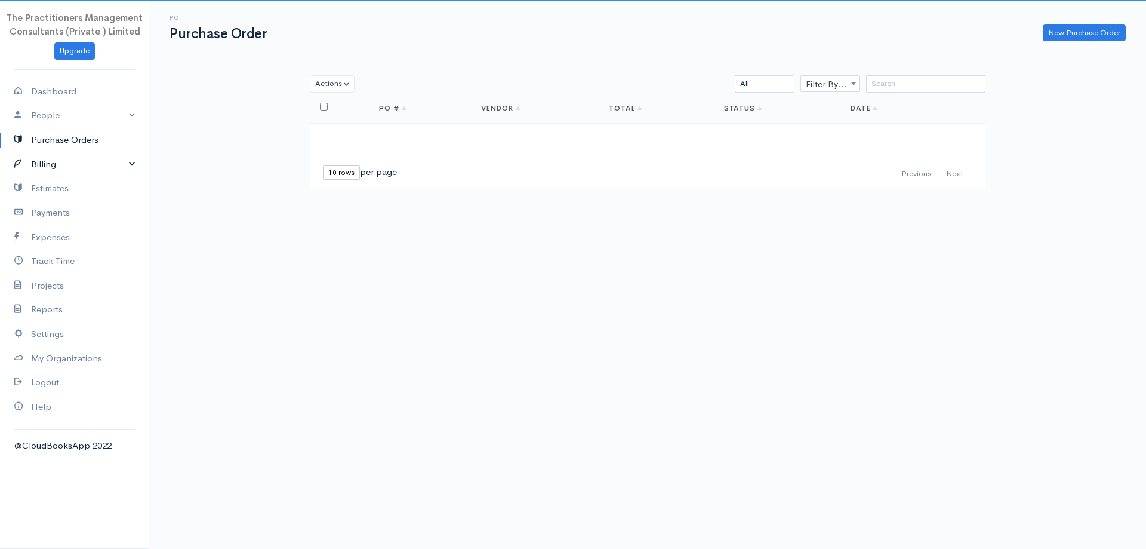
click at [65, 165] on link "Billing" at bounding box center [74, 164] width 149 height 24
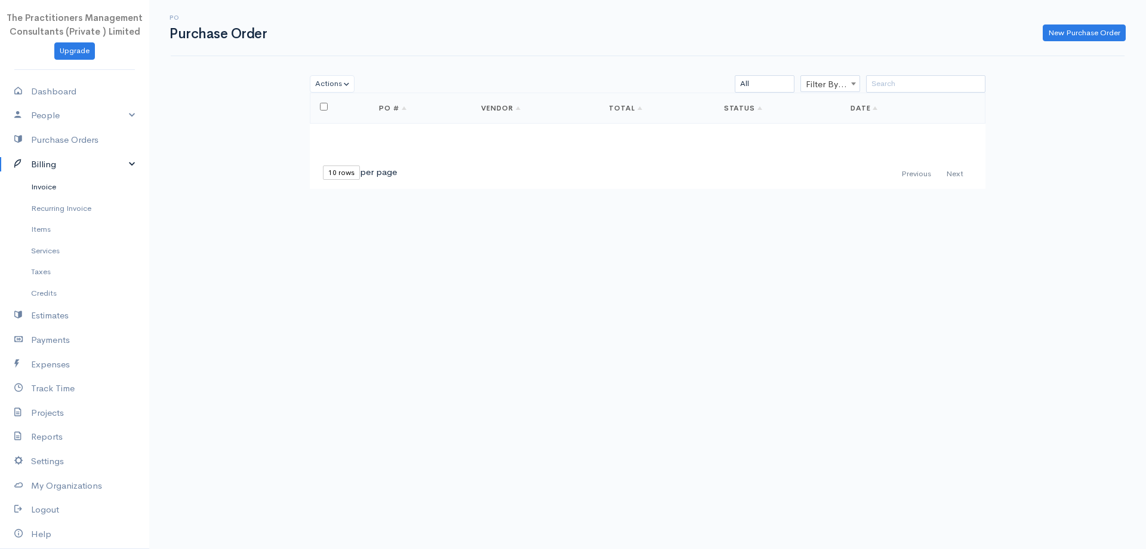
click at [55, 182] on link "Invoice" at bounding box center [74, 186] width 149 height 21
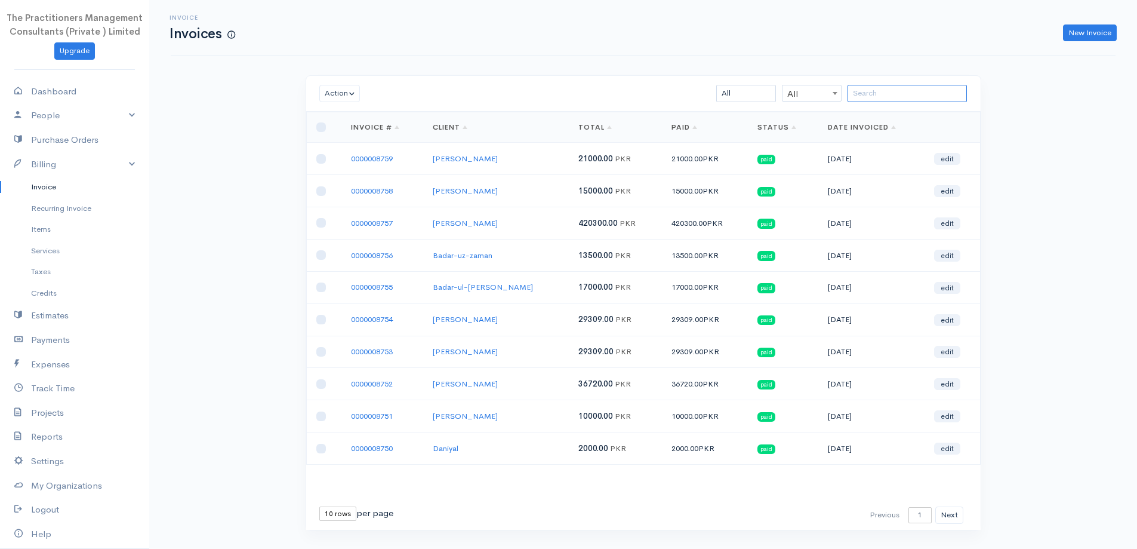
click at [931, 91] on input "search" at bounding box center [907, 93] width 119 height 17
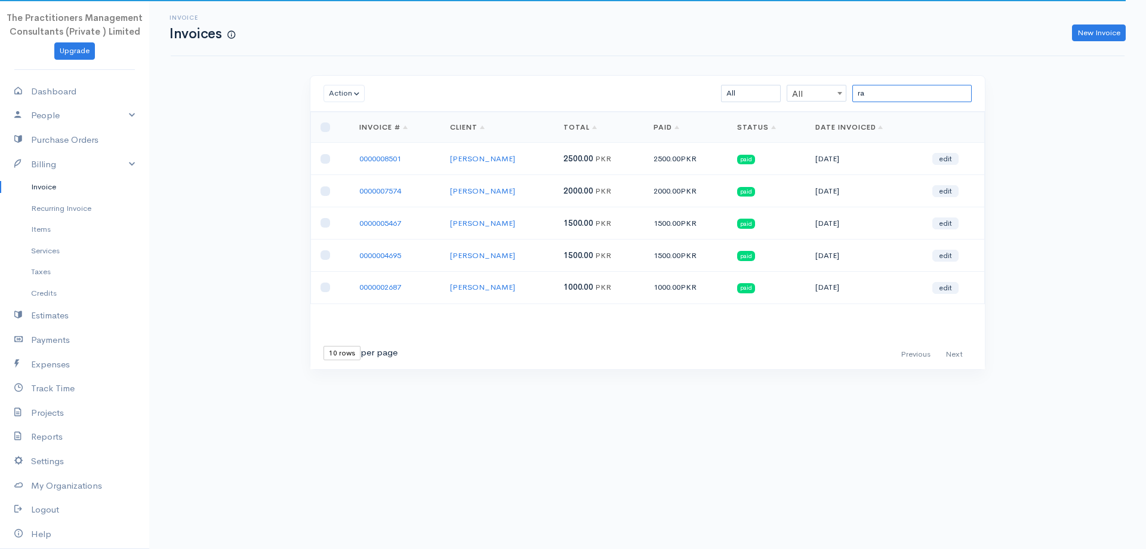
type input "r"
type input "rafeeq"
click at [378, 162] on link "0000008501" at bounding box center [380, 158] width 42 height 10
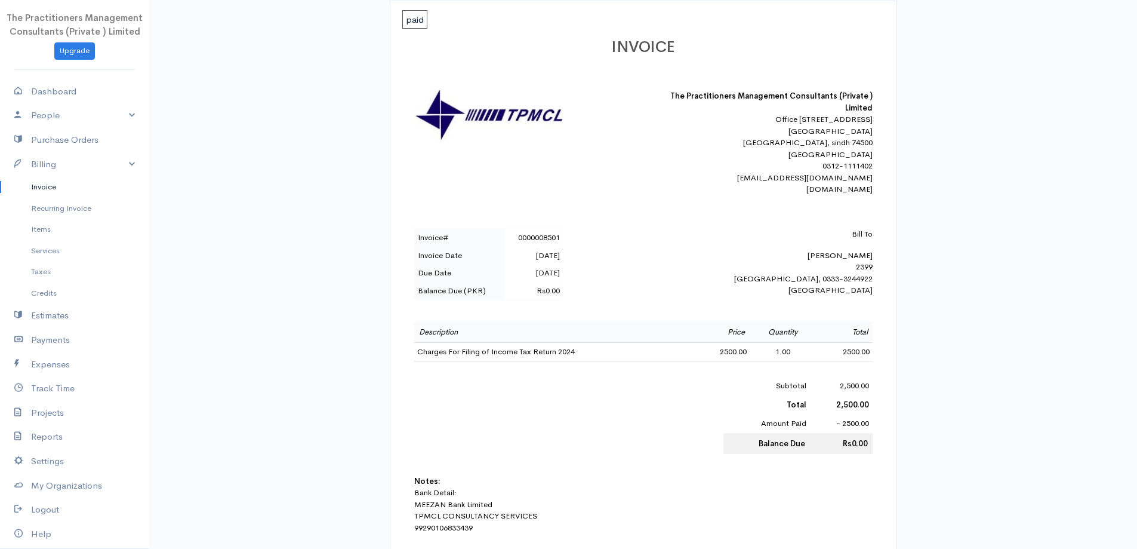
scroll to position [299, 0]
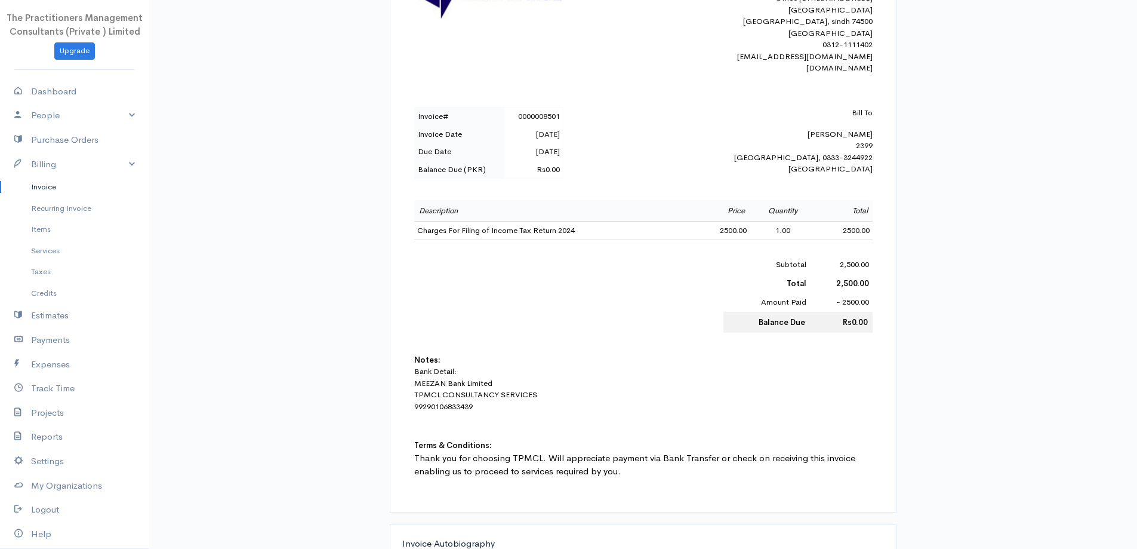
click at [735, 240] on td "2500.00" at bounding box center [722, 230] width 56 height 19
click at [59, 186] on link "Invoice" at bounding box center [74, 186] width 149 height 21
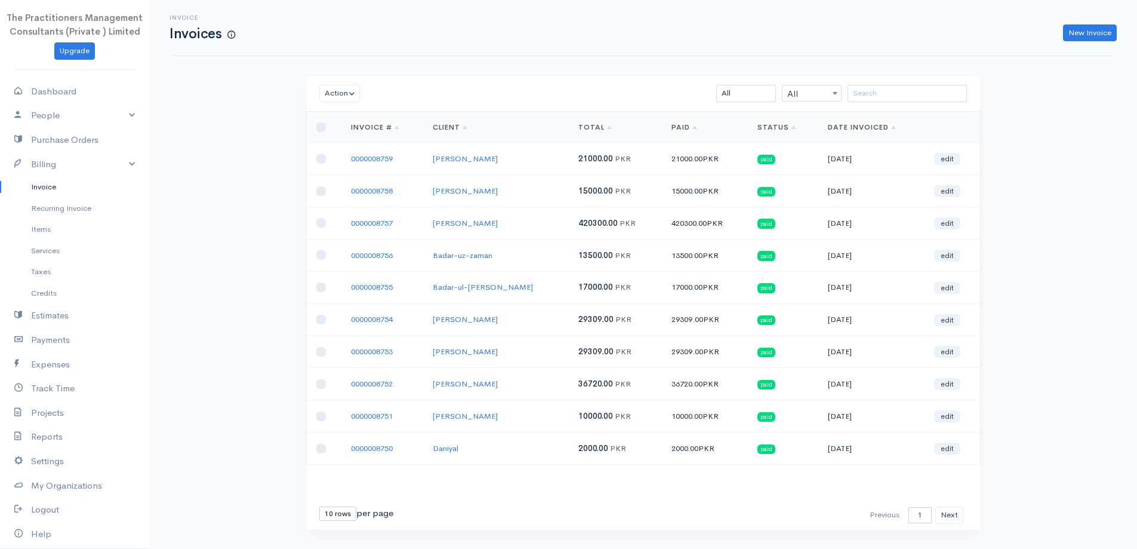
click at [895, 105] on div "Action Archive Delete Download PDF Send Mark as Sent Mark Un-Sent Enter Payment…" at bounding box center [643, 94] width 675 height 36
click at [892, 101] on input "search" at bounding box center [907, 93] width 119 height 17
